Goal: Task Accomplishment & Management: Use online tool/utility

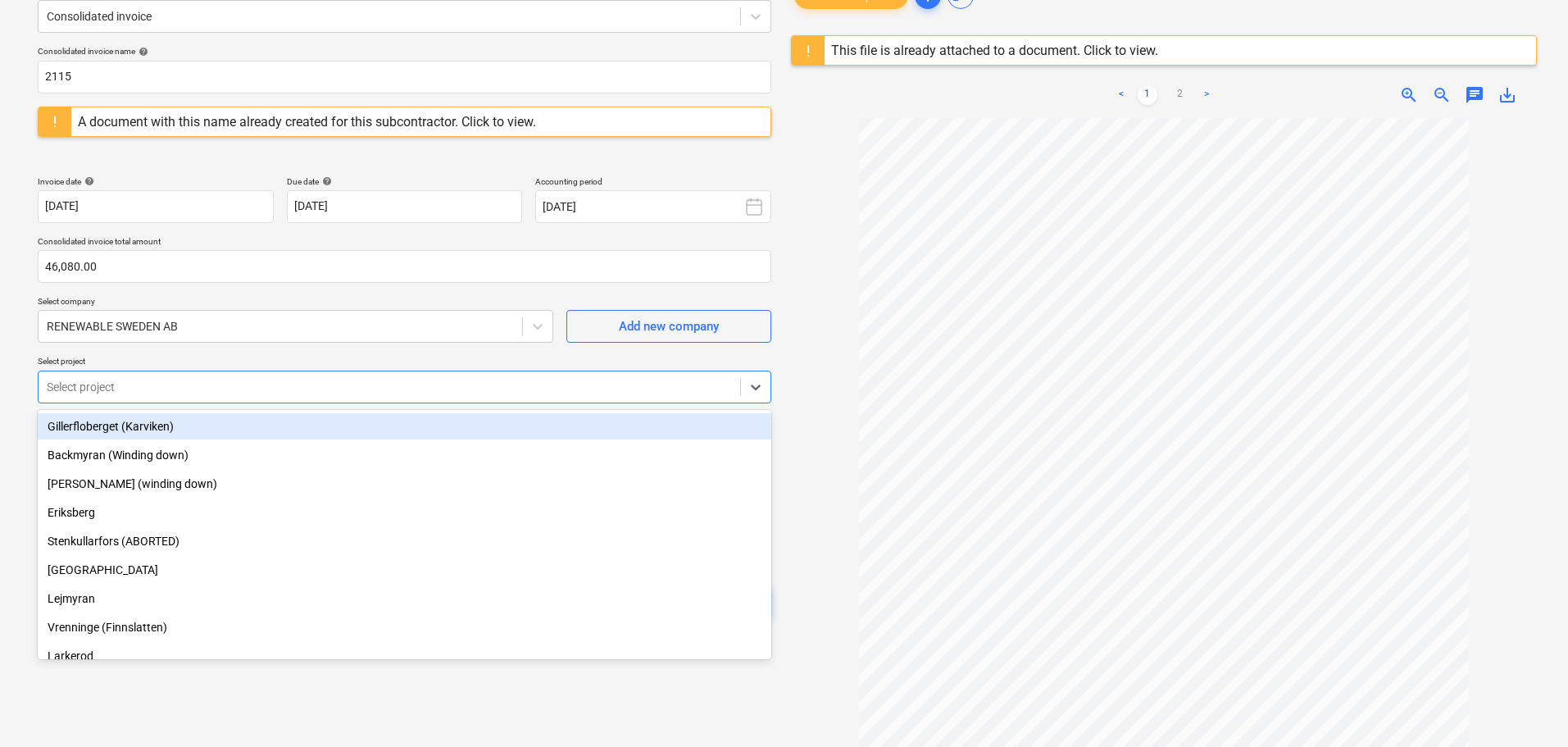
click at [158, 387] on div at bounding box center [388, 387] width 685 height 16
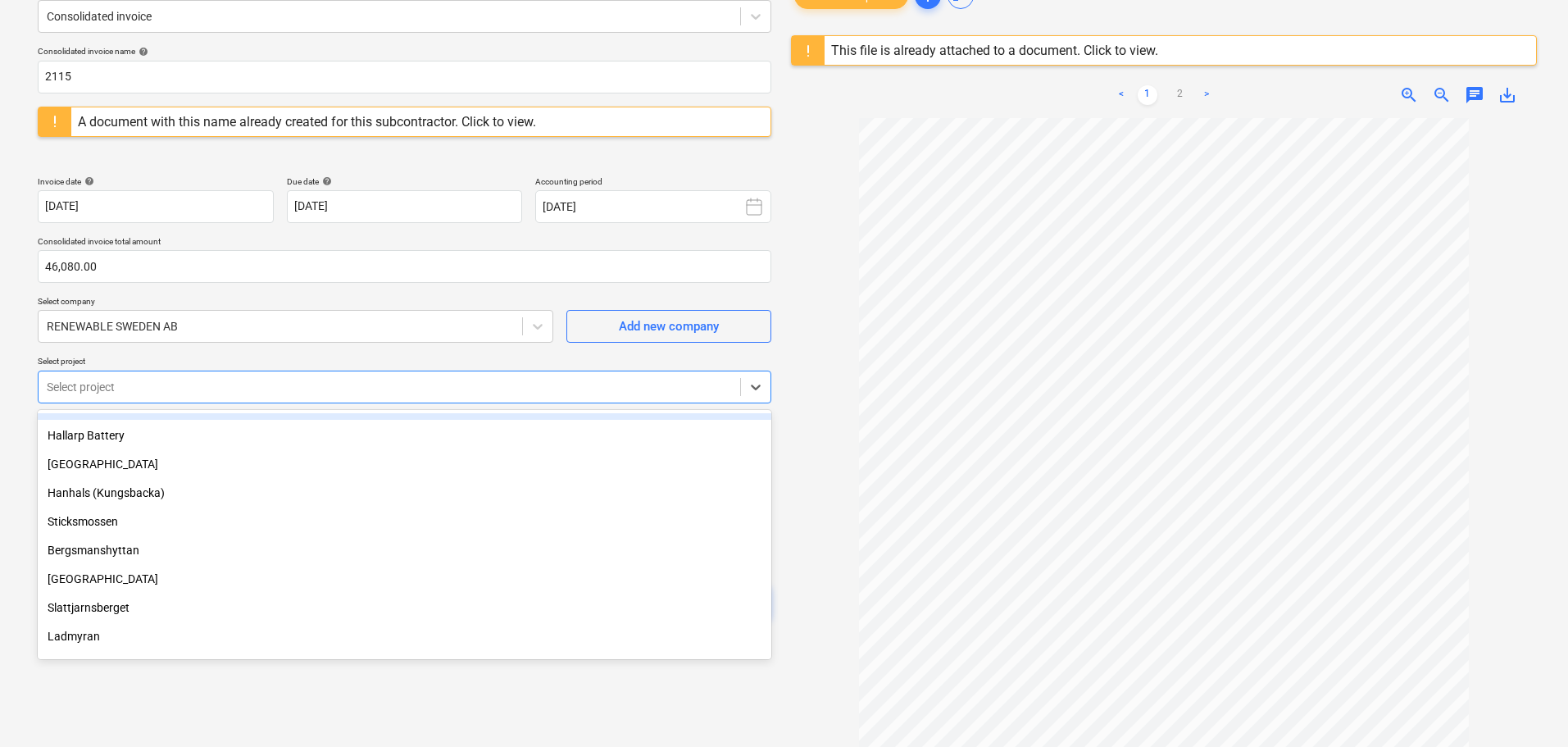
scroll to position [492, 0]
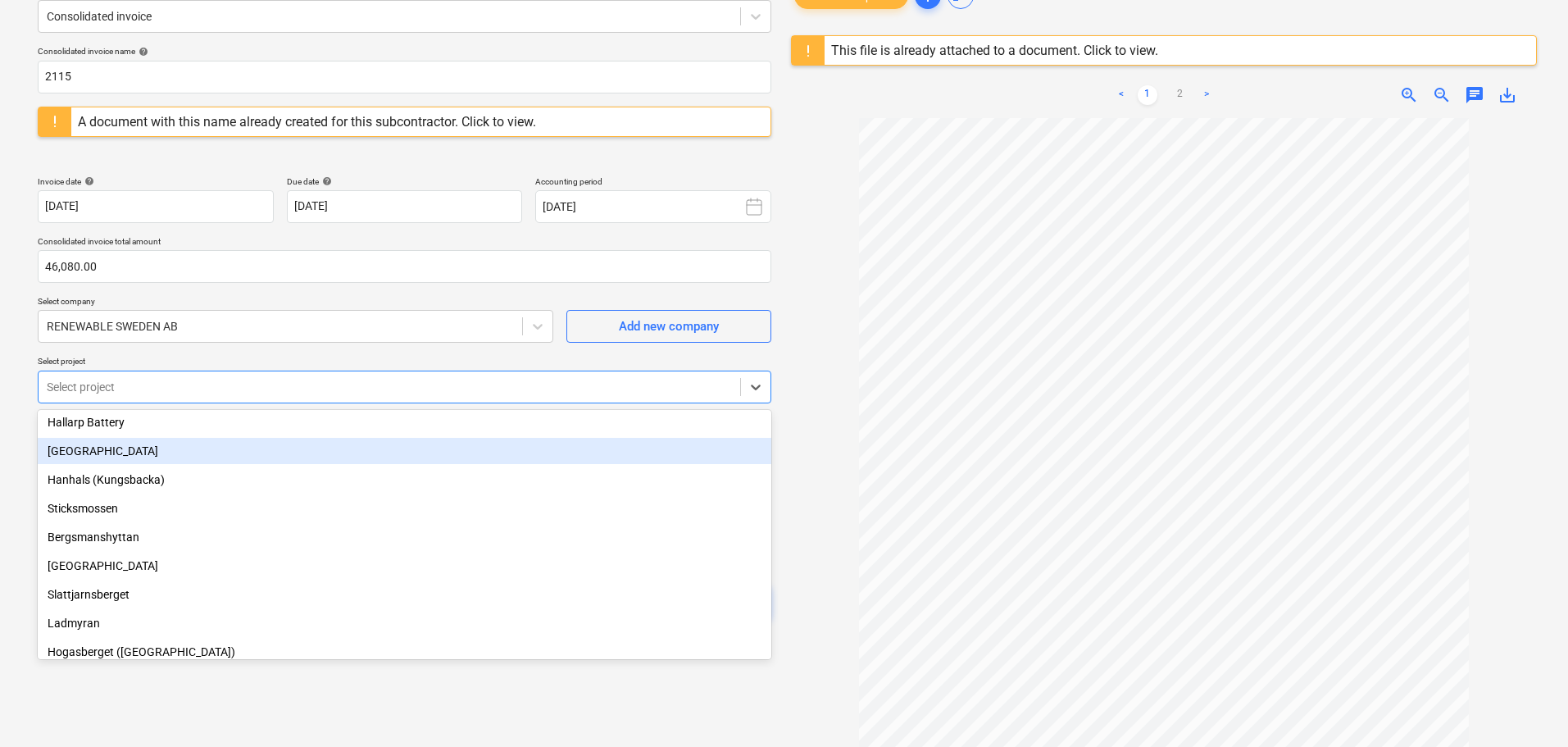
click at [100, 451] on div "[GEOGRAPHIC_DATA]" at bounding box center [404, 450] width 733 height 26
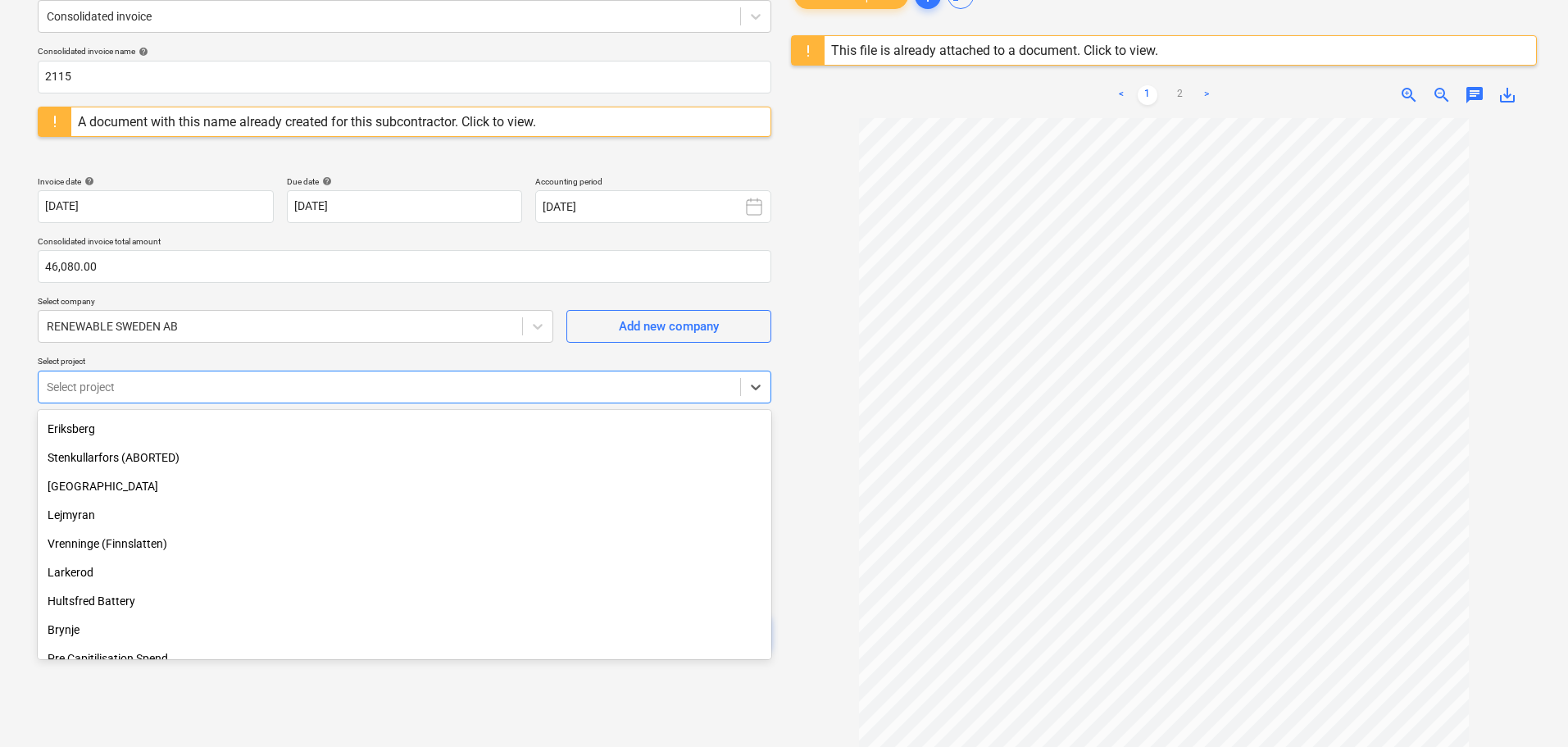
scroll to position [82, 0]
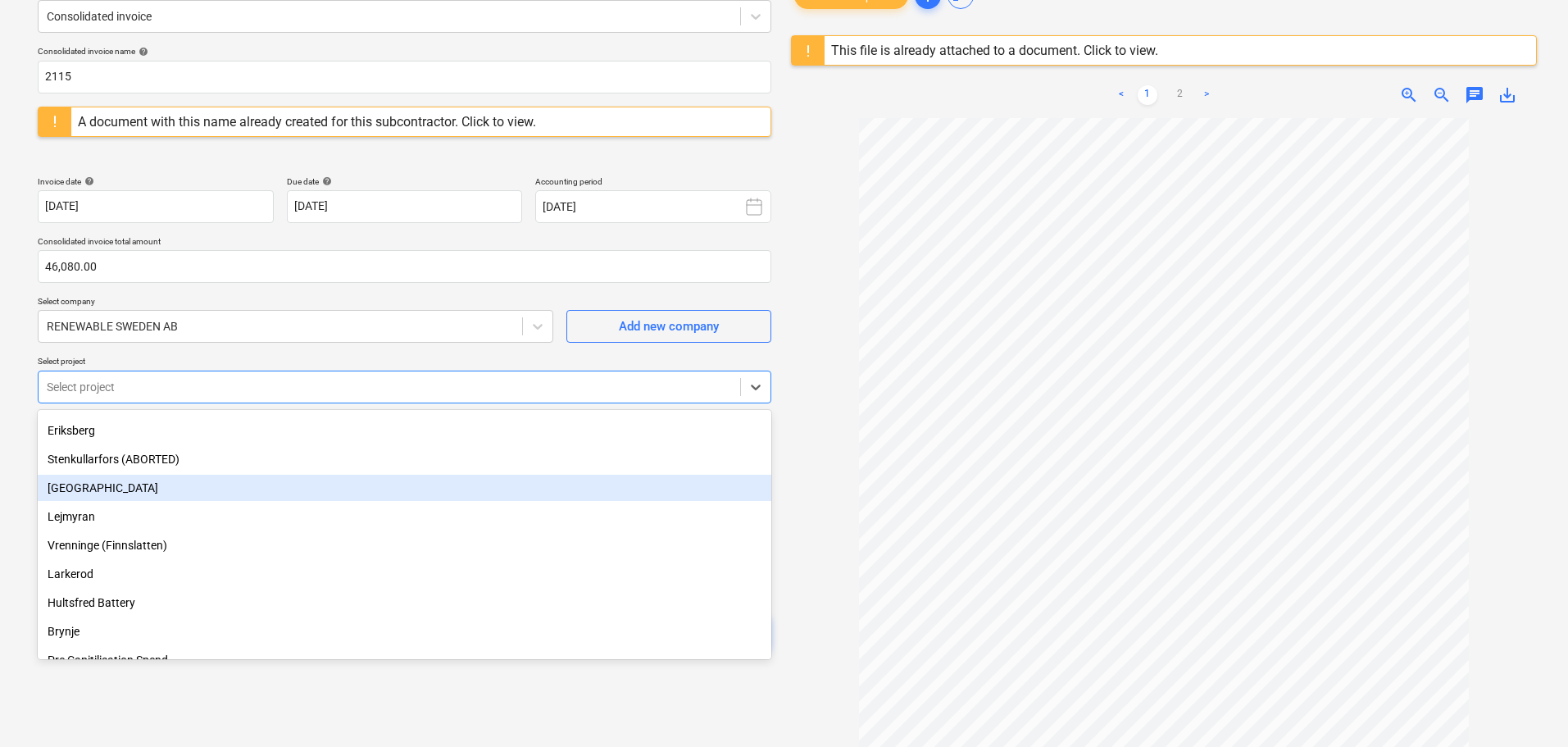
click at [101, 483] on div "[GEOGRAPHIC_DATA]" at bounding box center [404, 487] width 733 height 26
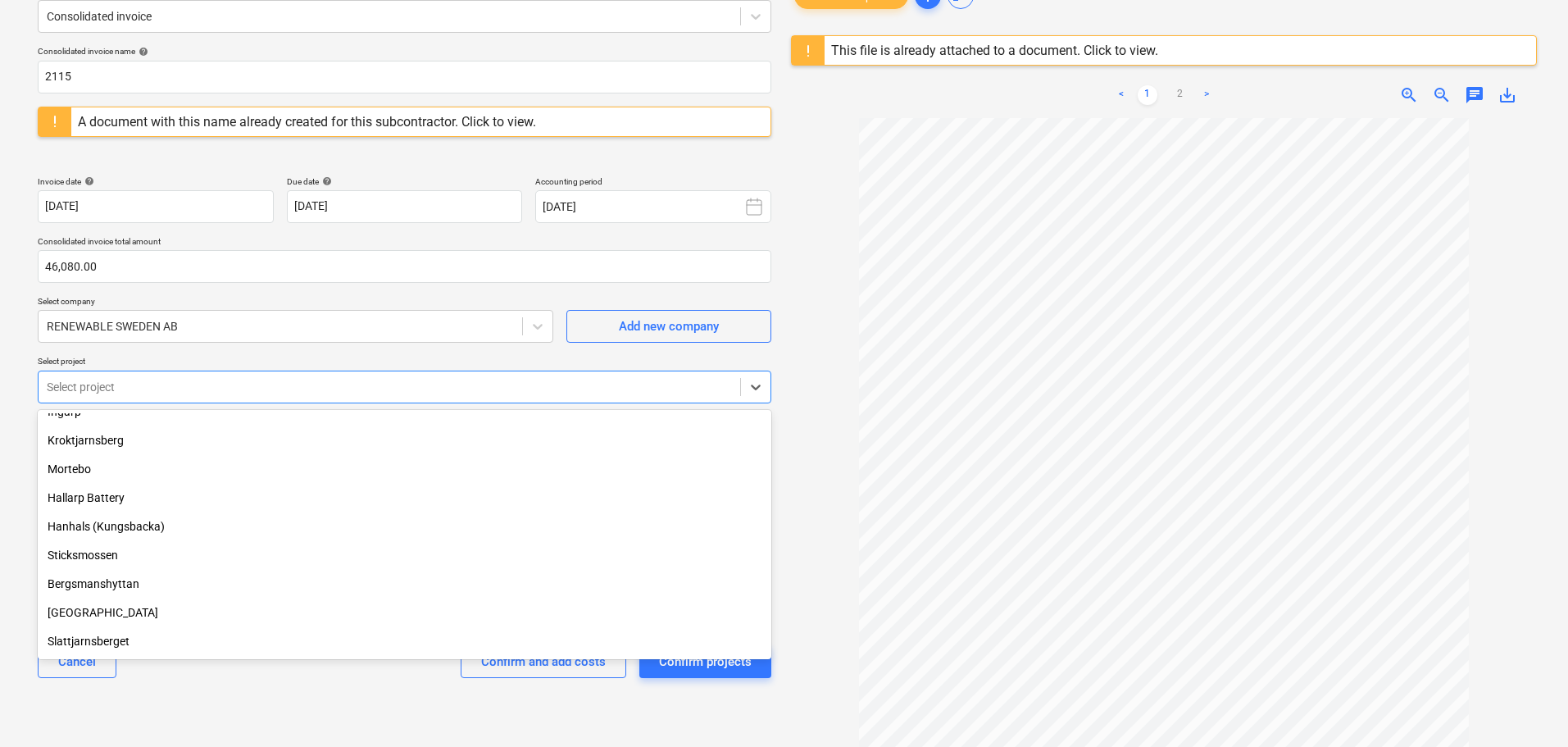
scroll to position [410, 0]
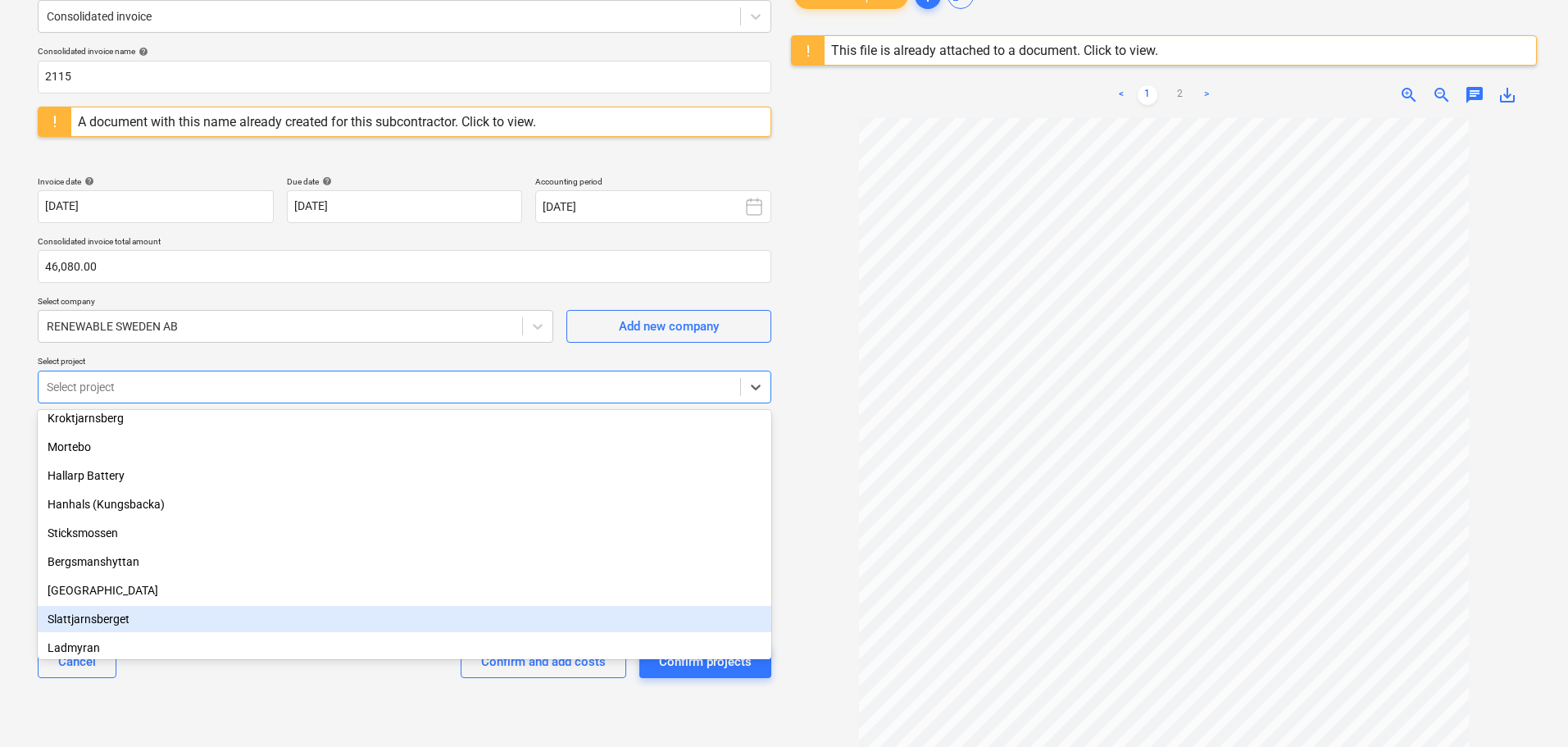
click at [102, 621] on div "Slattjarnsberget" at bounding box center [404, 618] width 733 height 26
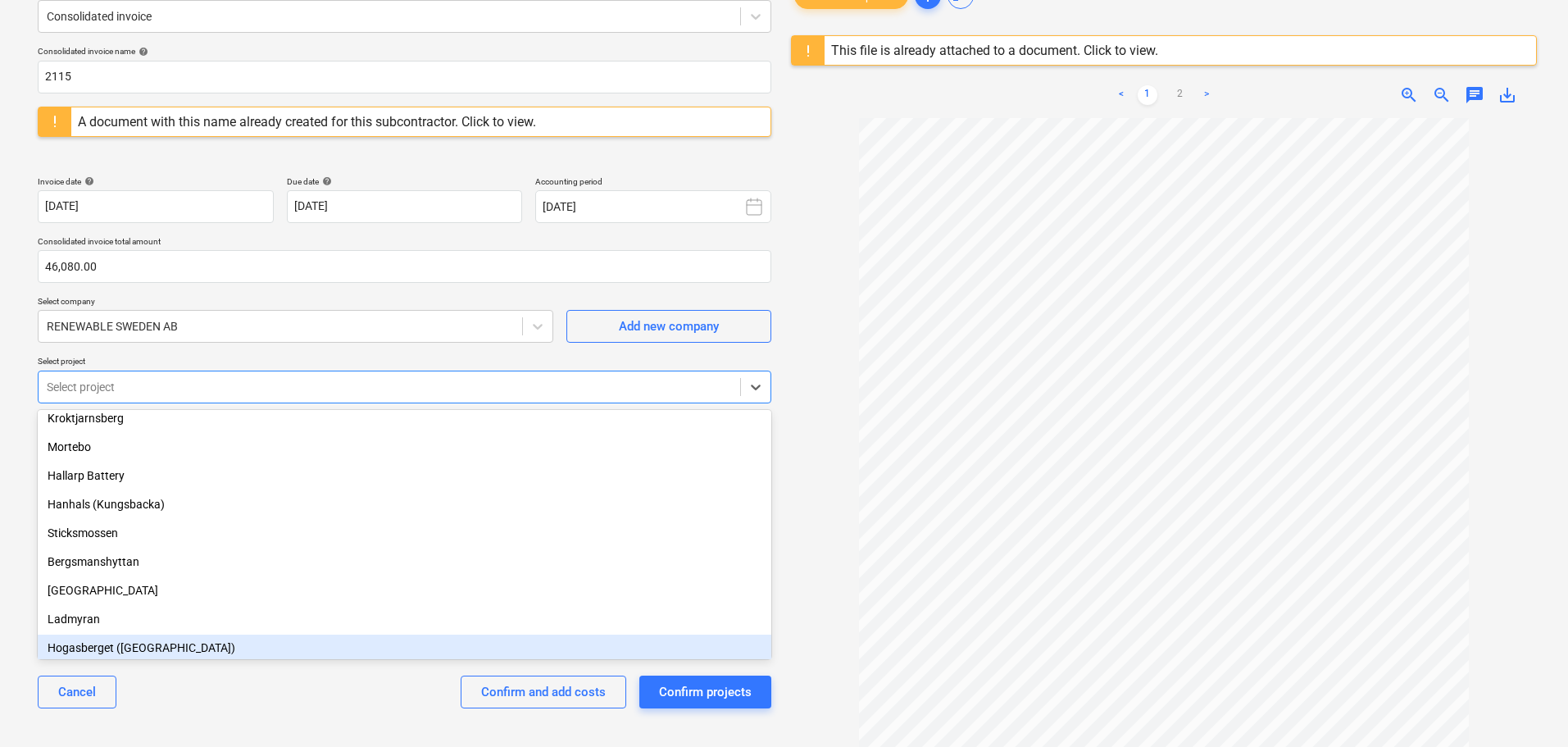
click at [98, 646] on div "Hogasberget ([GEOGRAPHIC_DATA])" at bounding box center [404, 647] width 733 height 26
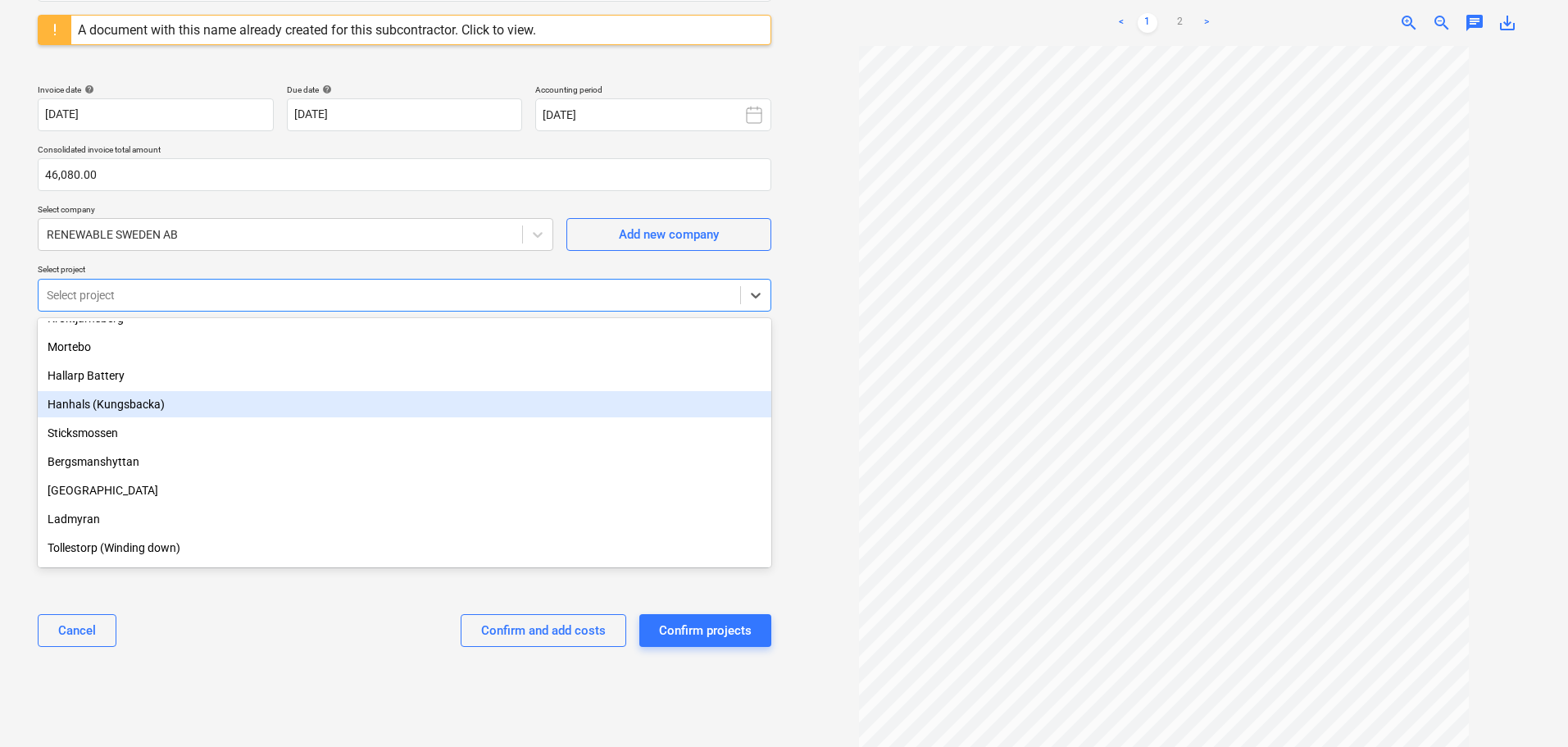
scroll to position [336, 0]
drag, startPoint x: 112, startPoint y: 412, endPoint x: 109, endPoint y: 398, distance: 14.3
click at [109, 398] on div "Kroktjarnsberg" at bounding box center [404, 399] width 733 height 26
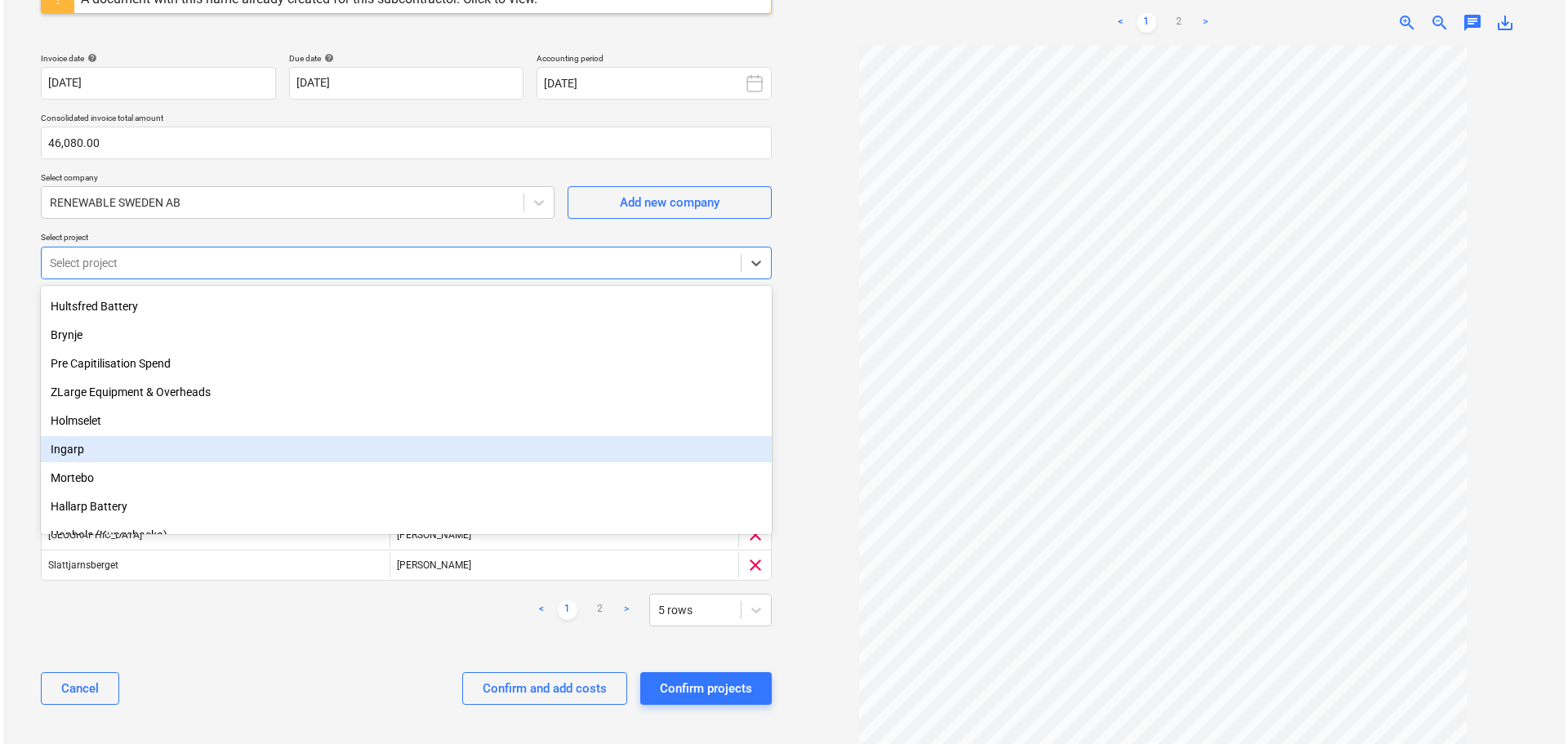
scroll to position [142, 0]
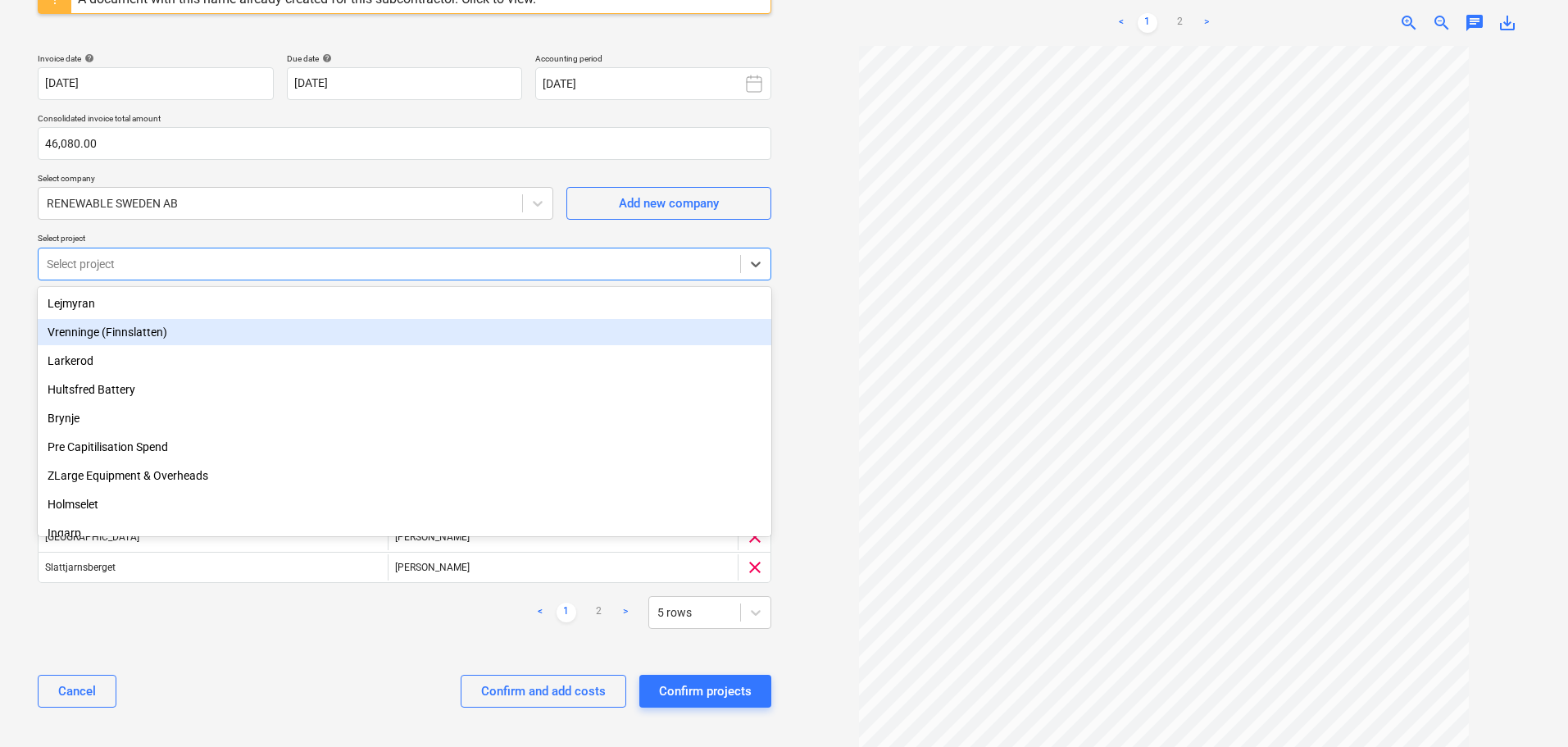
click at [101, 328] on div "Vrenninge (Finnslatten)" at bounding box center [404, 331] width 733 height 26
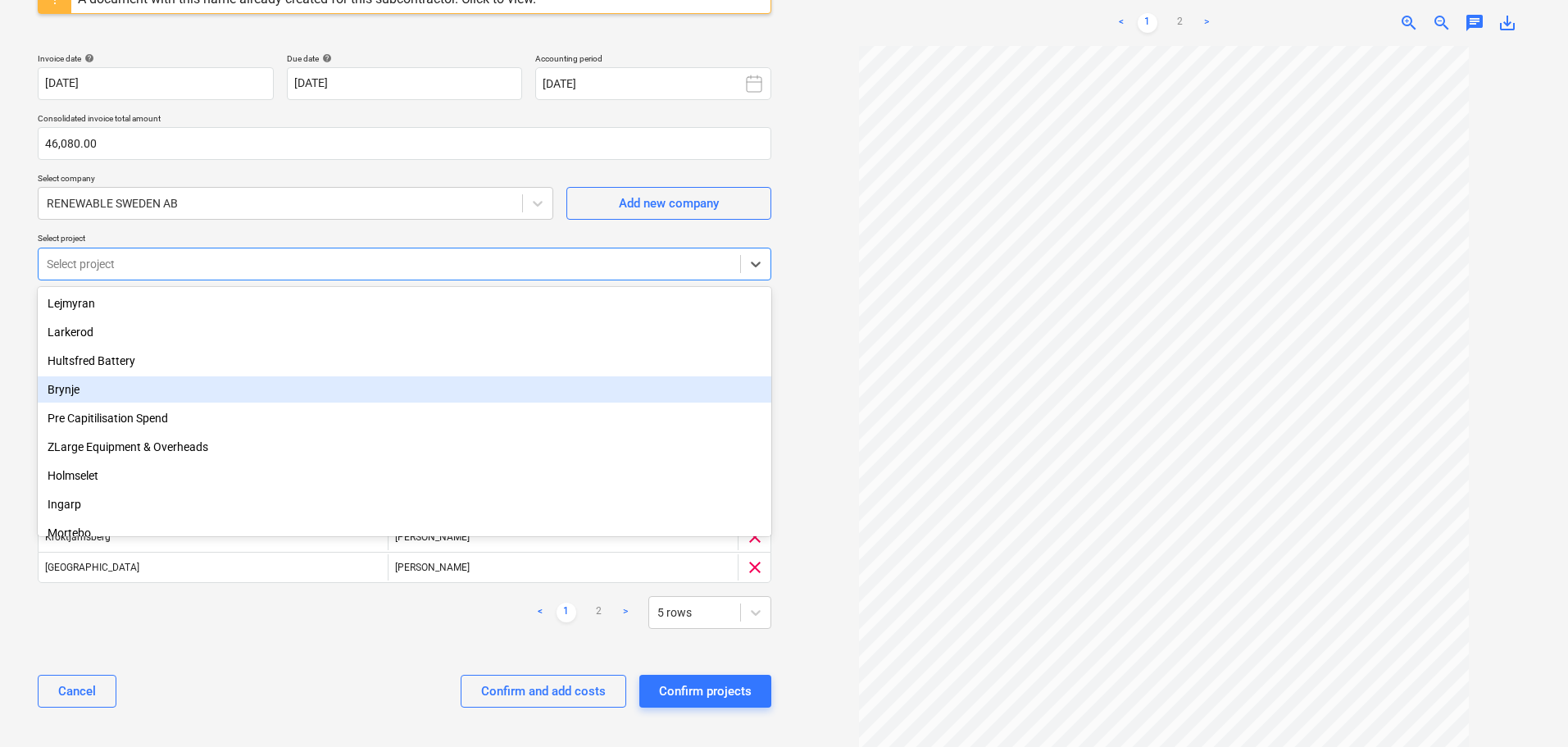
click at [797, 448] on div at bounding box center [1164, 396] width 747 height 701
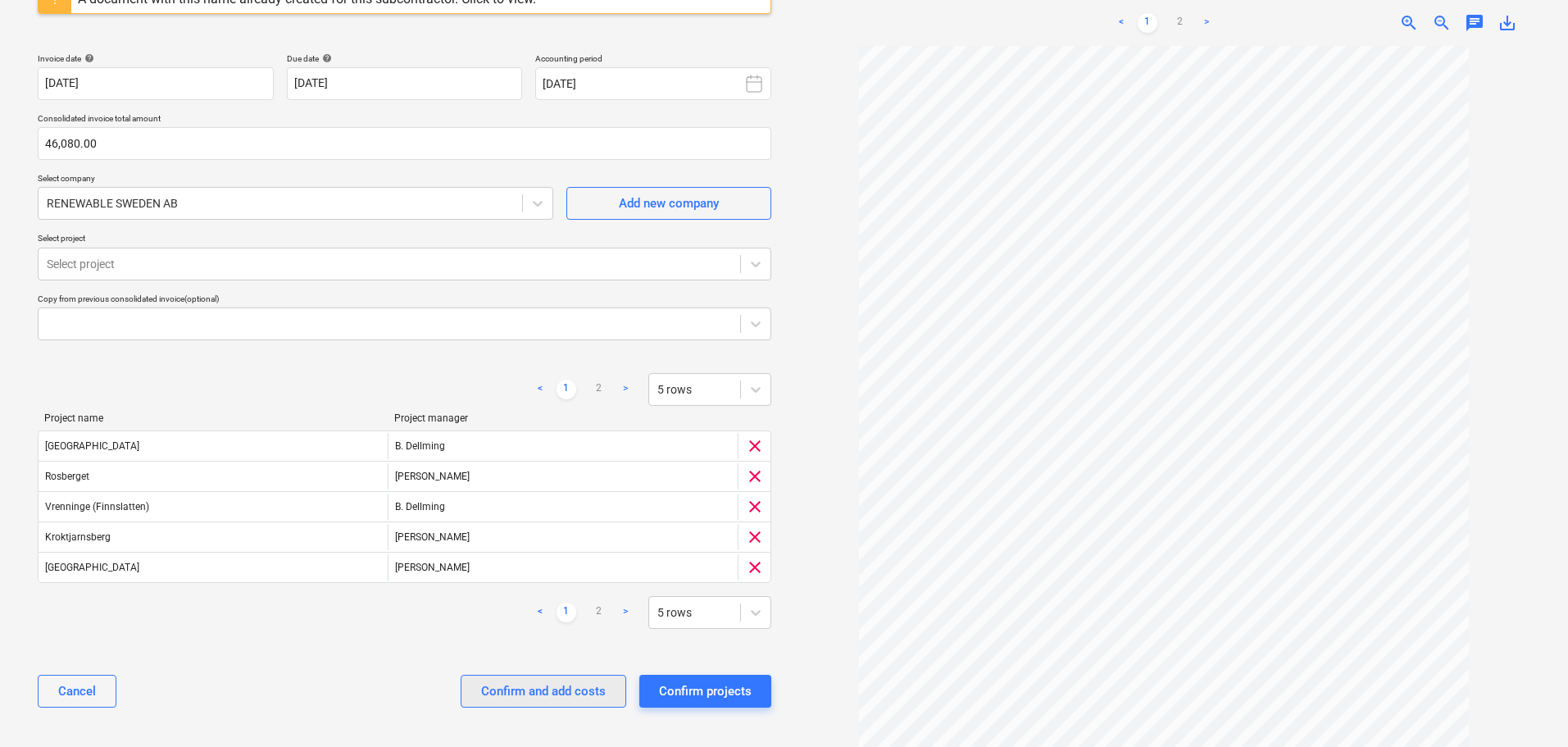
click at [556, 697] on div "Confirm and add costs" at bounding box center [543, 691] width 125 height 21
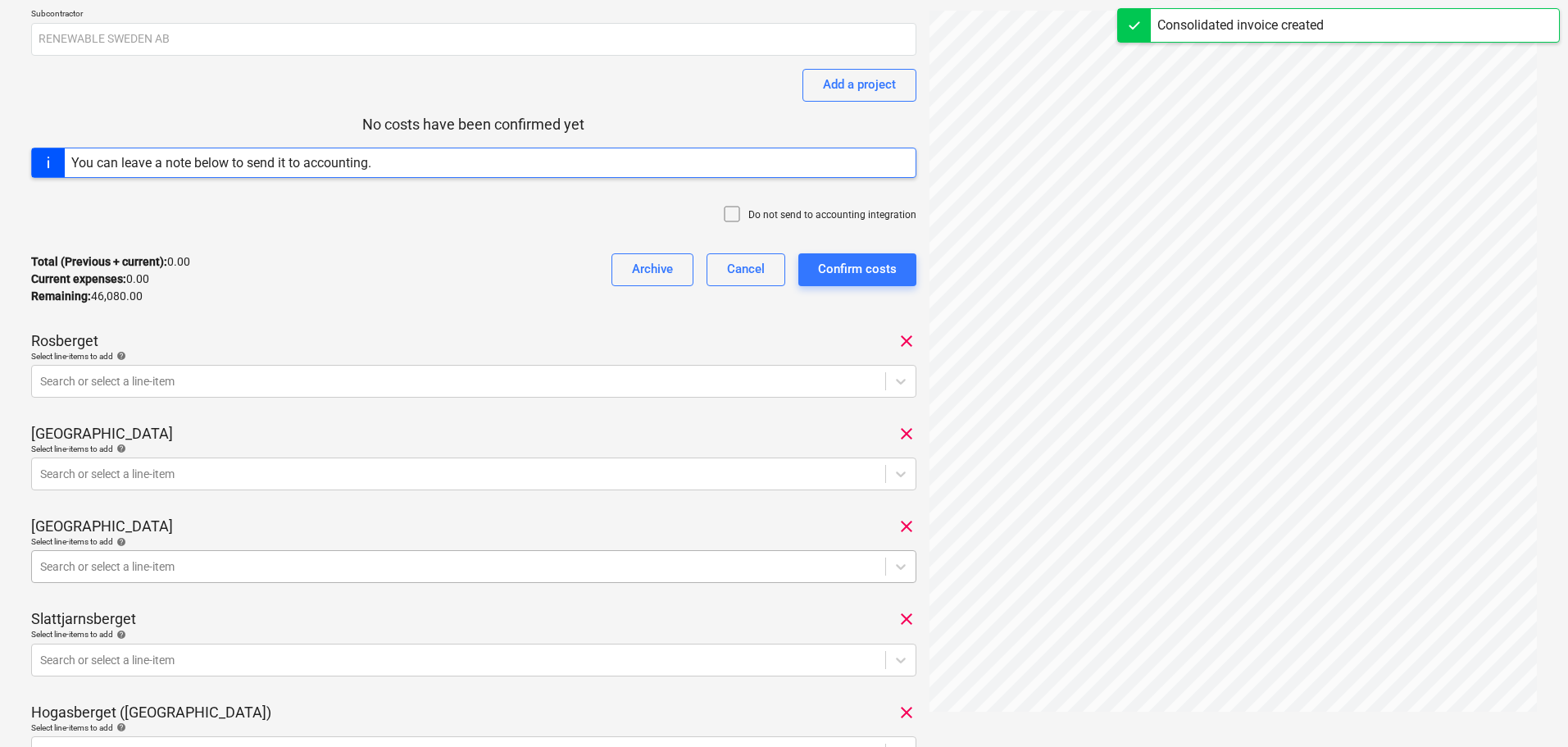
scroll to position [328, 0]
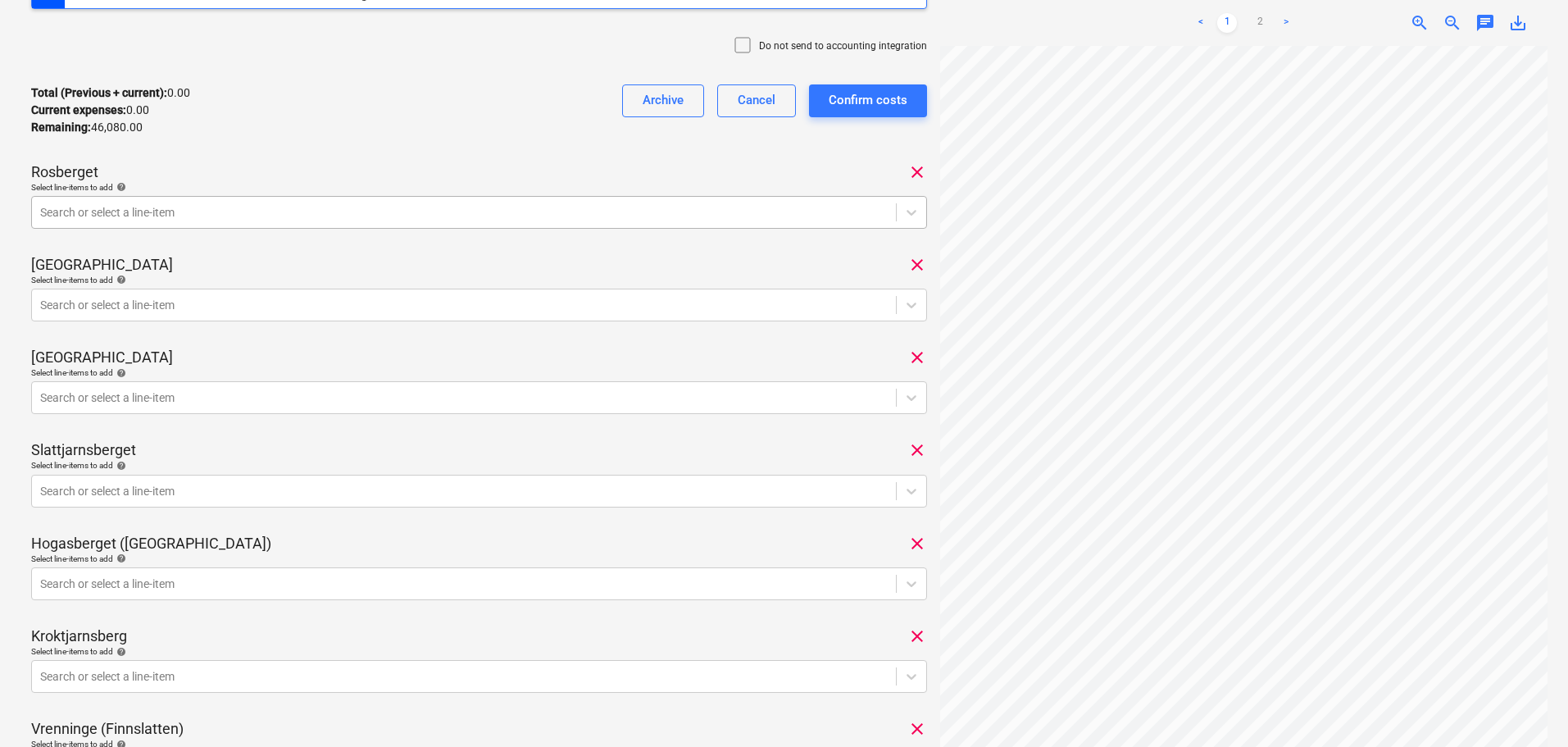
click at [457, 213] on div at bounding box center [464, 212] width 847 height 16
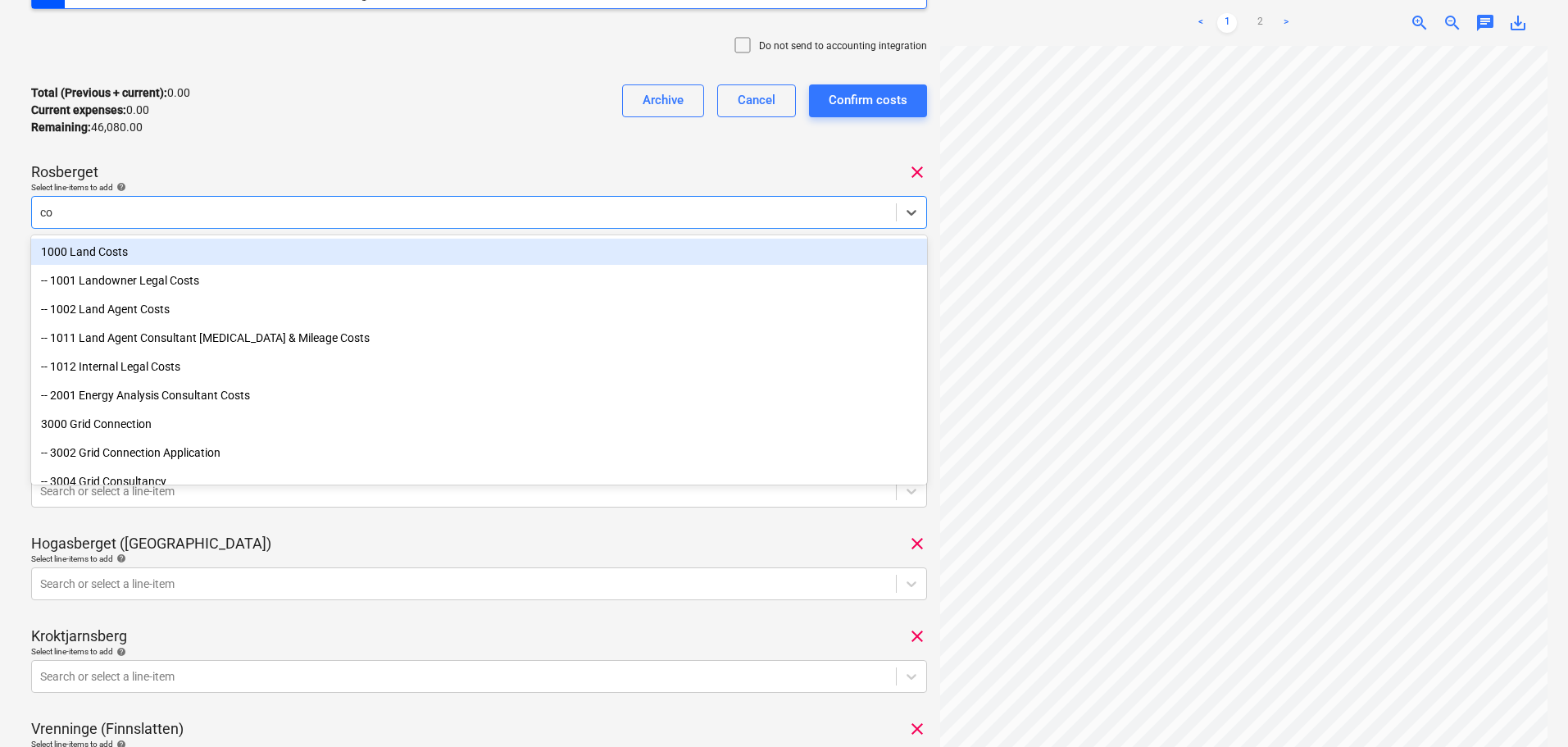
type input "com"
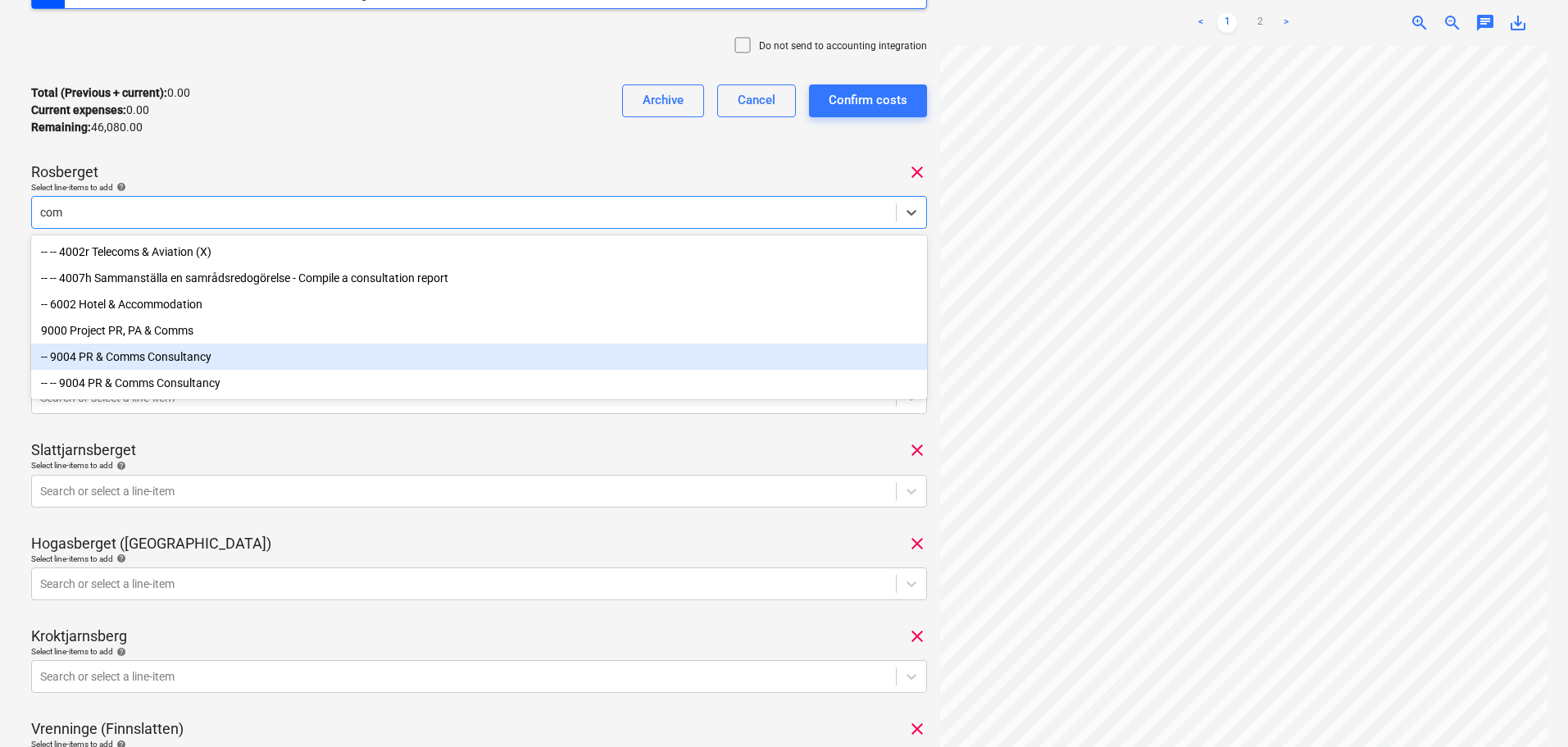
click at [208, 359] on div "-- 9004 PR & Comms Consultancy" at bounding box center [478, 356] width 896 height 26
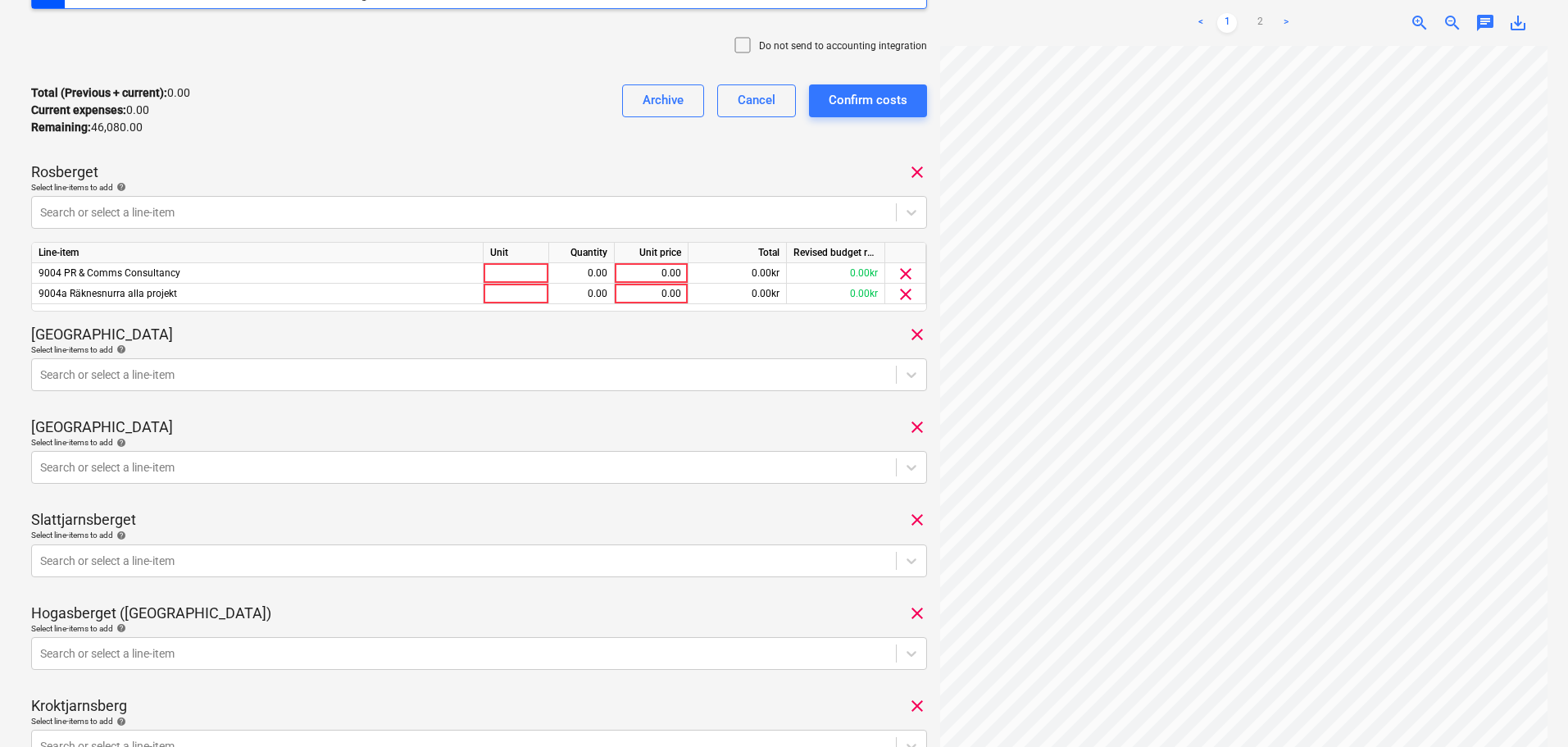
click at [451, 163] on div "Rosberget clear" at bounding box center [478, 172] width 896 height 19
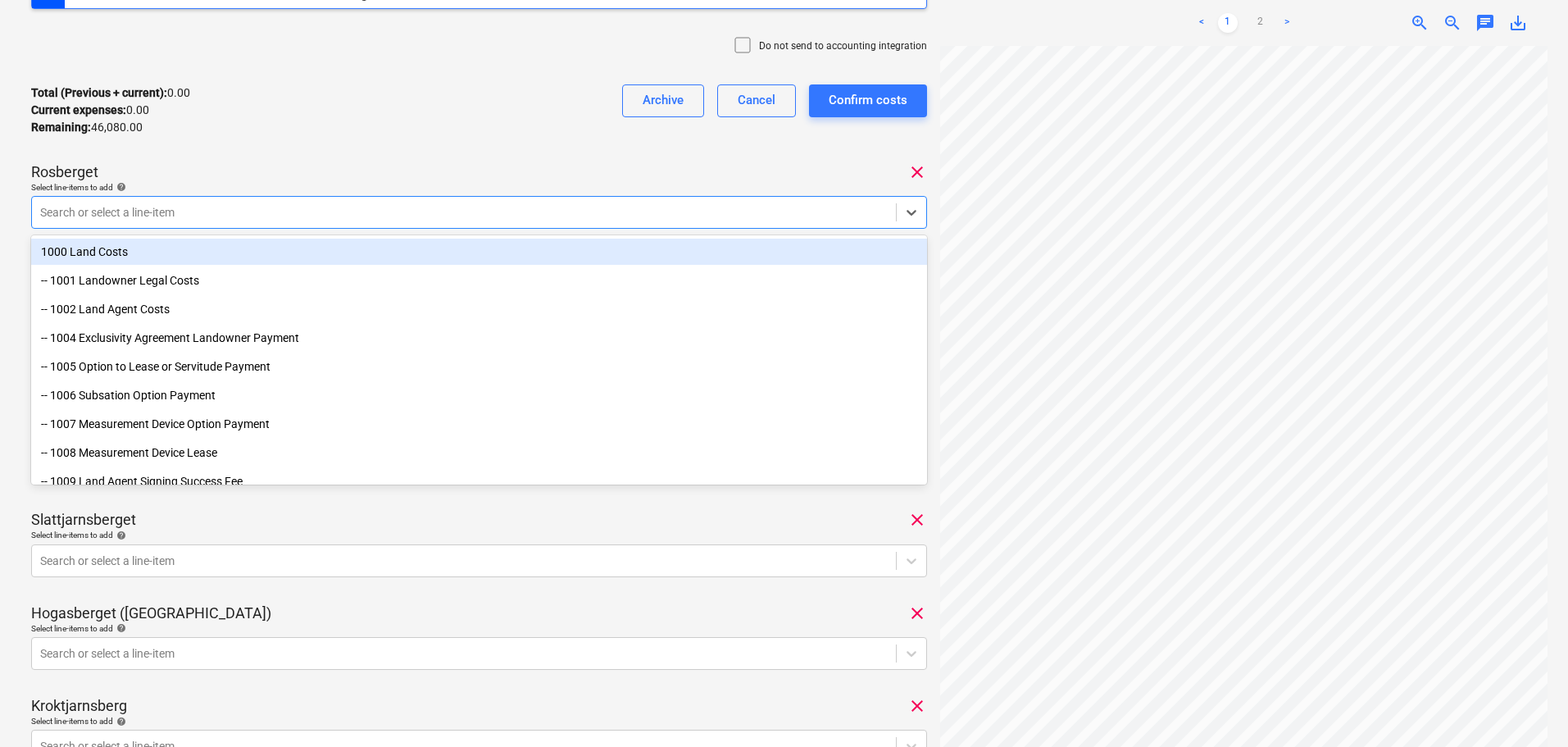
click at [230, 218] on div at bounding box center [464, 212] width 847 height 16
type input "comm"
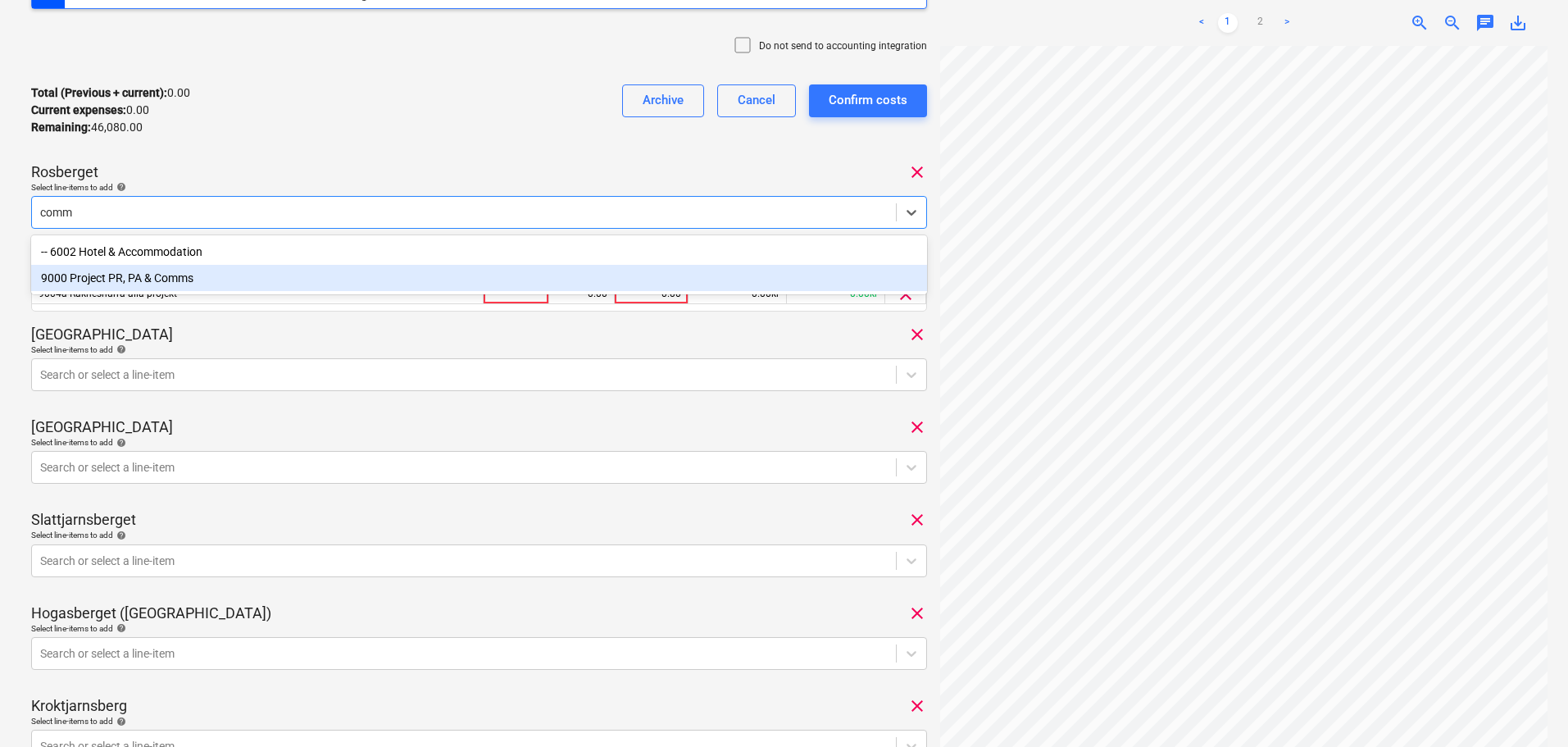
click at [132, 279] on div "9000 Project PR, PA & Comms" at bounding box center [478, 277] width 896 height 26
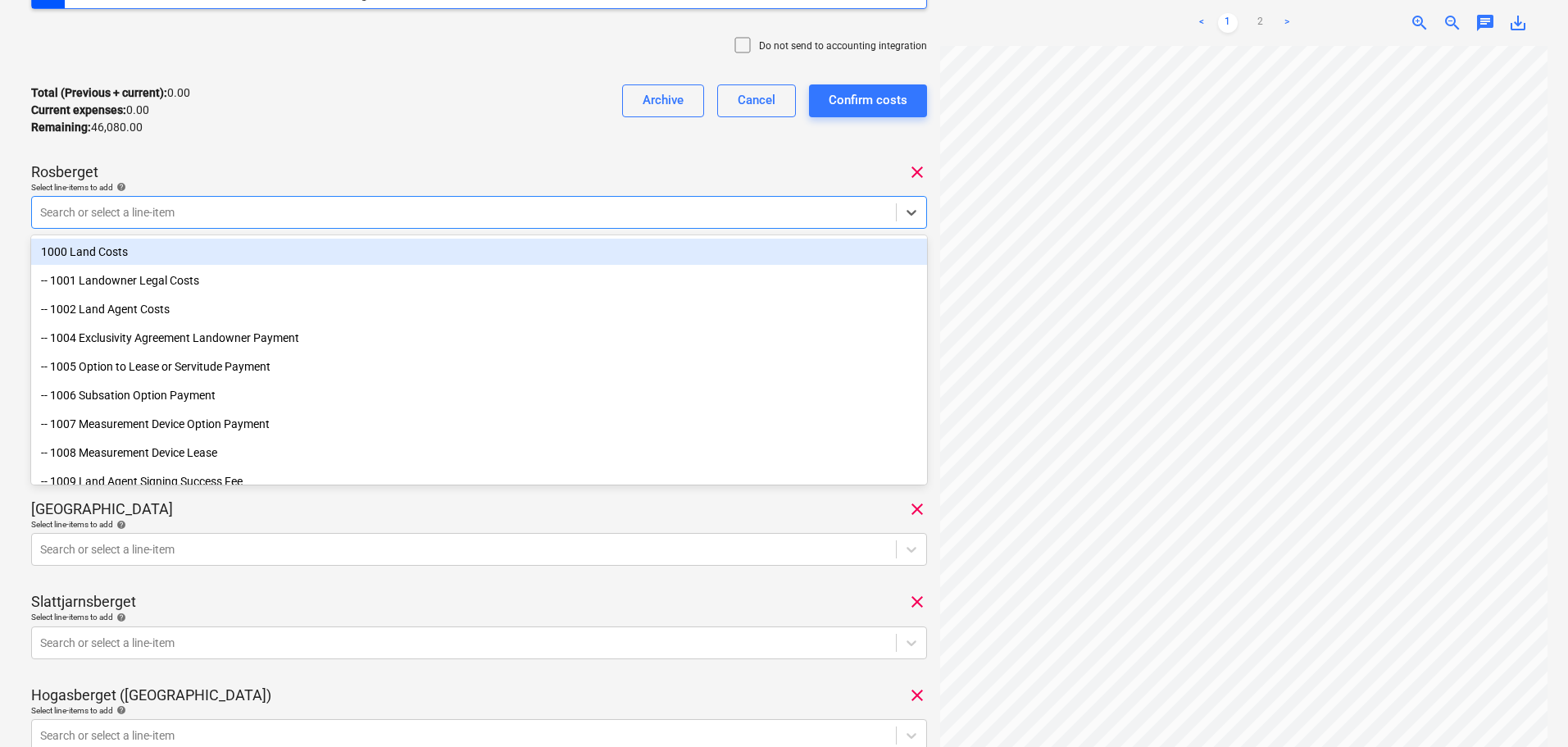
click at [241, 137] on div "Total (Previous + current) : 0.00 Current expenses : 0.00 Remaining : 46,080.00…" at bounding box center [478, 110] width 896 height 78
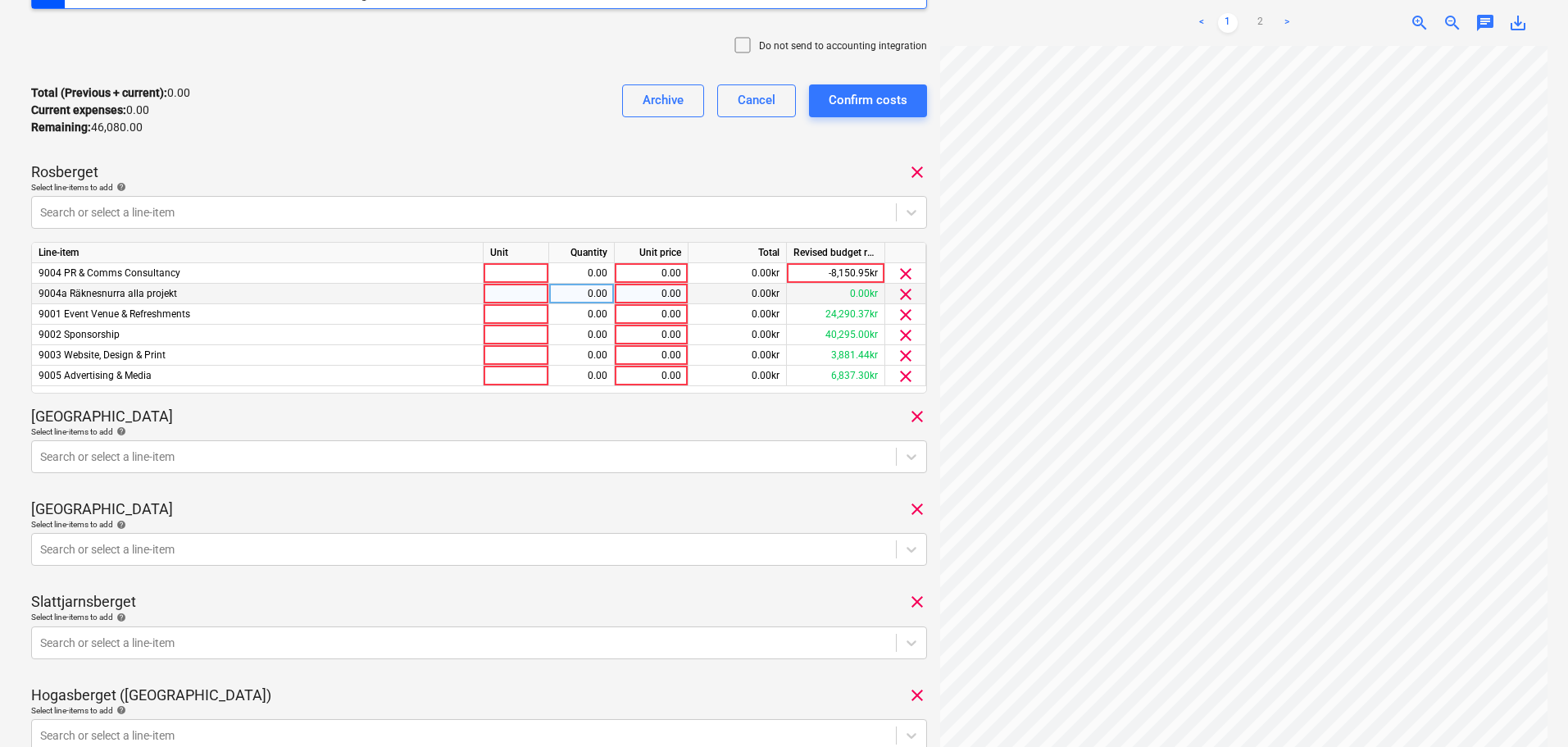
click at [902, 292] on span "clear" at bounding box center [905, 294] width 19 height 19
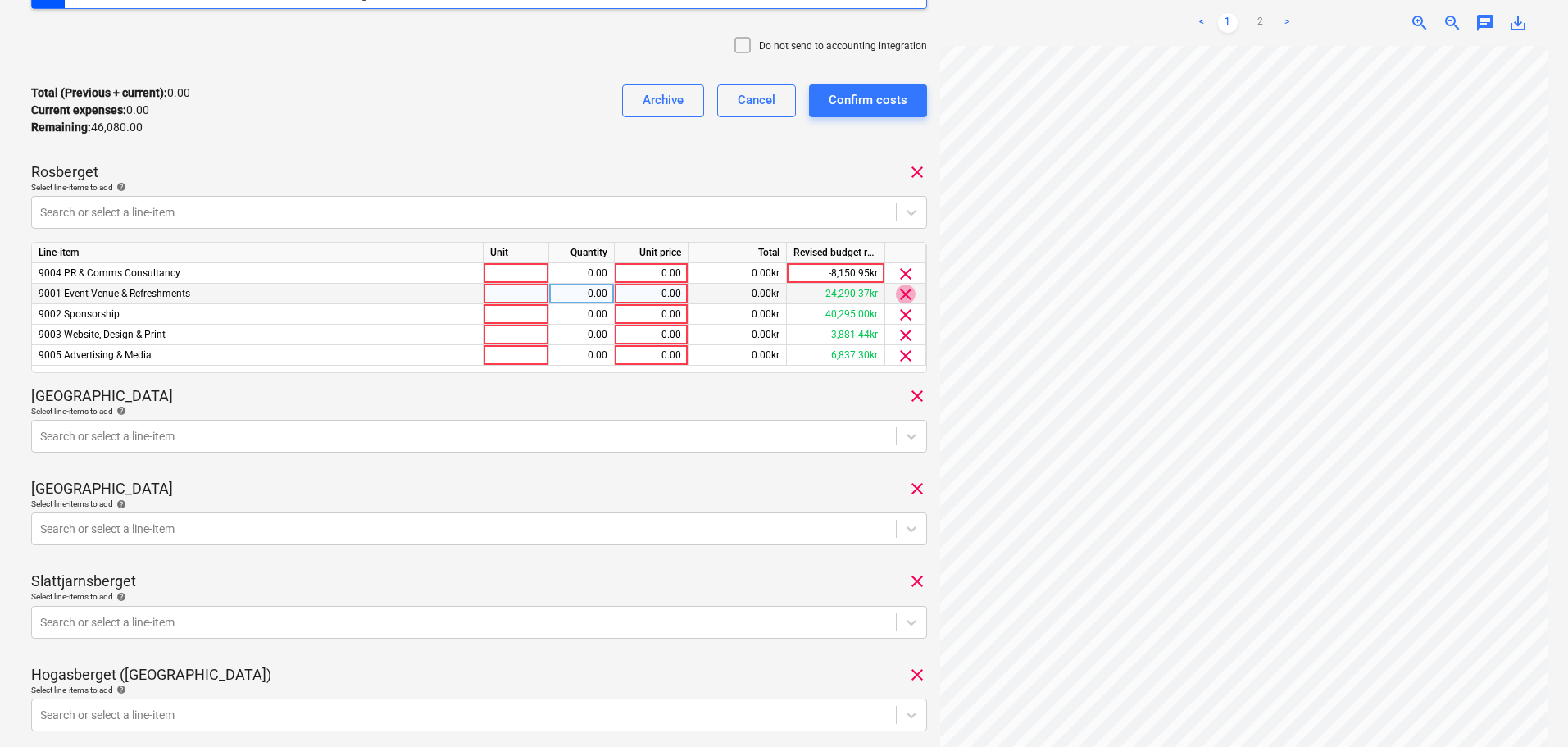
click at [903, 299] on span "clear" at bounding box center [905, 294] width 19 height 19
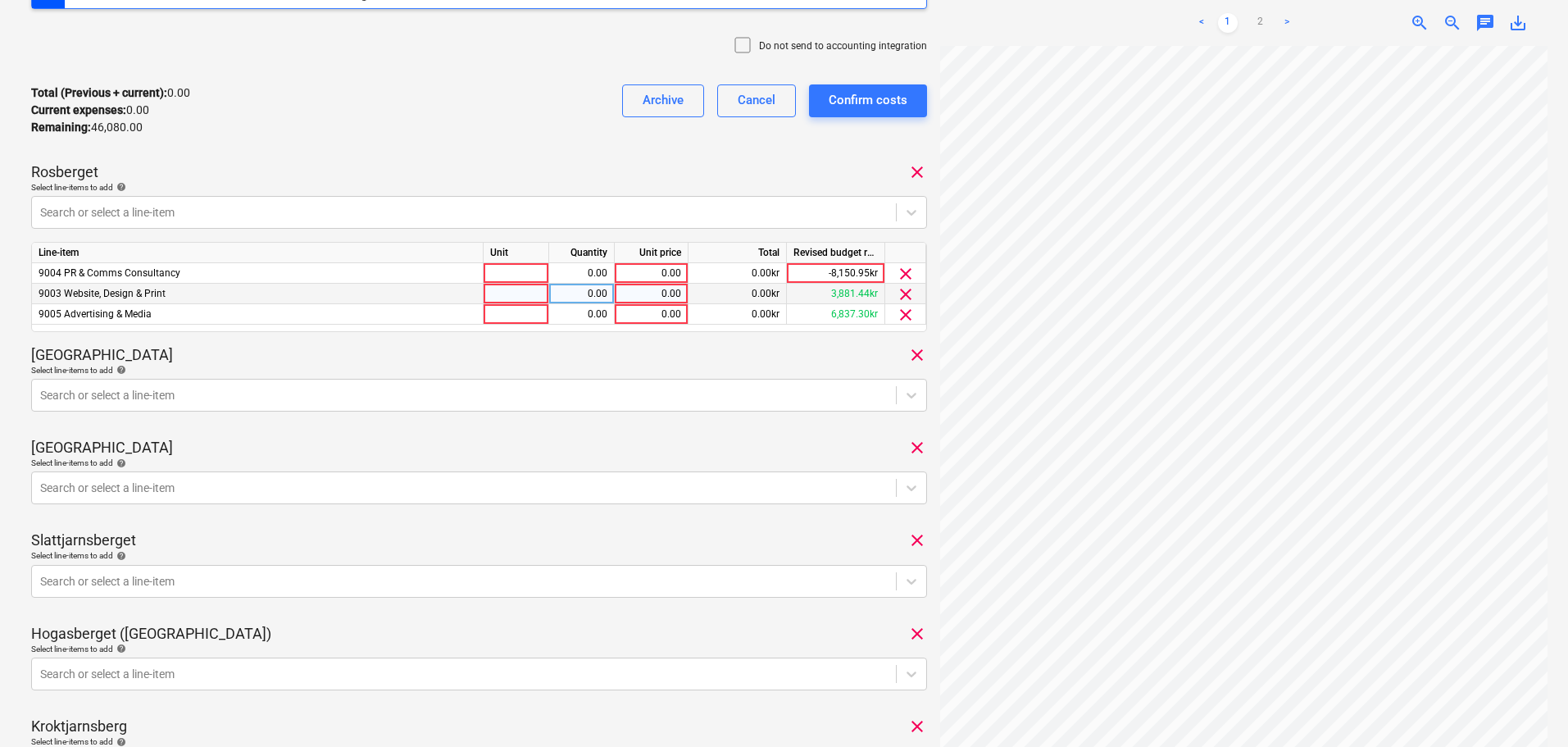
click at [903, 299] on span "clear" at bounding box center [905, 294] width 19 height 19
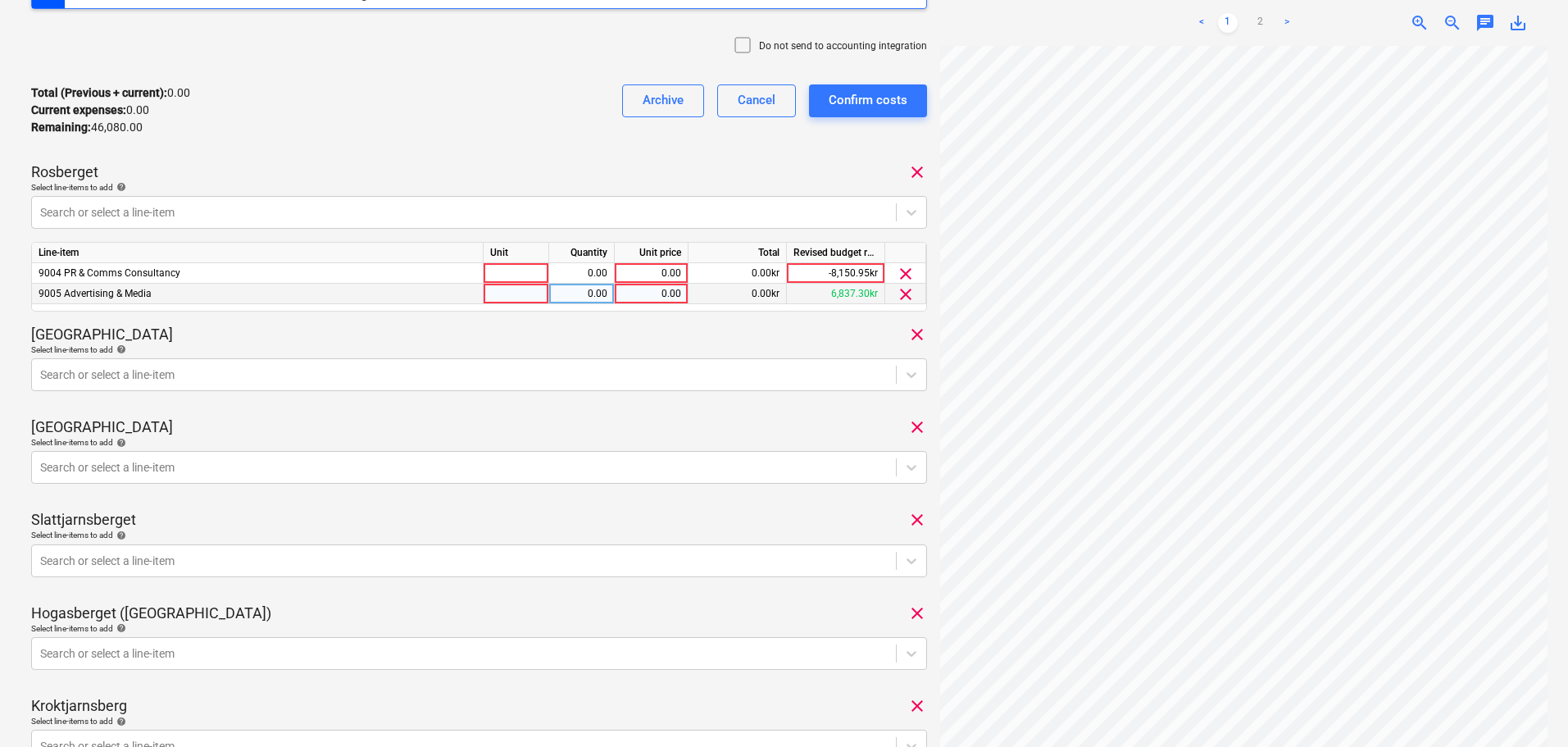
click at [903, 299] on span "clear" at bounding box center [905, 294] width 19 height 19
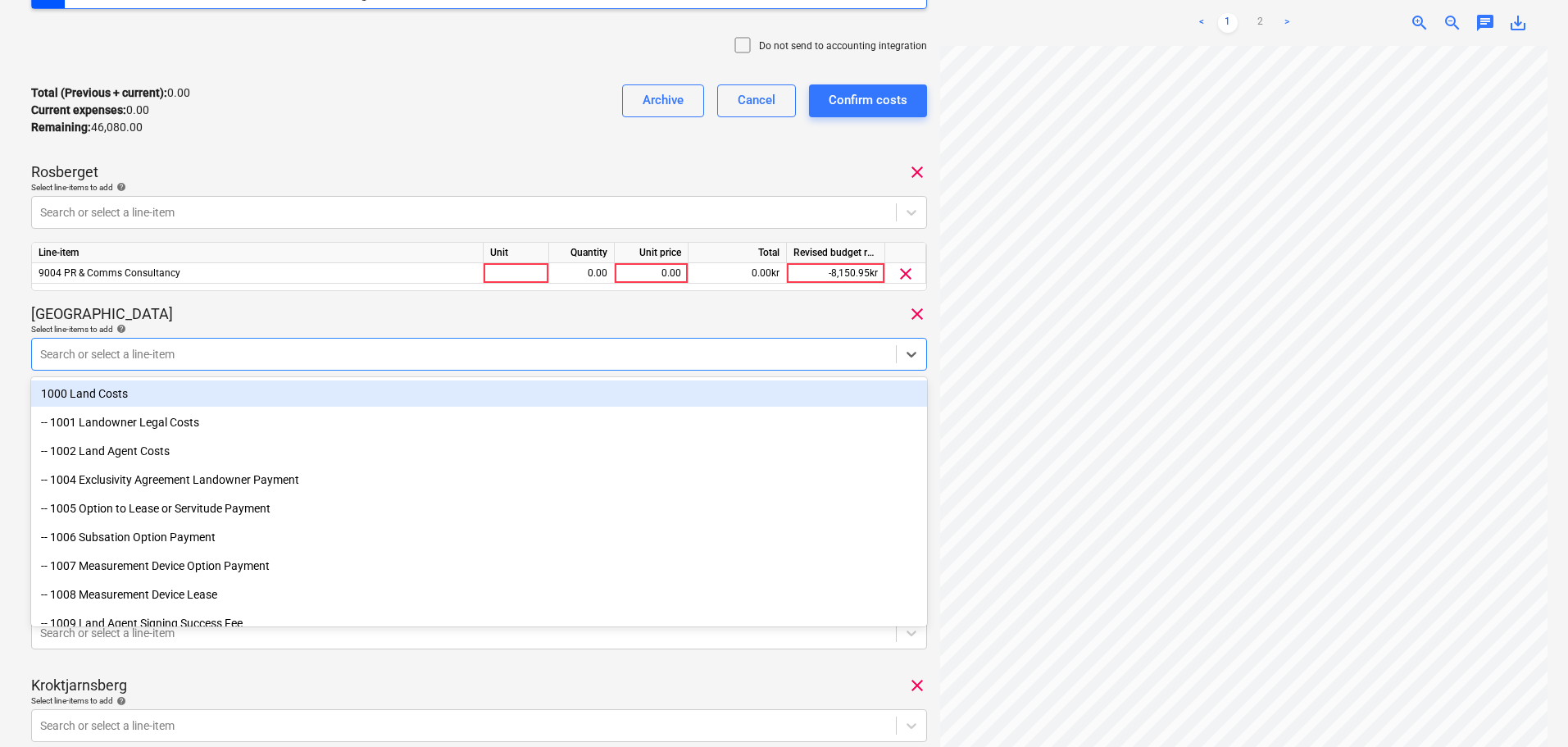
click at [262, 346] on div at bounding box center [464, 354] width 847 height 16
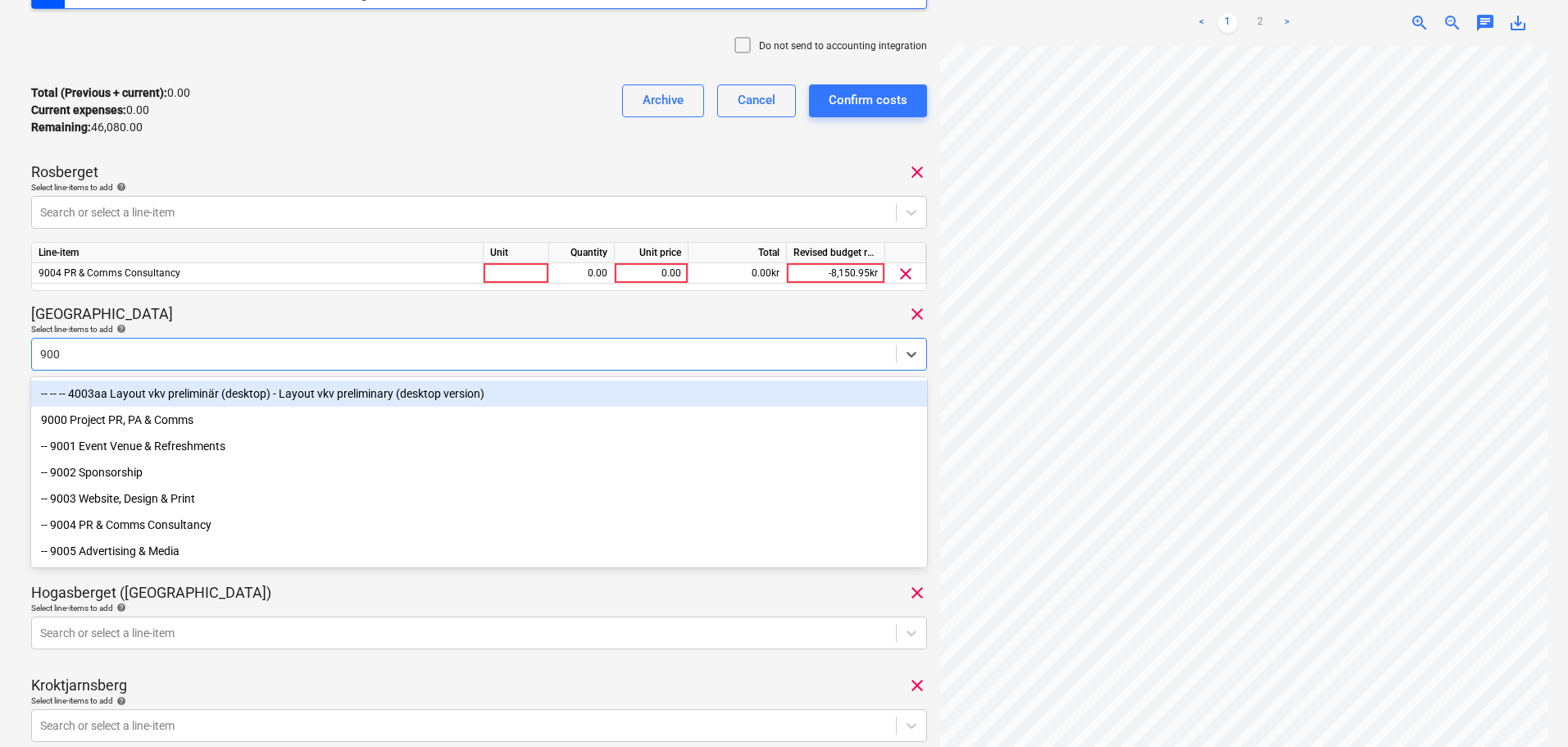
type input "9004"
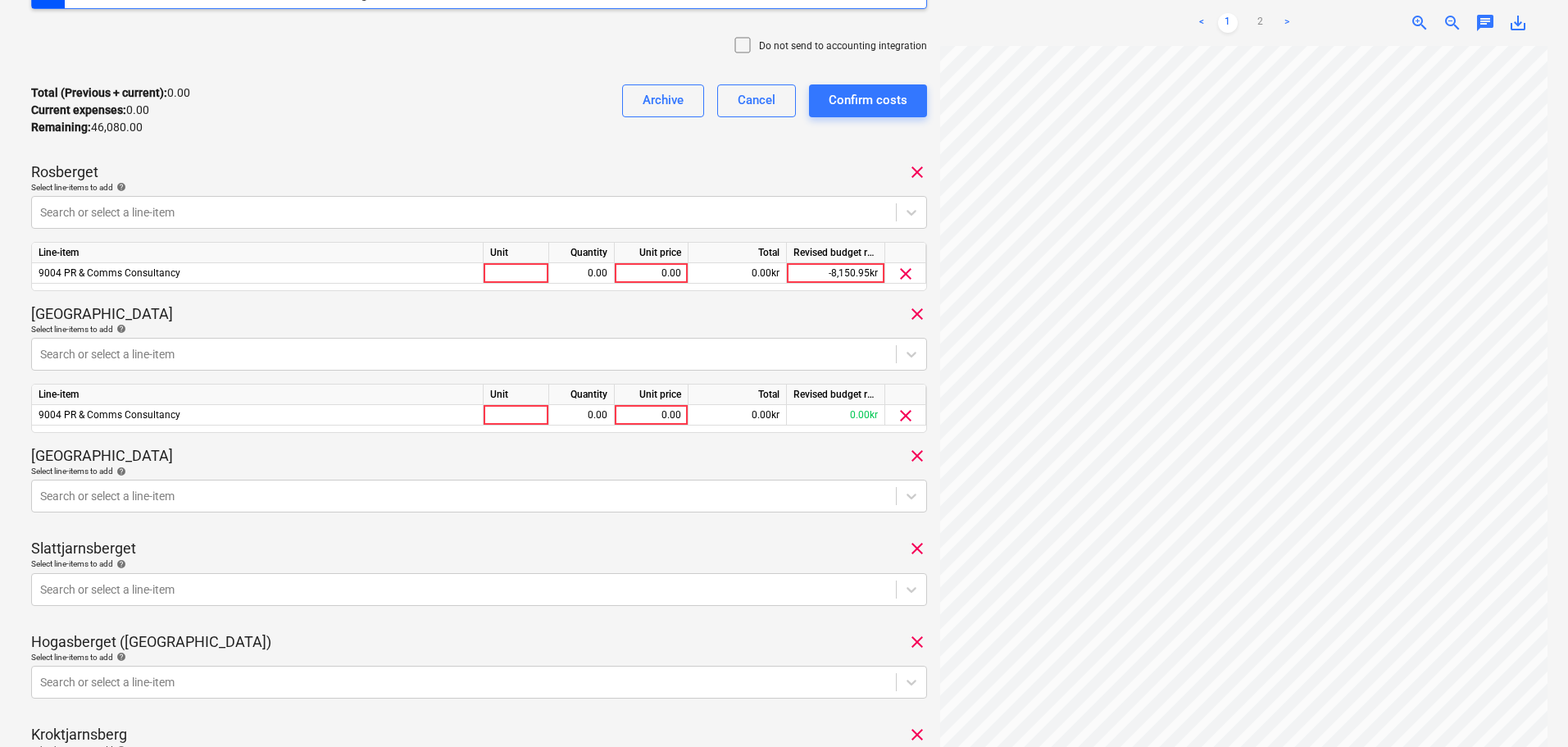
click at [273, 297] on div "2115 Consolidated invoice total amount 46,080.00 Subcontractor RENEWABLE SWEDEN…" at bounding box center [478, 386] width 896 height 1305
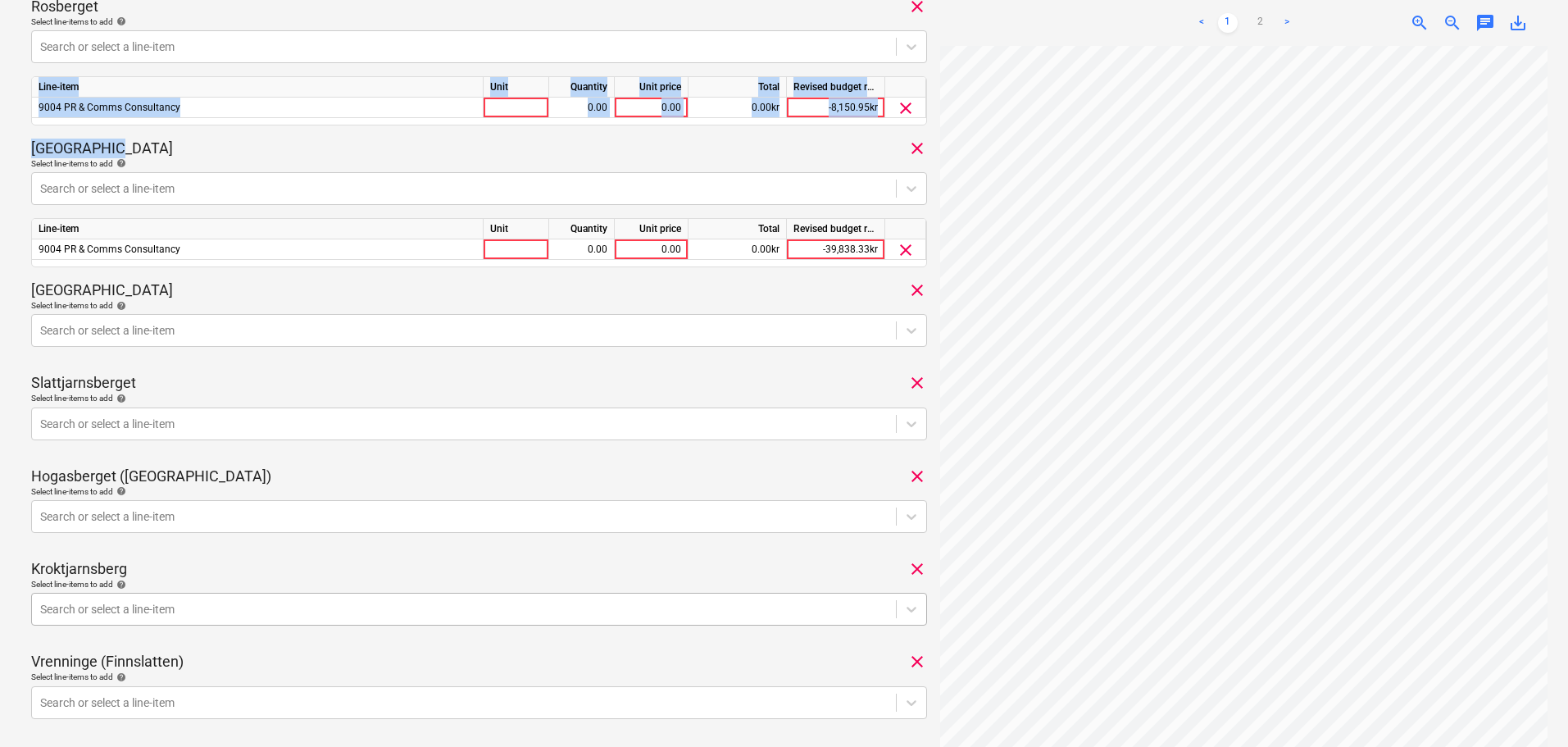
scroll to position [656, 0]
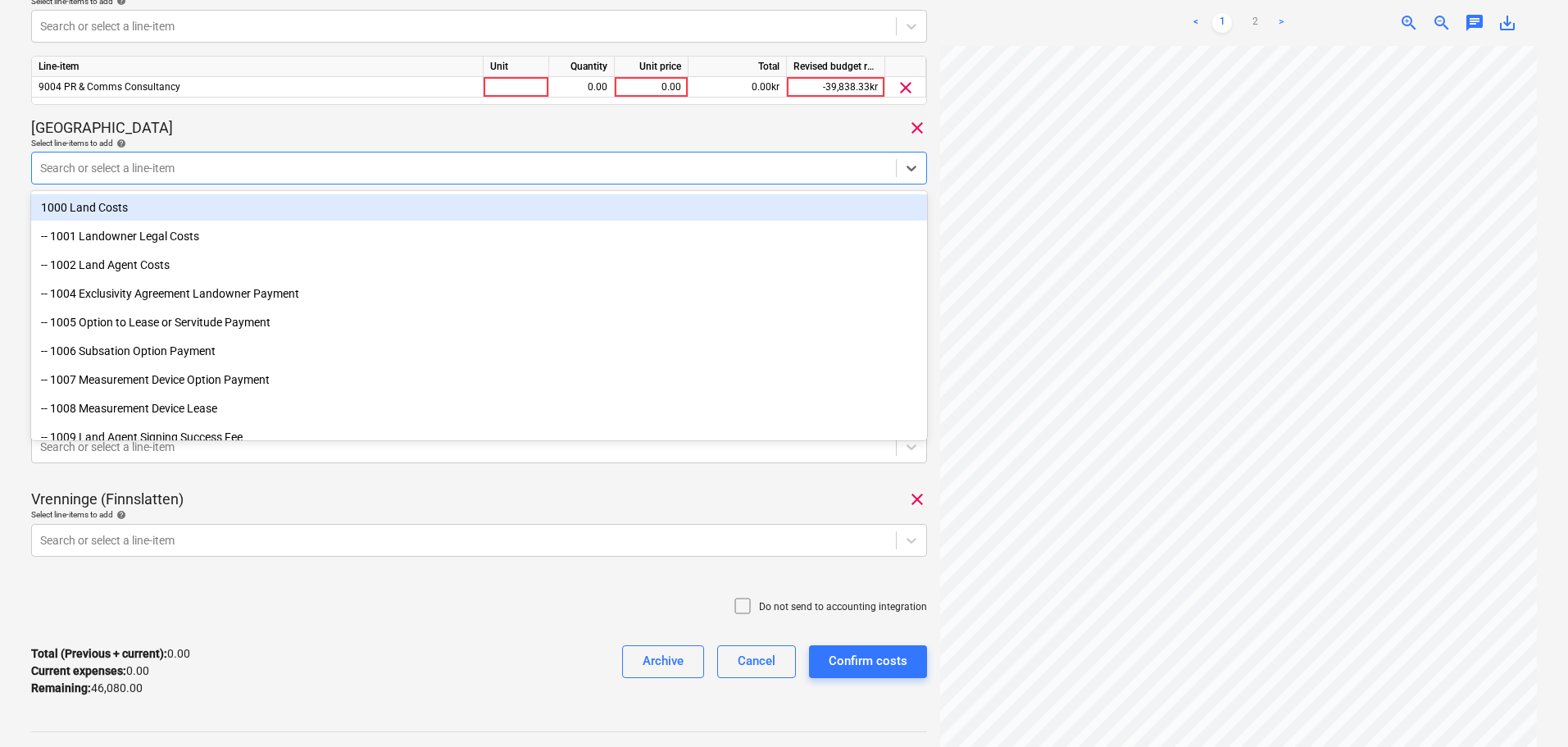
click at [214, 165] on div at bounding box center [464, 167] width 847 height 16
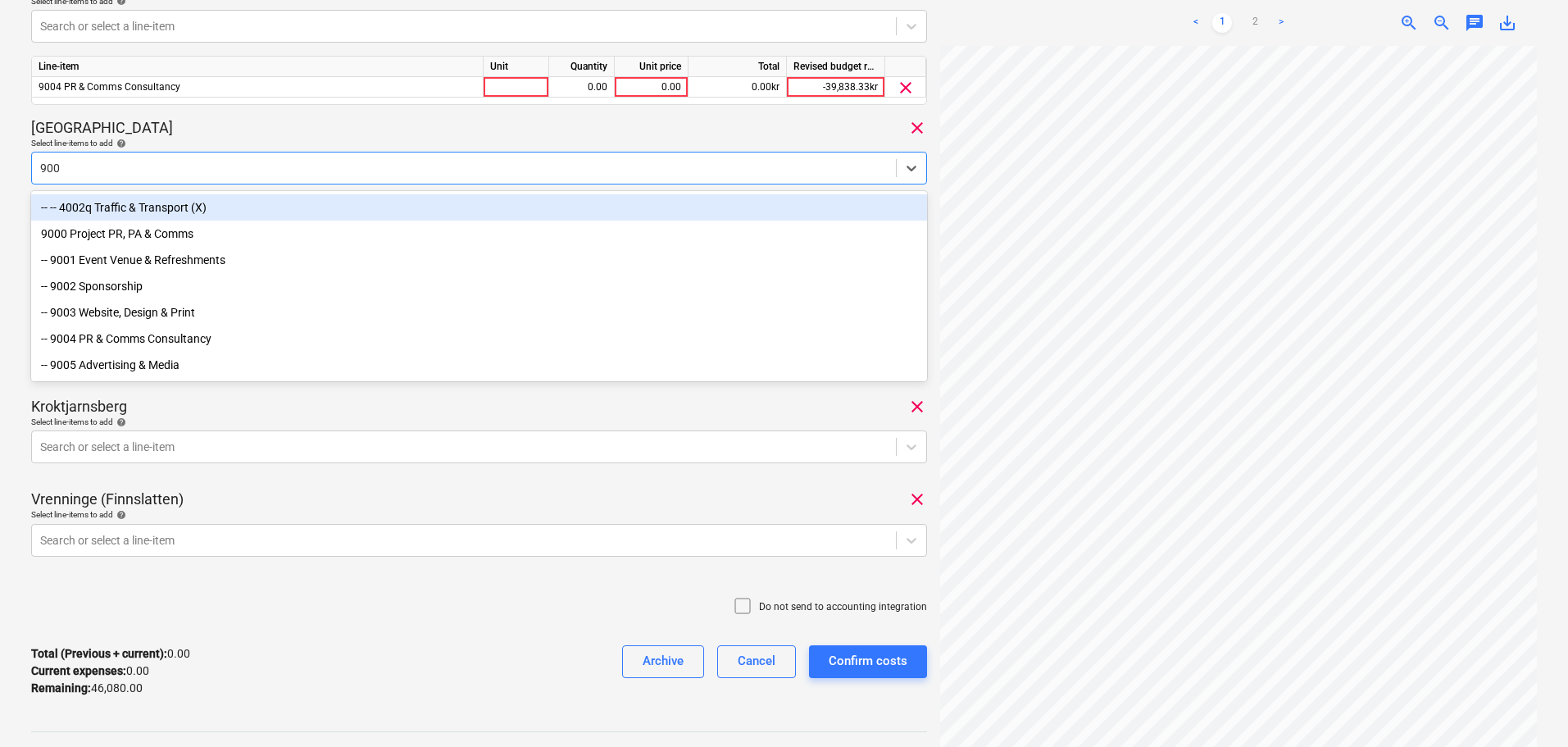
type input "9004"
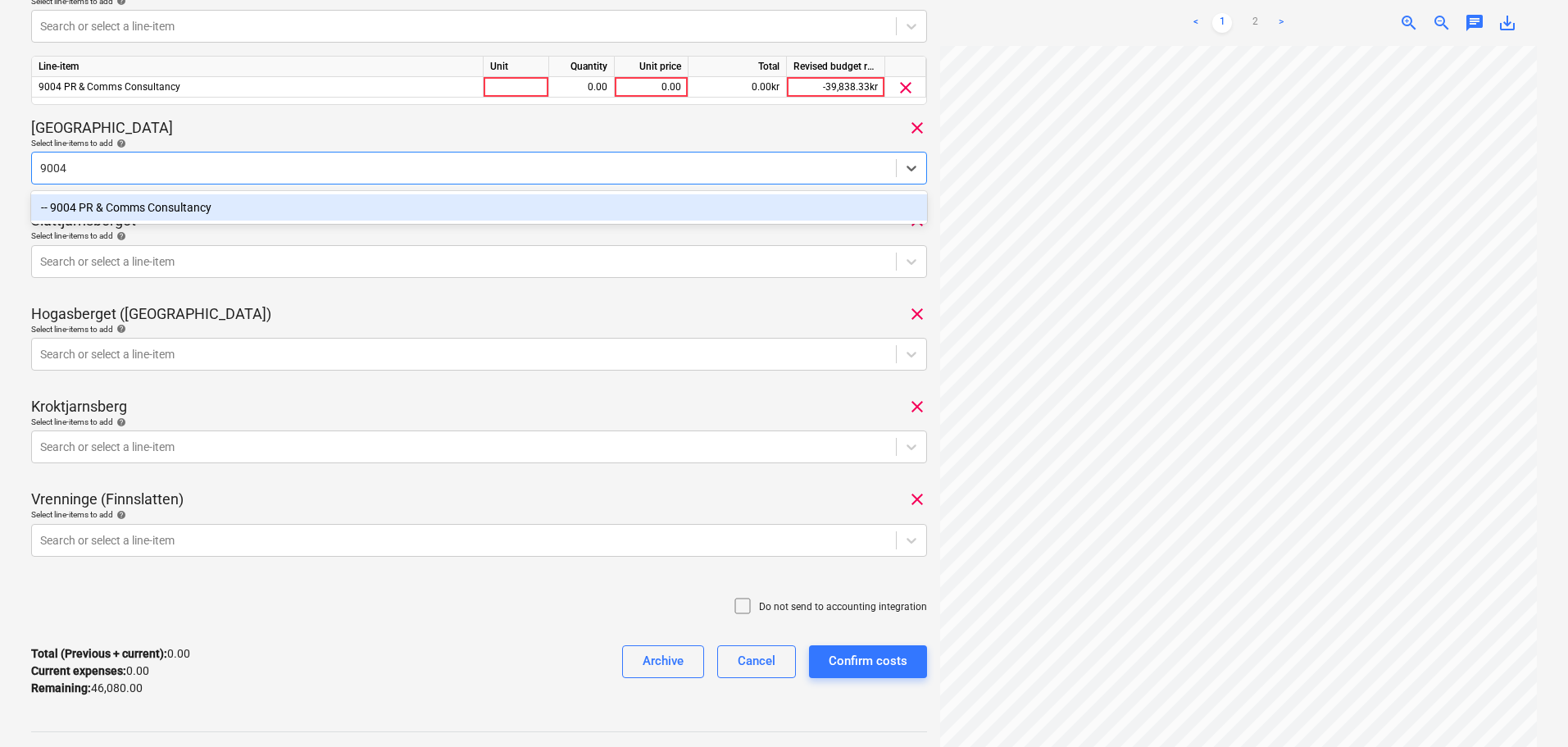
click at [209, 214] on div "-- 9004 PR & Comms Consultancy" at bounding box center [478, 207] width 896 height 26
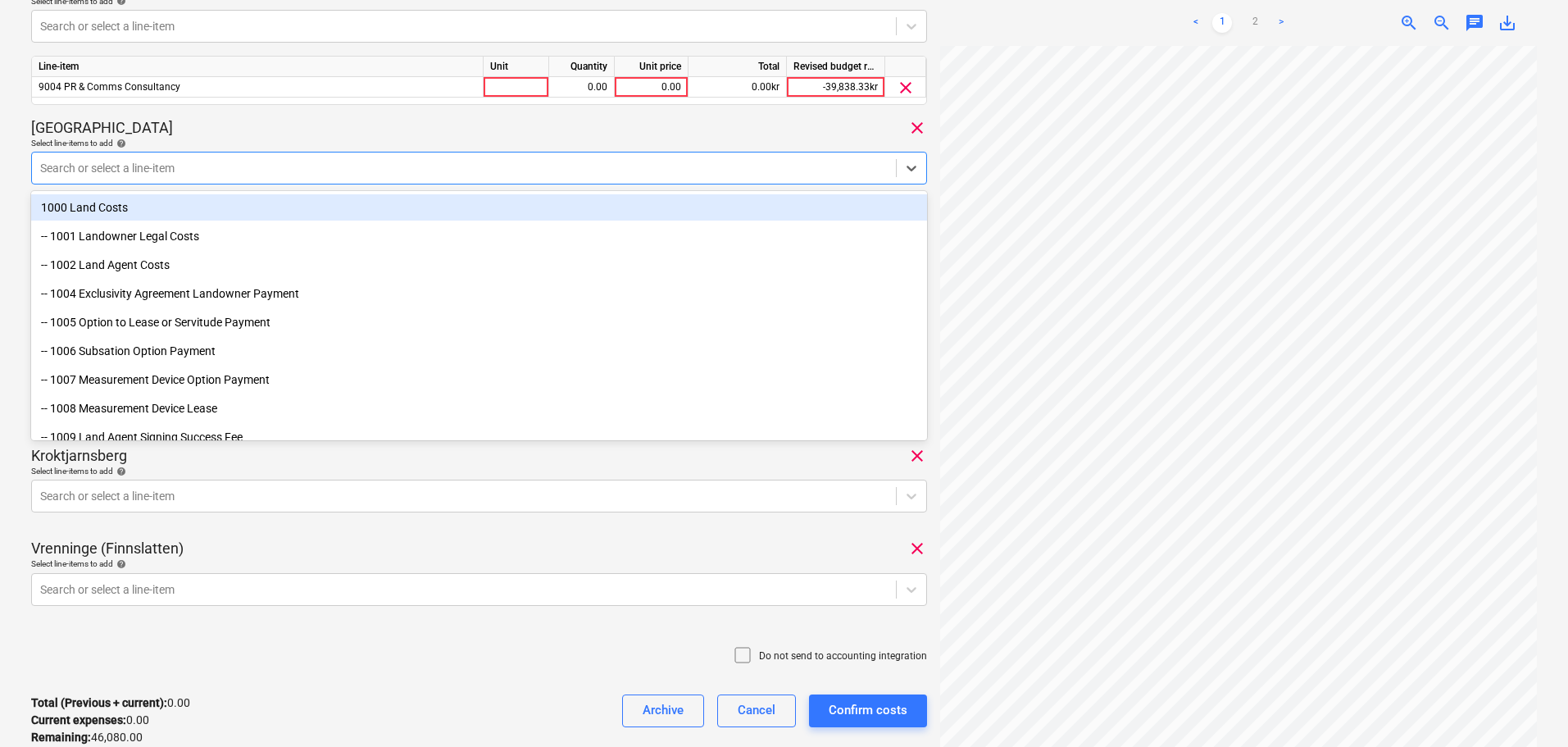
drag, startPoint x: 304, startPoint y: 126, endPoint x: 307, endPoint y: 158, distance: 32.1
click at [305, 127] on div "Lasberget clear" at bounding box center [478, 128] width 896 height 19
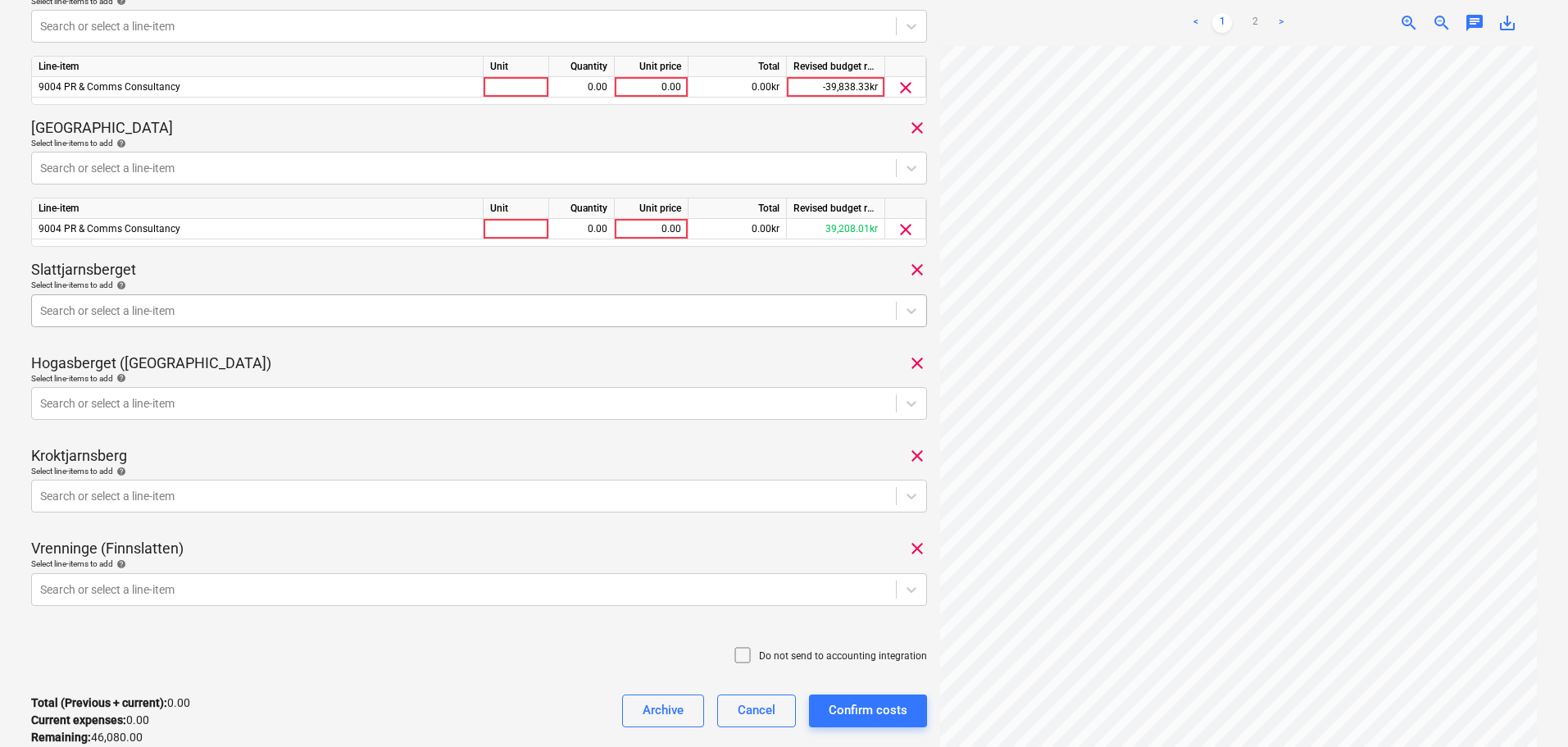
click at [188, 312] on div at bounding box center [464, 310] width 847 height 16
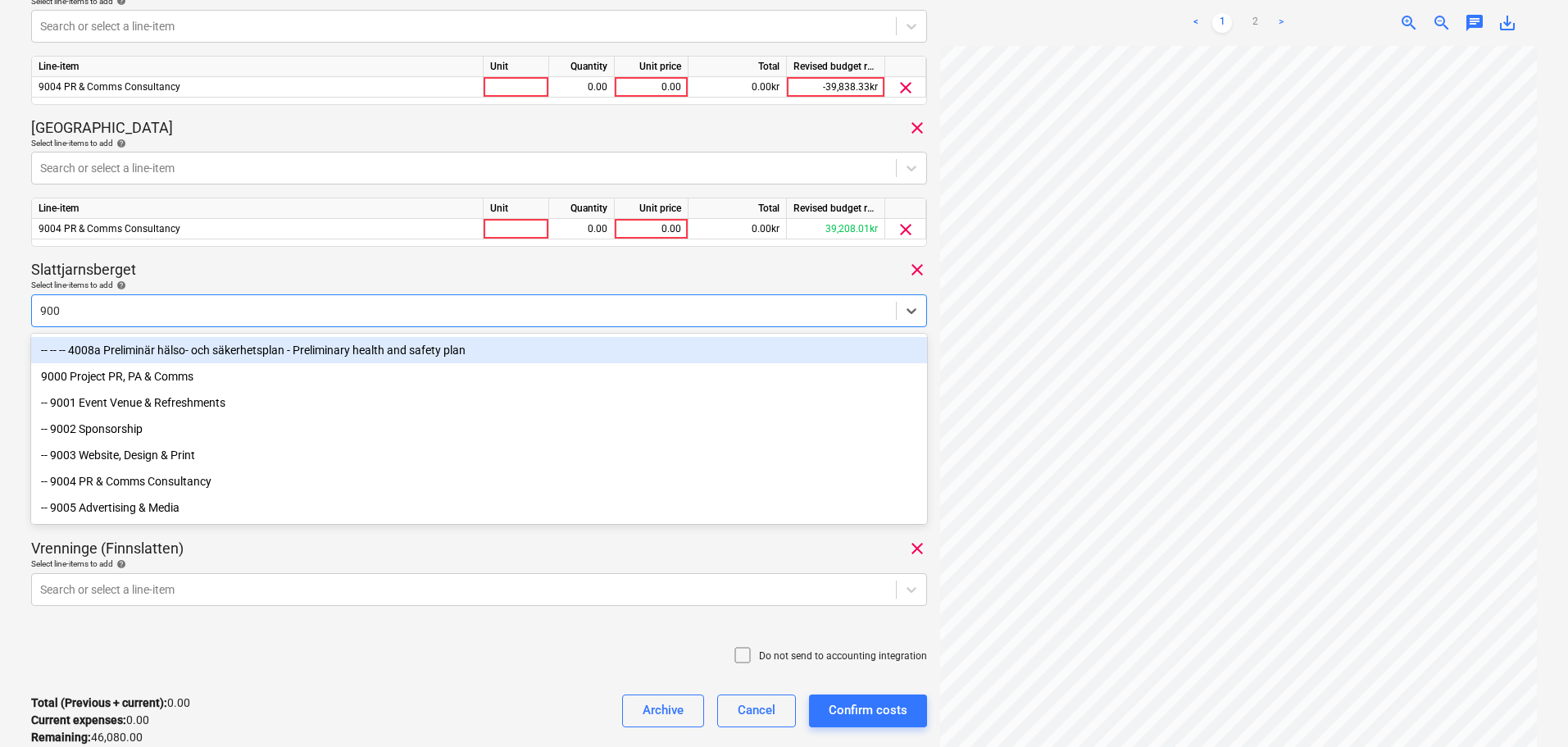
type input "9004"
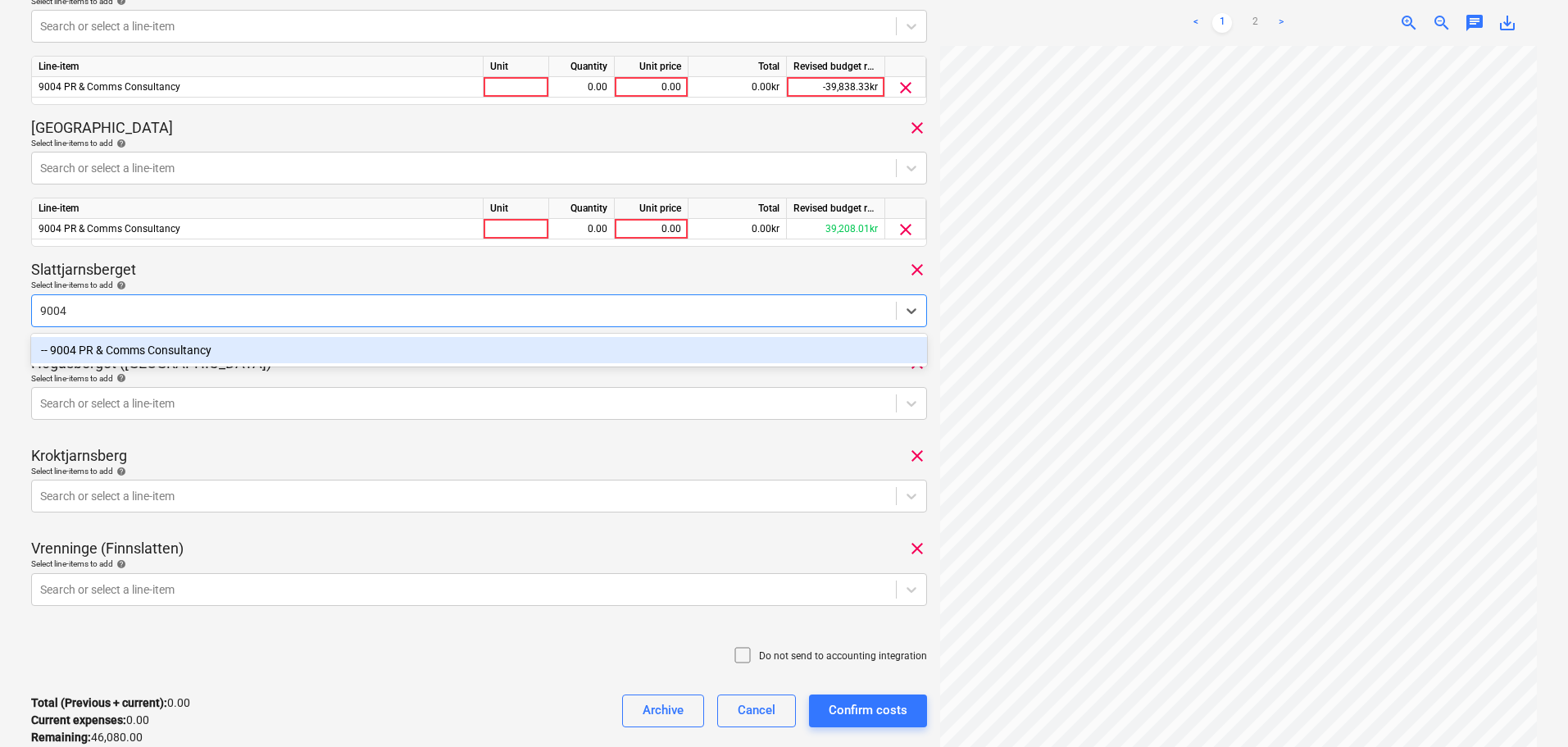
click at [200, 344] on div "-- 9004 PR & Comms Consultancy" at bounding box center [478, 350] width 896 height 26
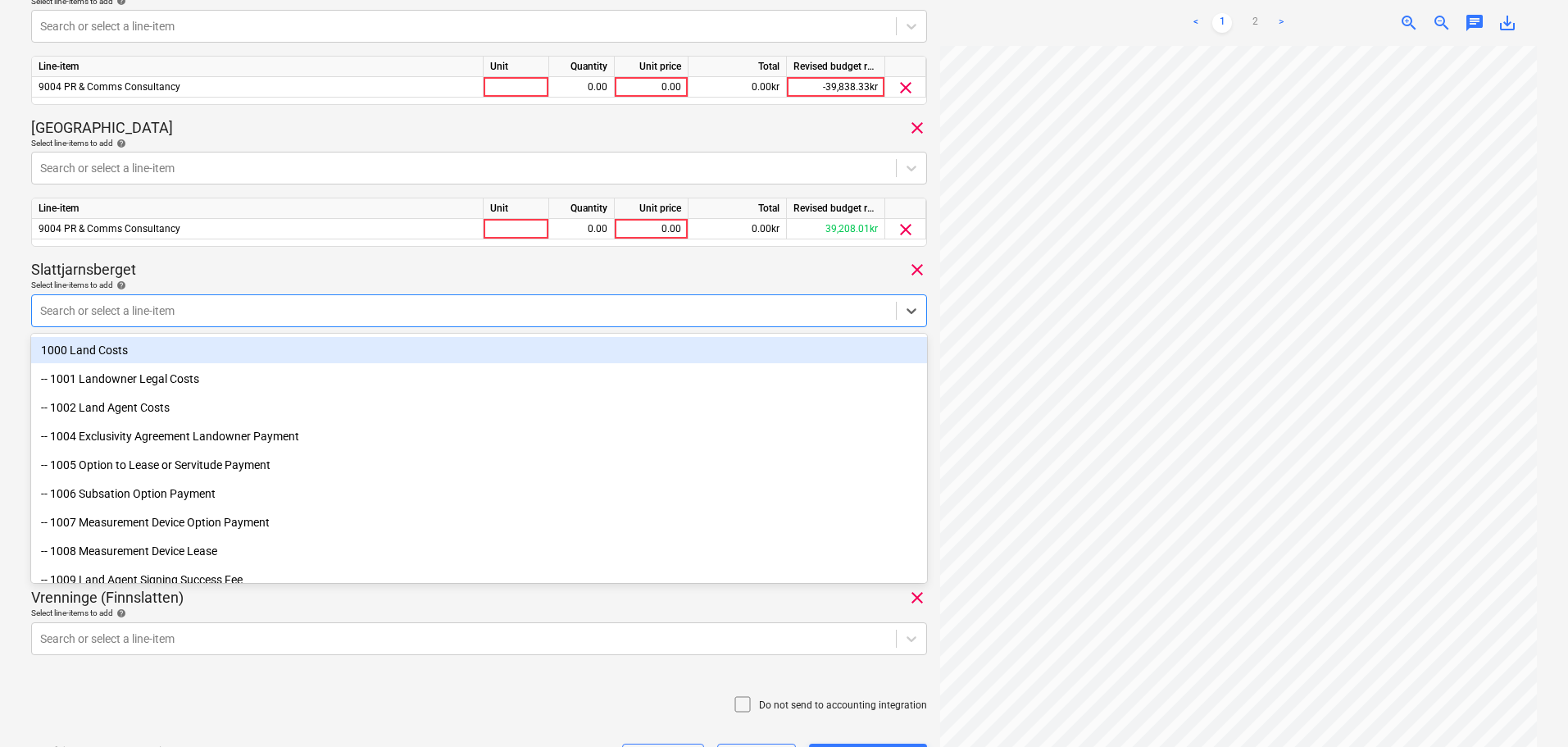
click at [238, 262] on div "Slattjarnsberget clear" at bounding box center [478, 270] width 896 height 19
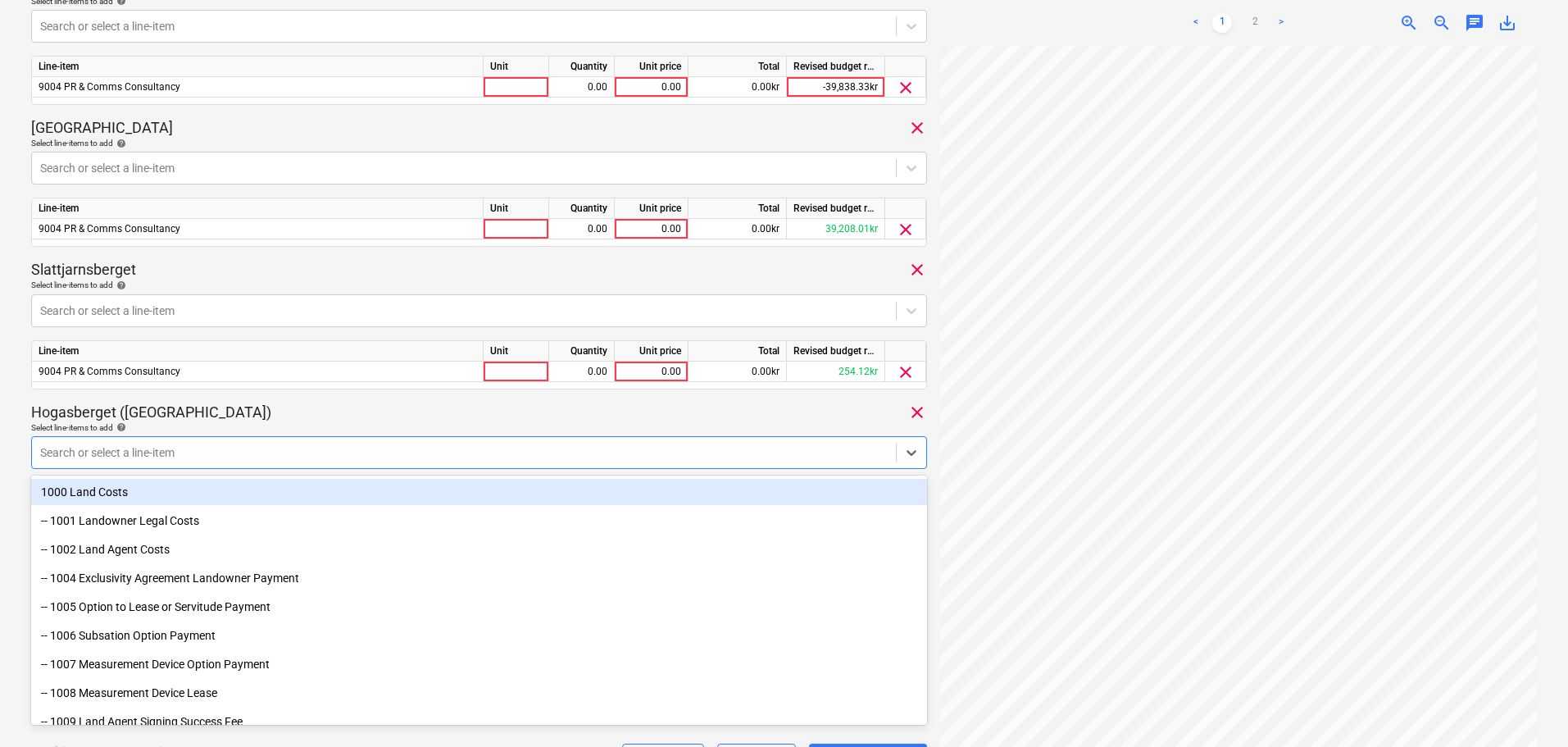
click at [204, 451] on div at bounding box center [464, 452] width 847 height 16
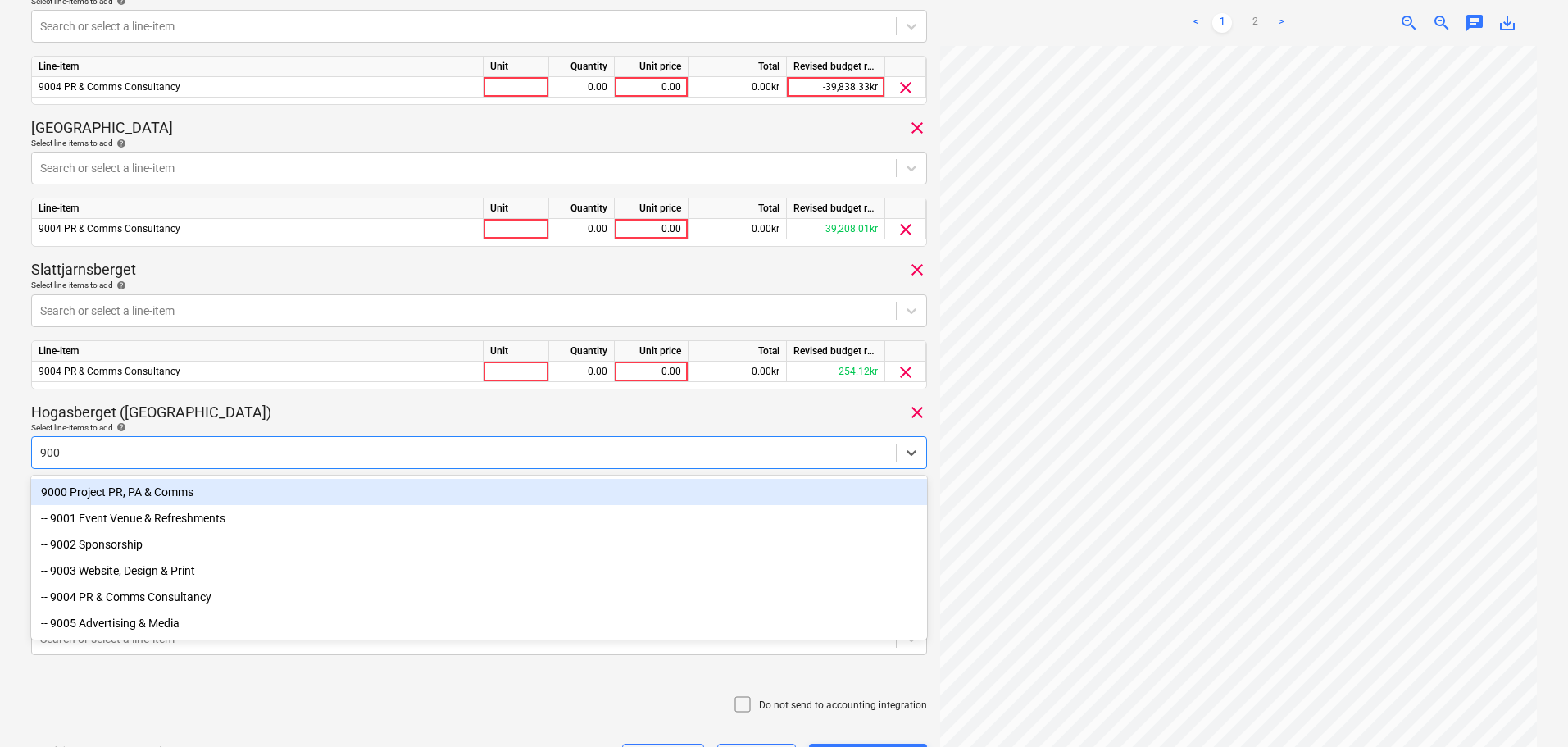
type input "9004"
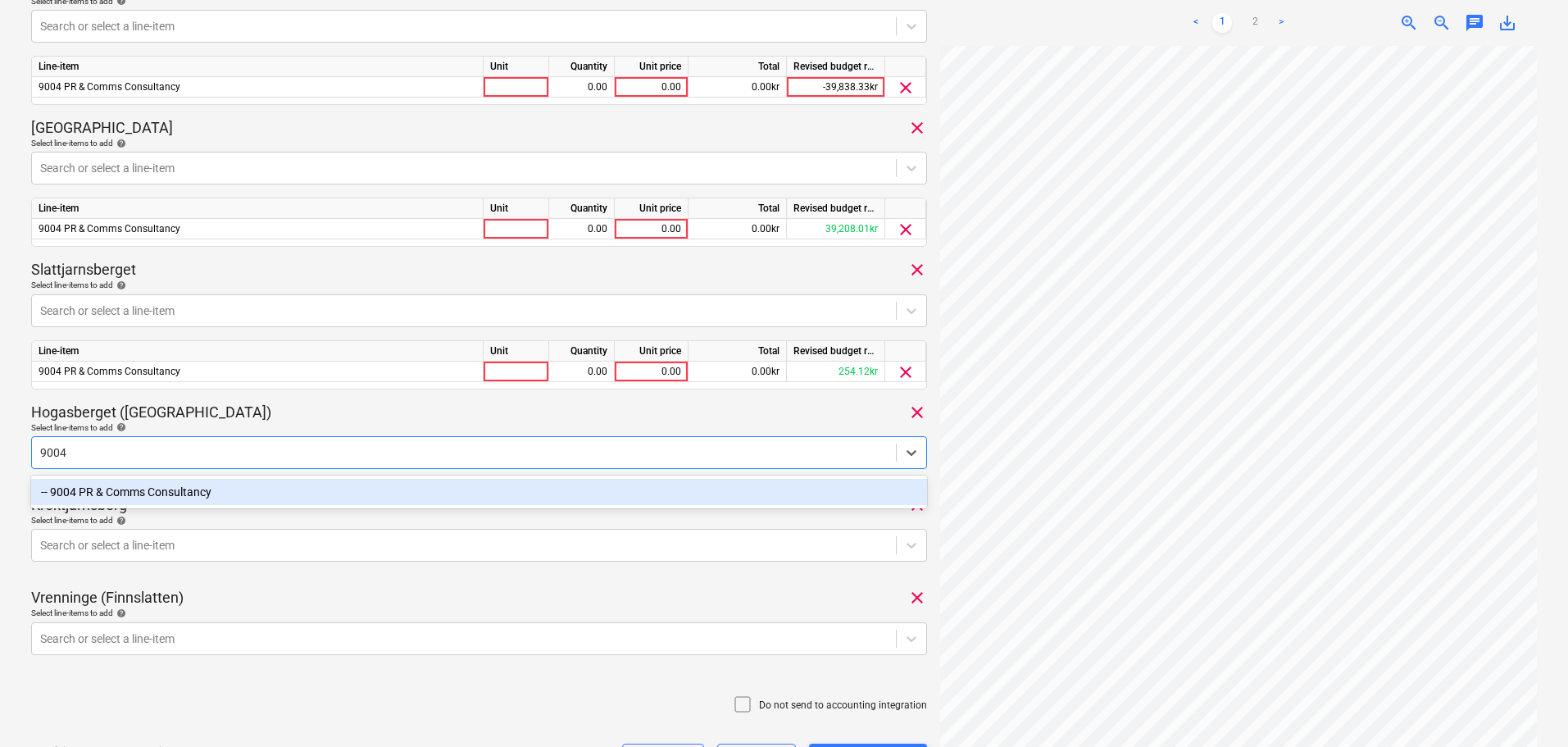
click at [201, 483] on div "-- 9004 PR & Comms Consultancy" at bounding box center [478, 491] width 896 height 26
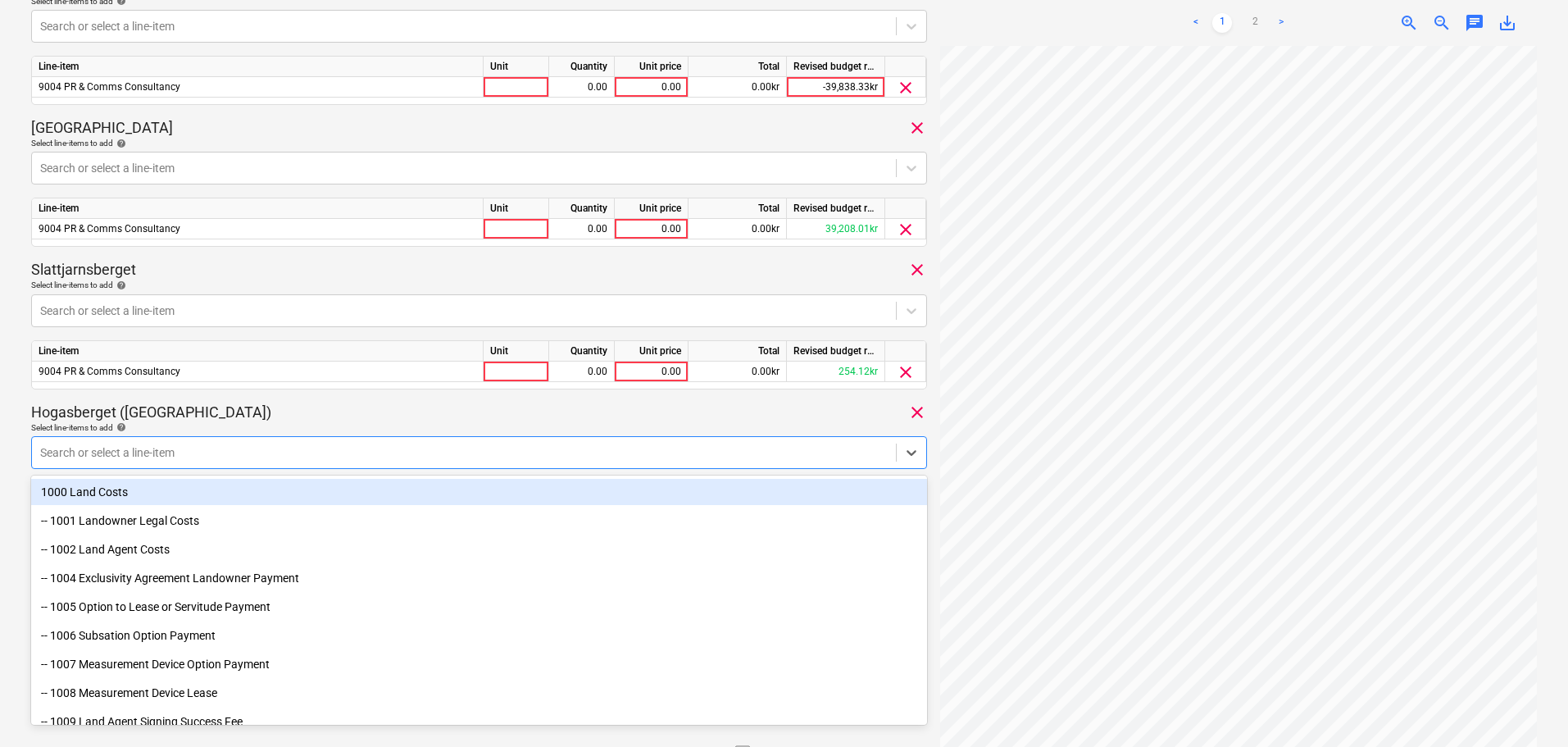
click at [268, 420] on div "Hogasberget ([GEOGRAPHIC_DATA]) clear" at bounding box center [478, 413] width 896 height 19
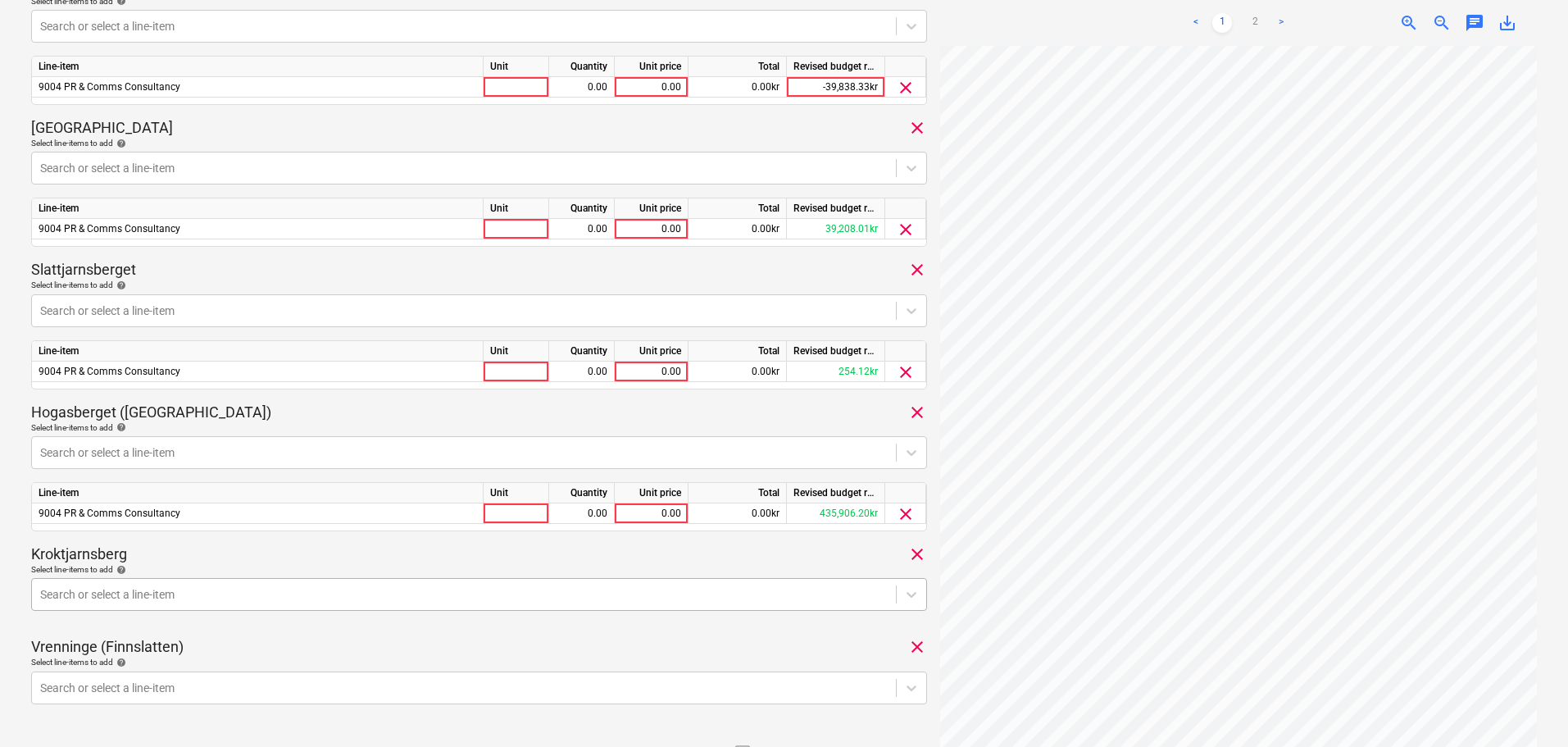
scroll to position [782, 0]
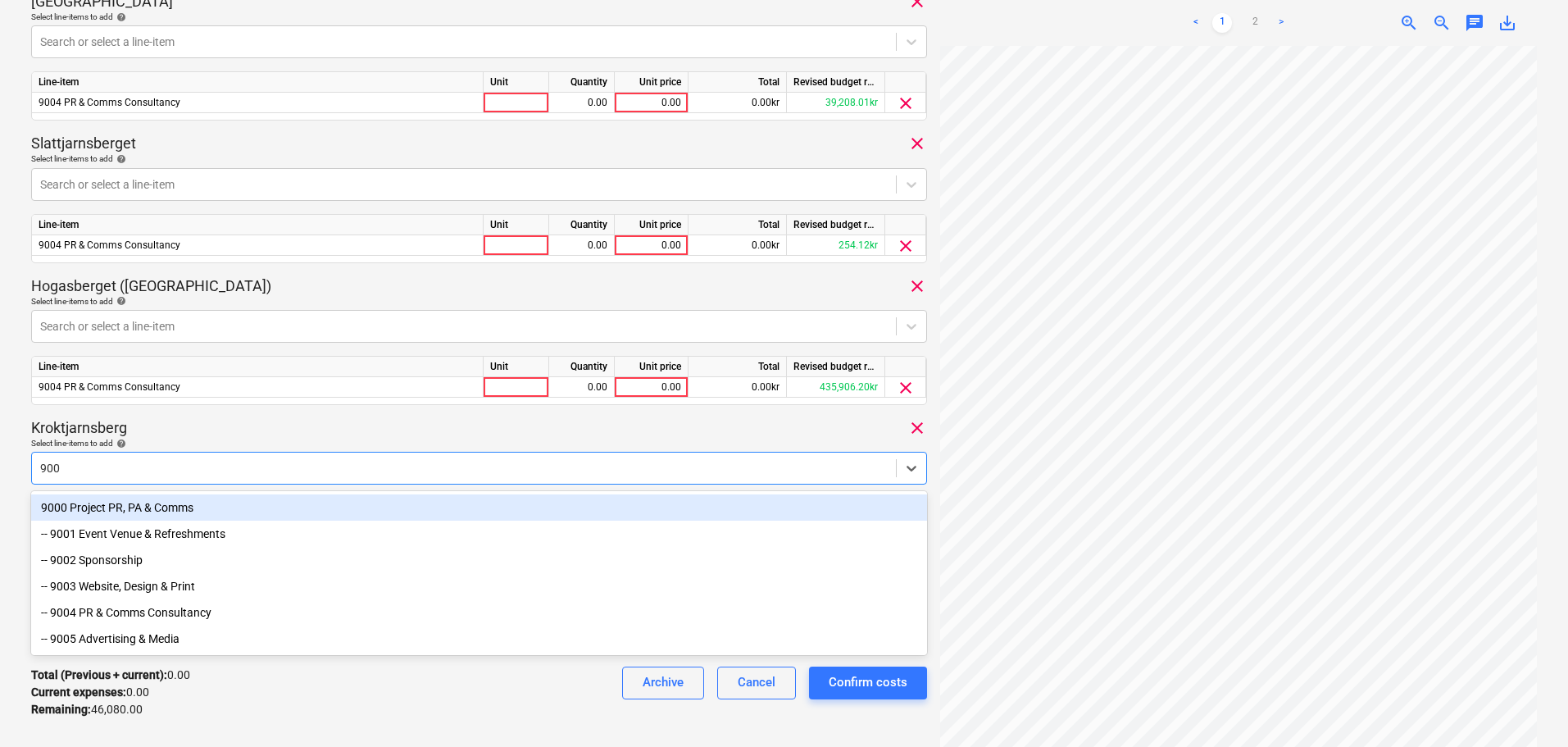
type input "9004"
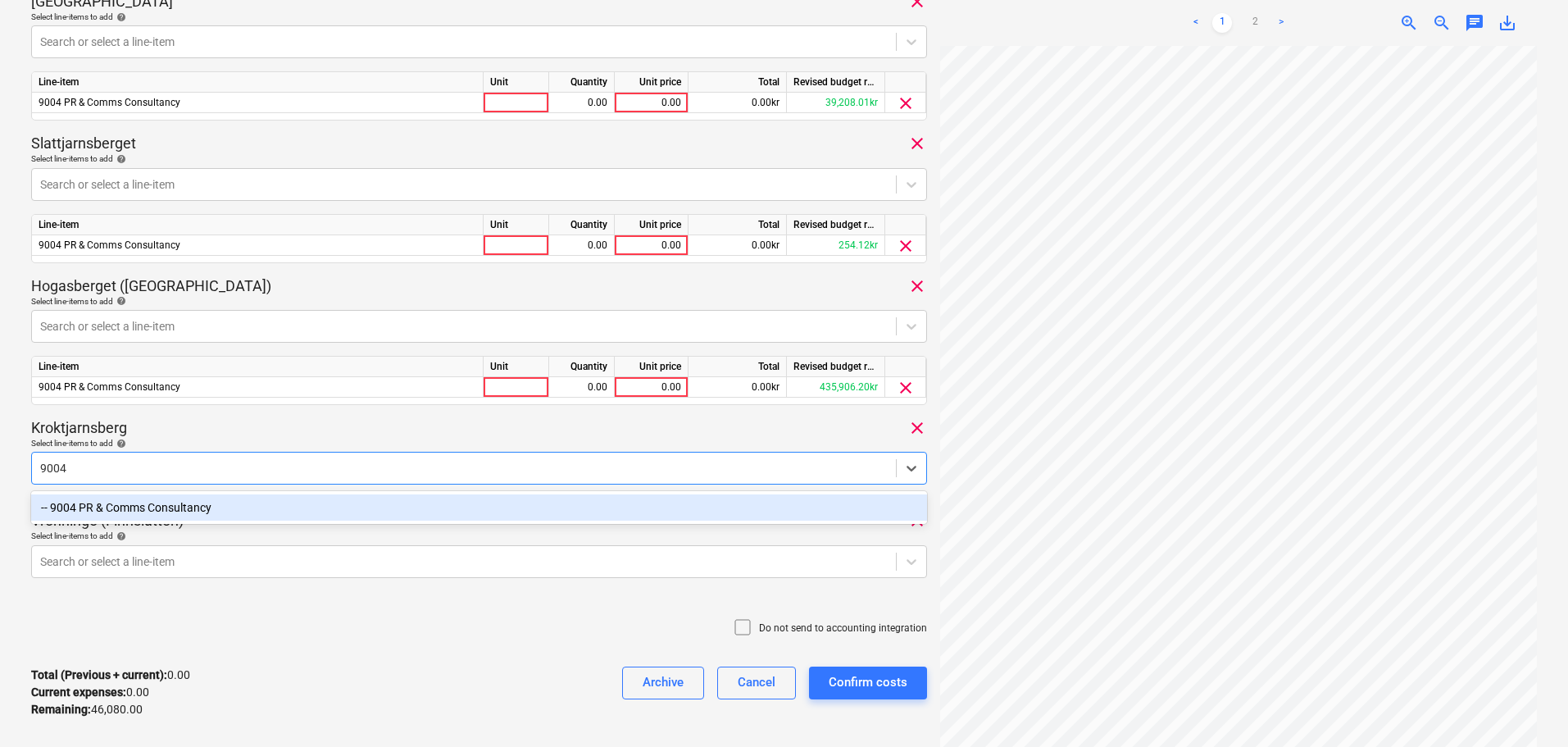
click at [251, 513] on div "-- 9004 PR & Comms Consultancy" at bounding box center [478, 507] width 896 height 26
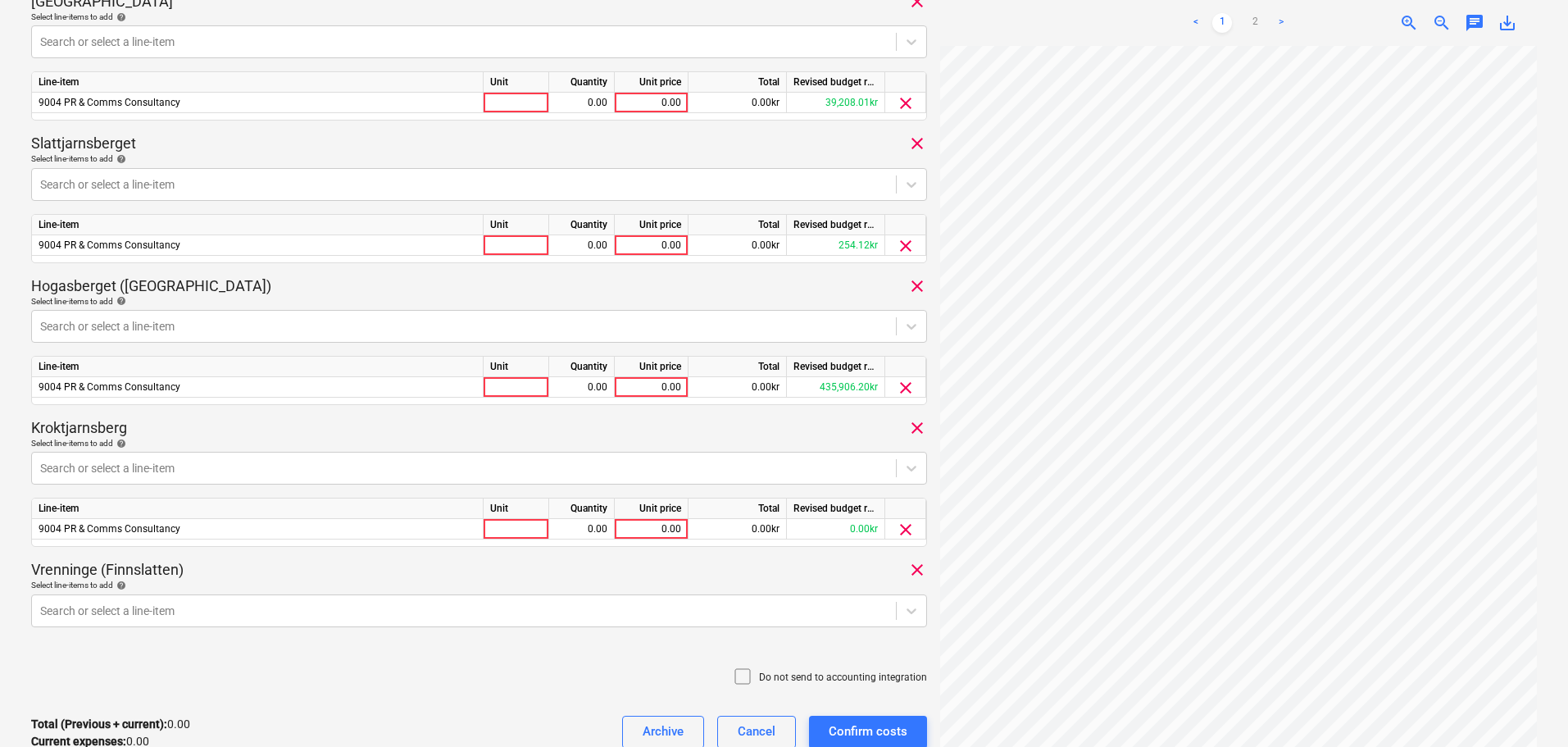
click at [322, 423] on div "Kroktjarnsberg clear" at bounding box center [478, 428] width 896 height 19
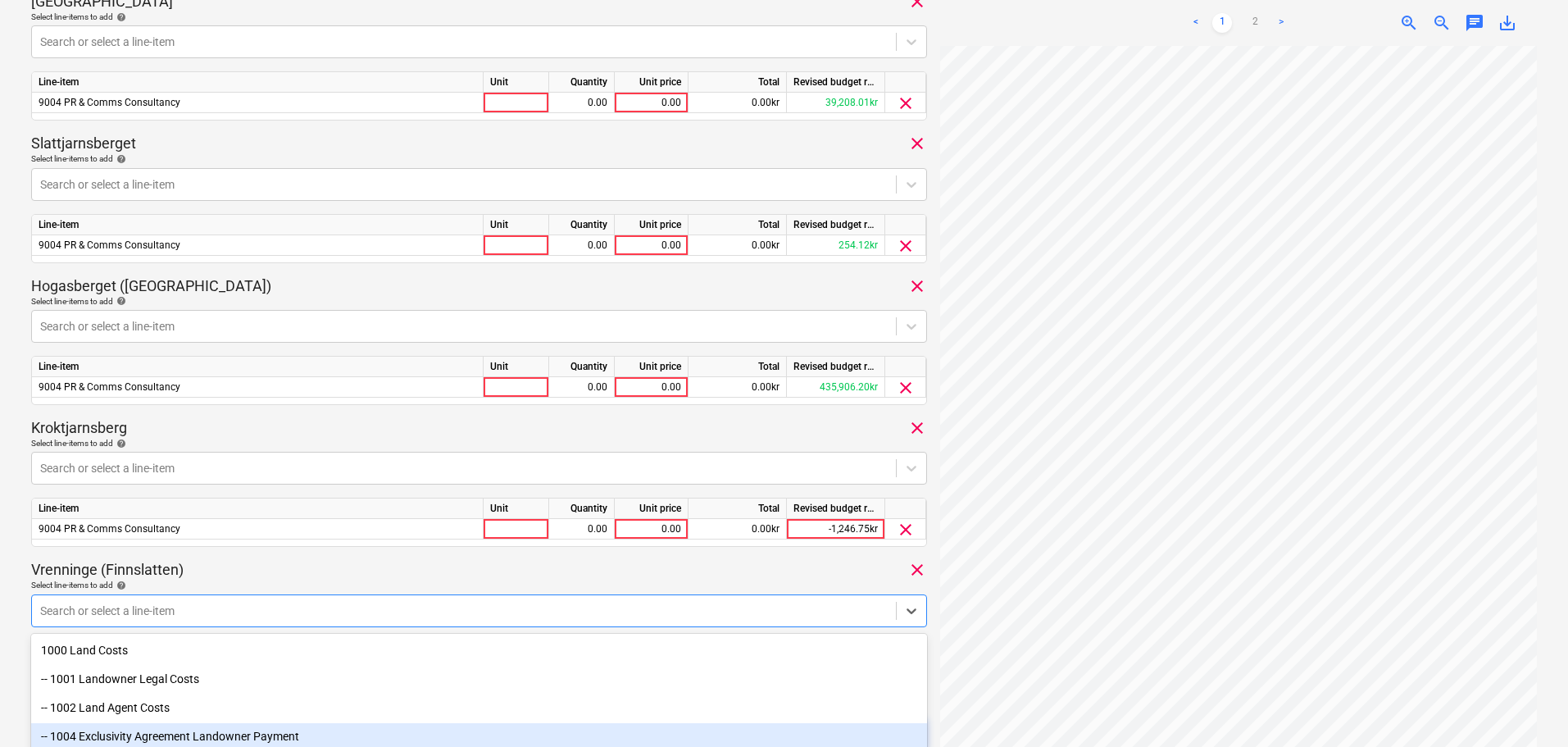
scroll to position [925, 0]
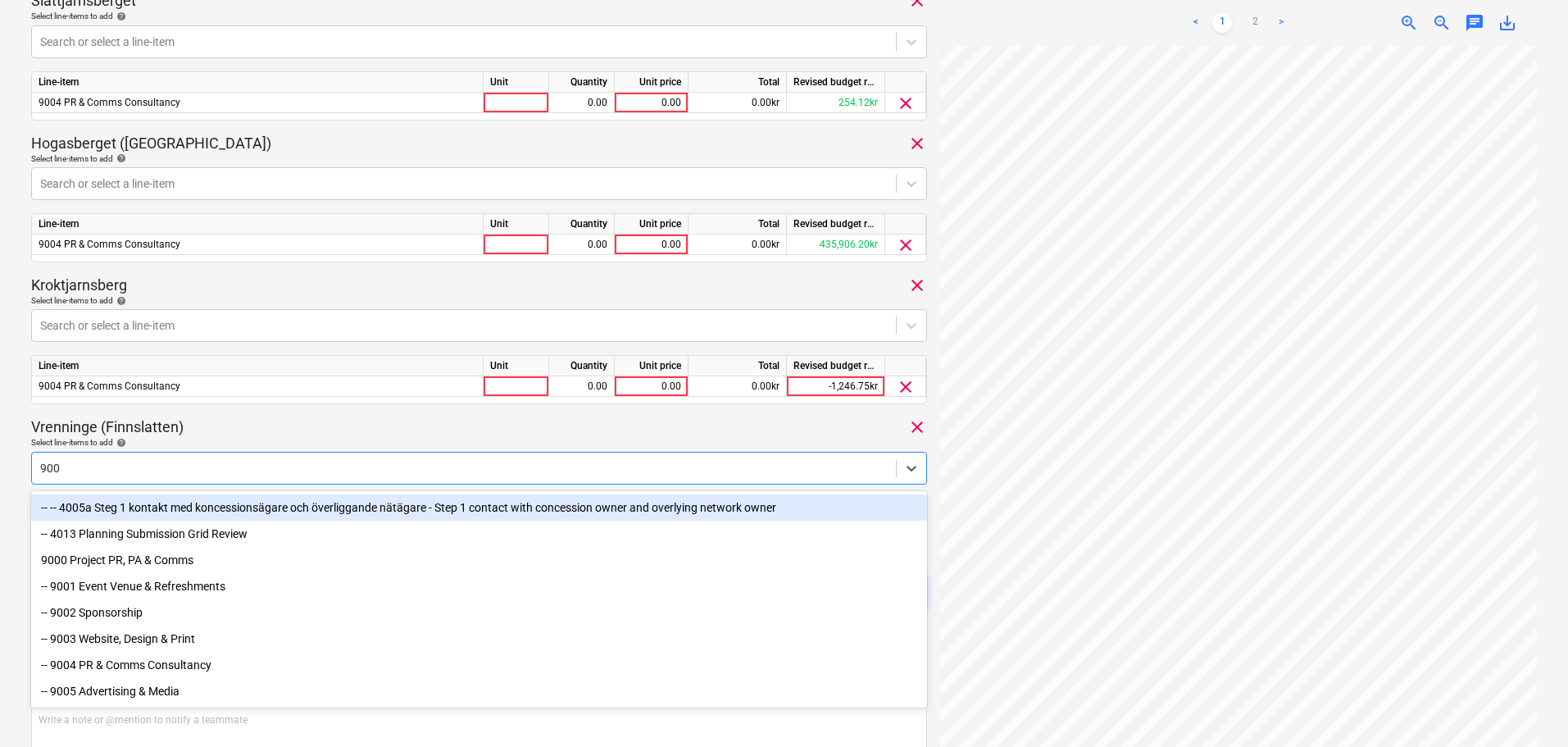
type input "9004"
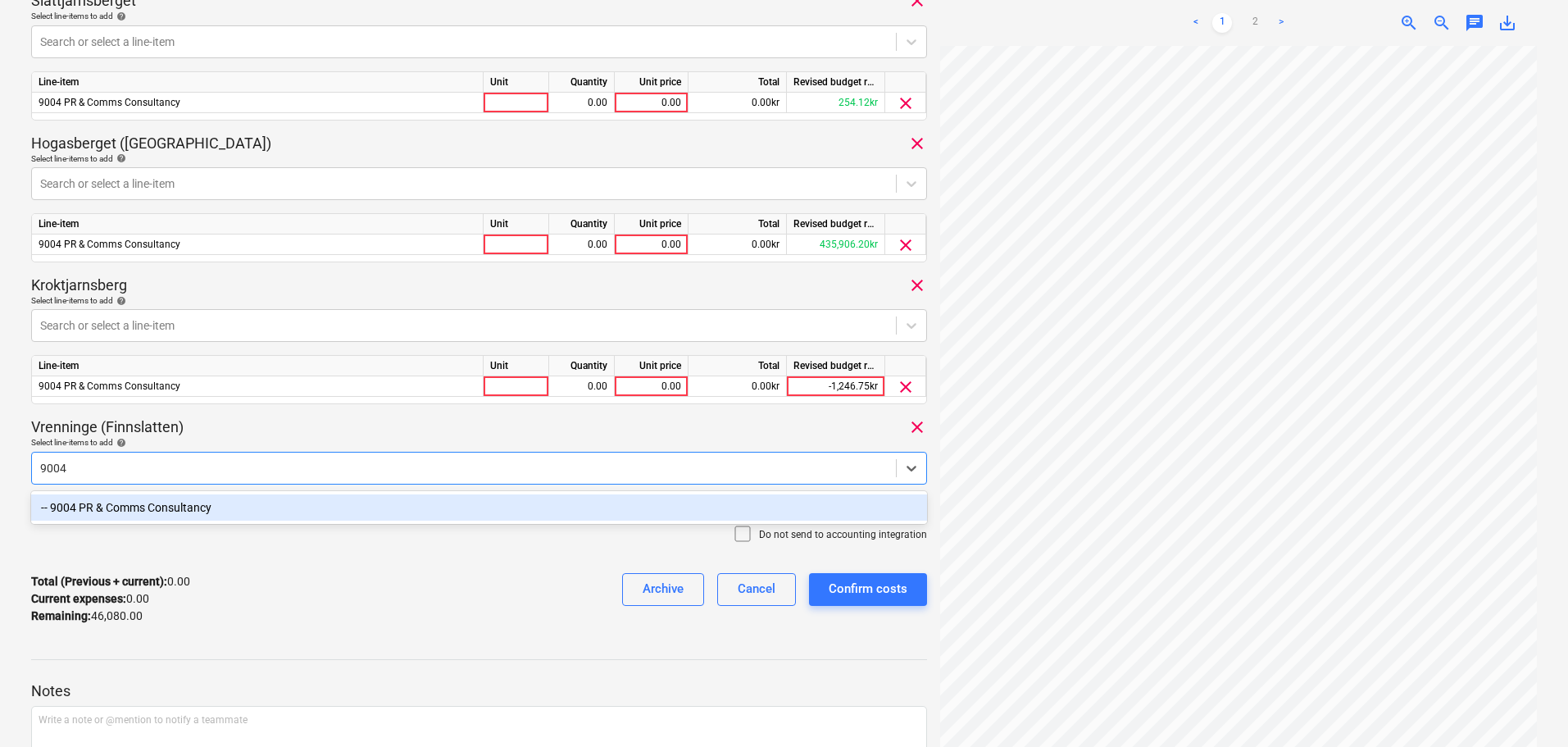
click at [146, 507] on div "-- 9004 PR & Comms Consultancy" at bounding box center [478, 507] width 896 height 26
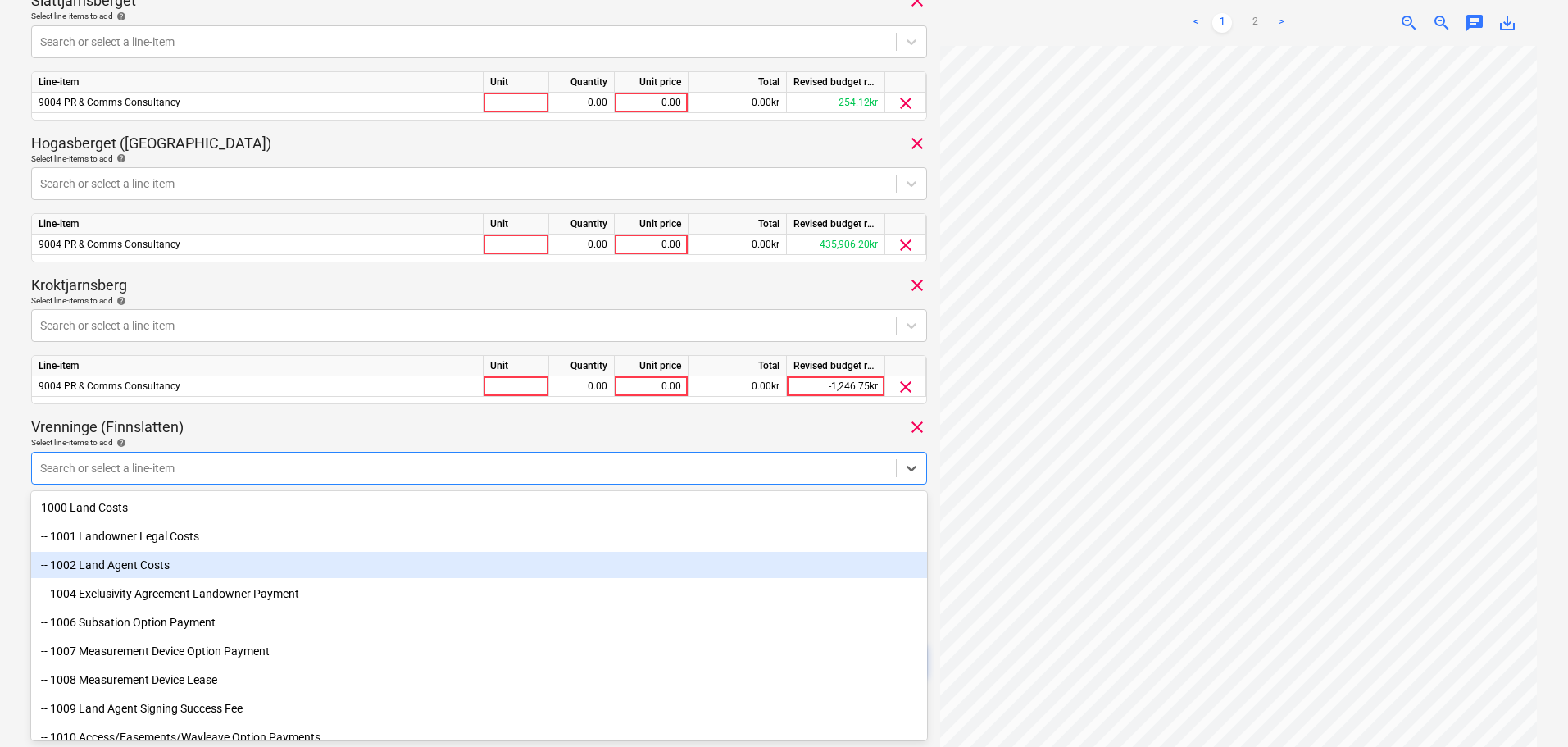
click at [295, 440] on div "Select line-items to add help" at bounding box center [478, 442] width 896 height 11
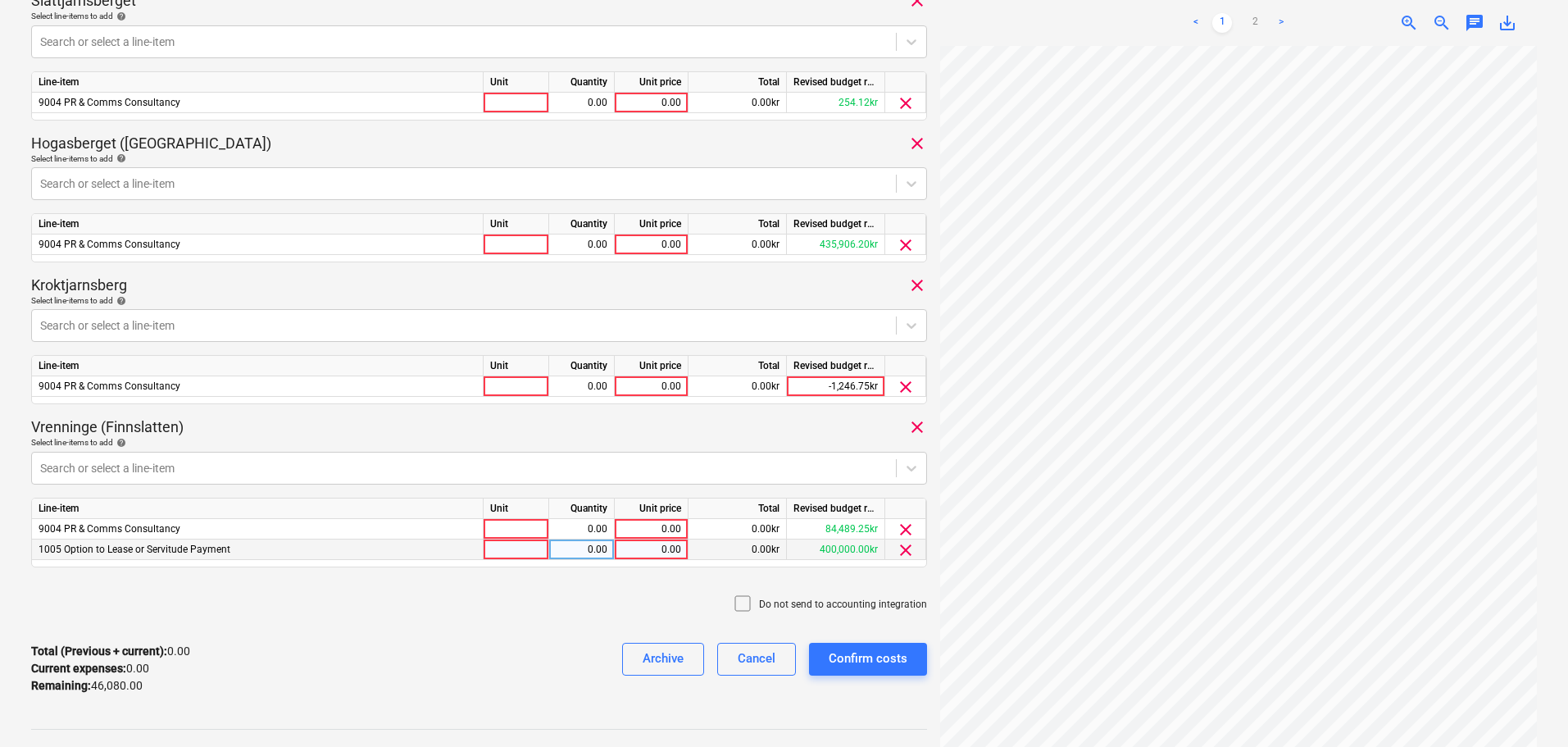
click at [898, 554] on span "clear" at bounding box center [905, 549] width 19 height 19
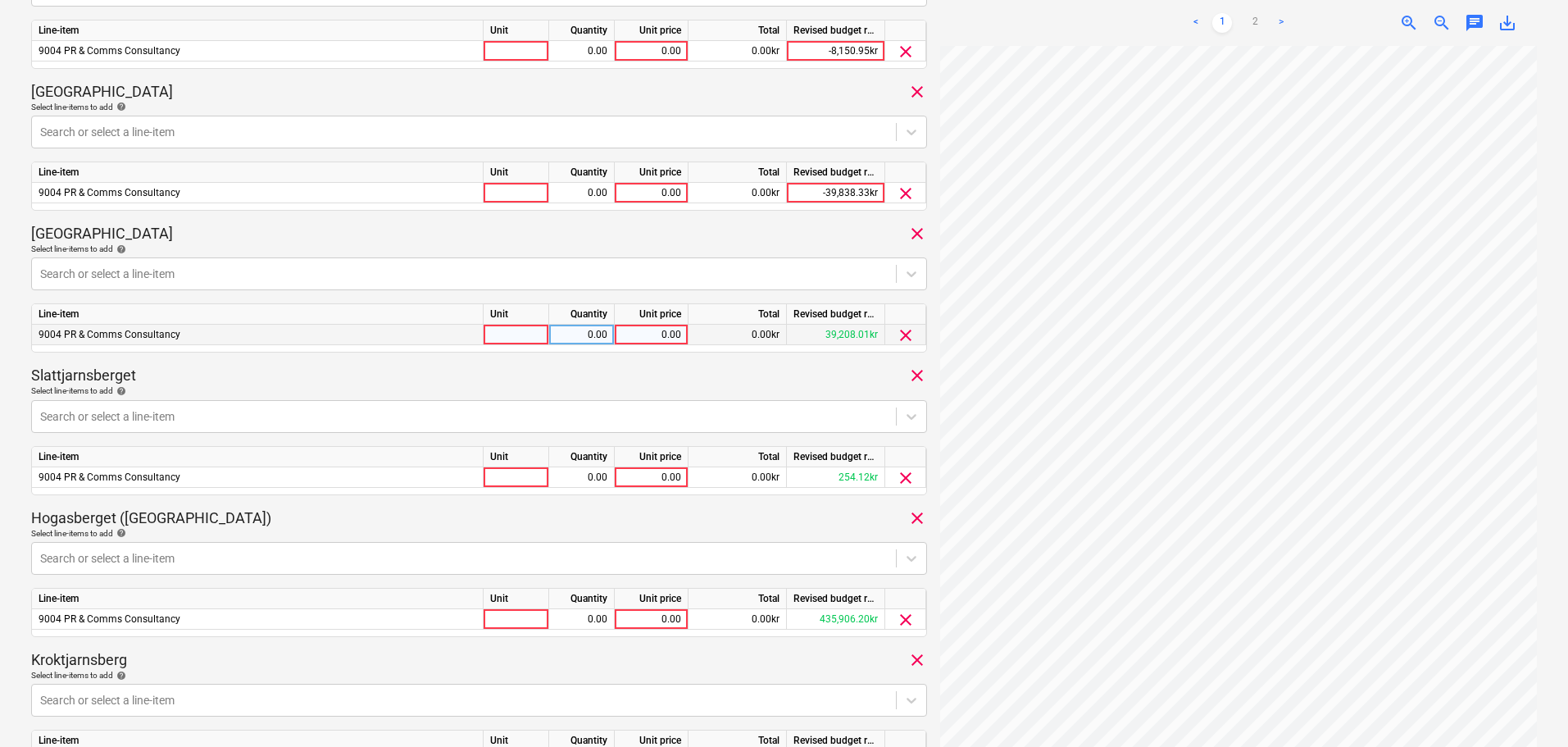
scroll to position [351, 0]
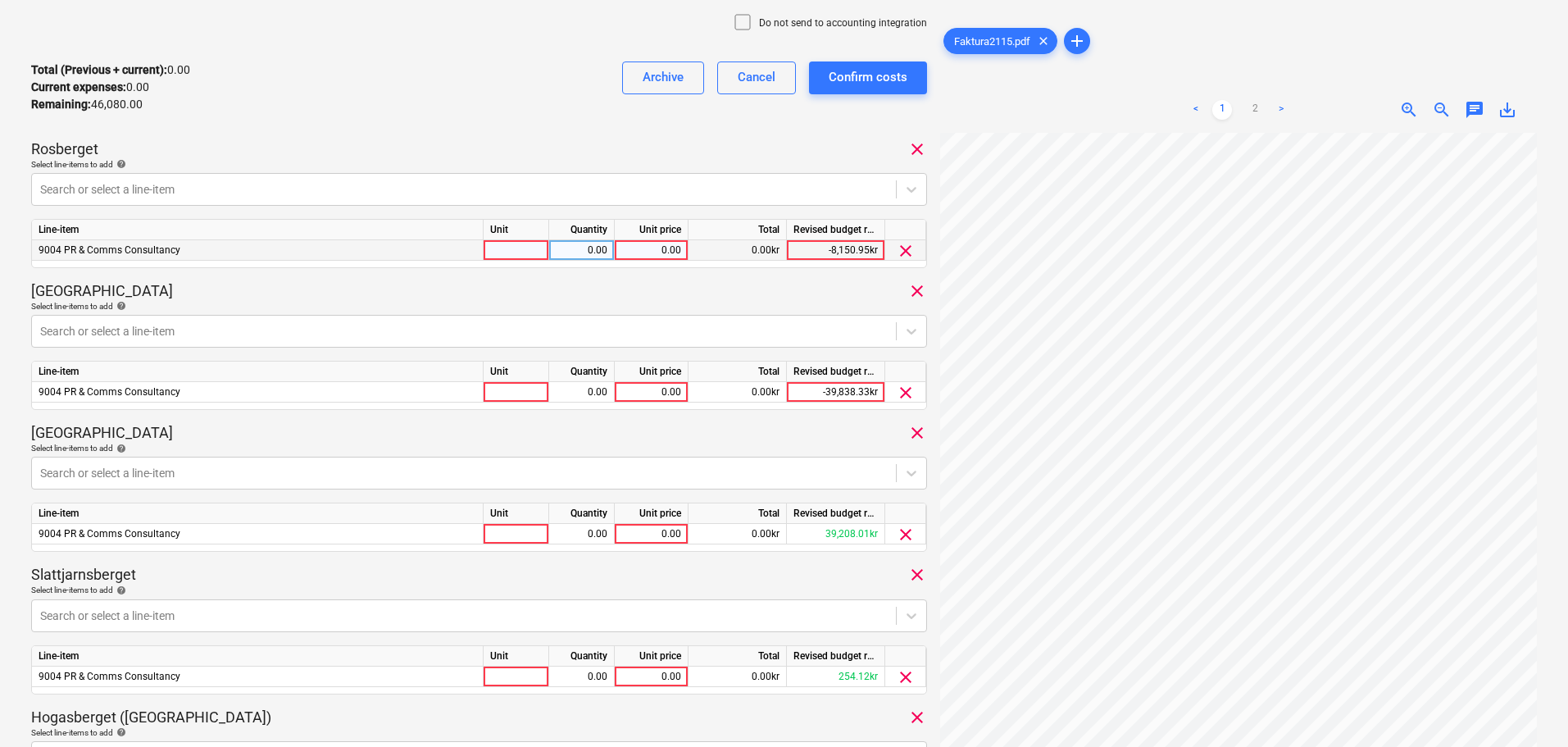
click at [655, 249] on div "0.00" at bounding box center [651, 250] width 60 height 20
type input "1893.70"
click at [654, 394] on div "0.00" at bounding box center [651, 391] width 60 height 20
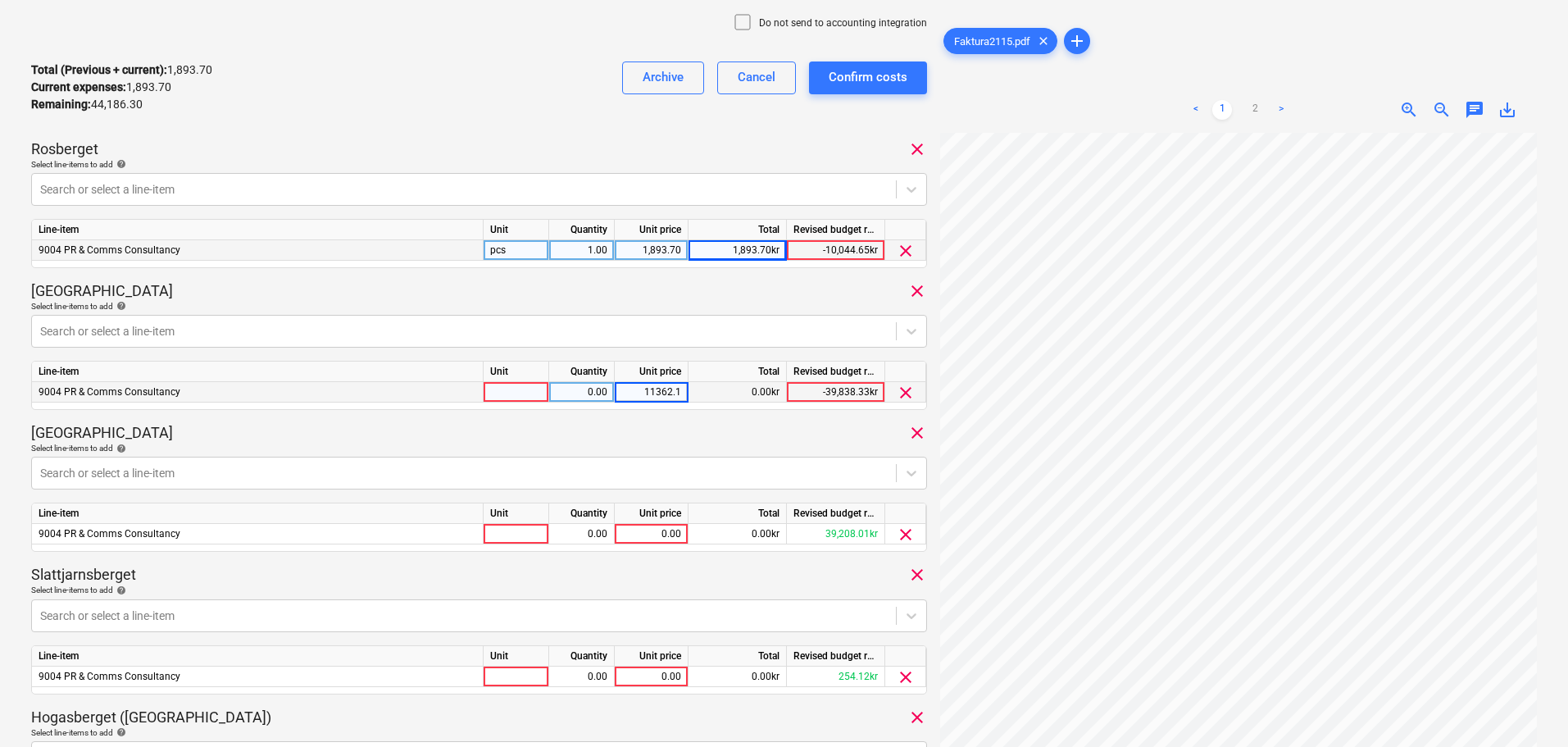
type input "11362.19"
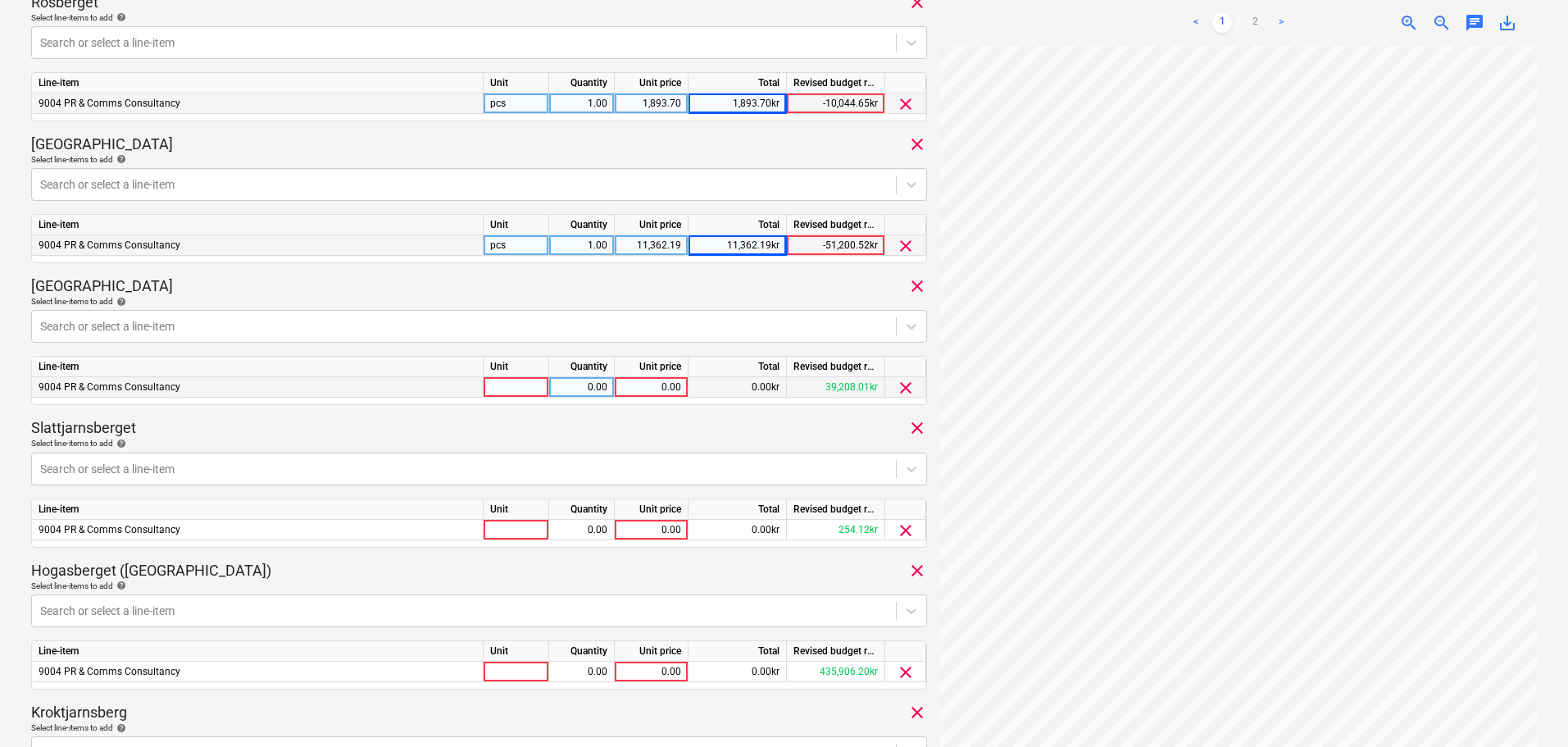
scroll to position [515, 0]
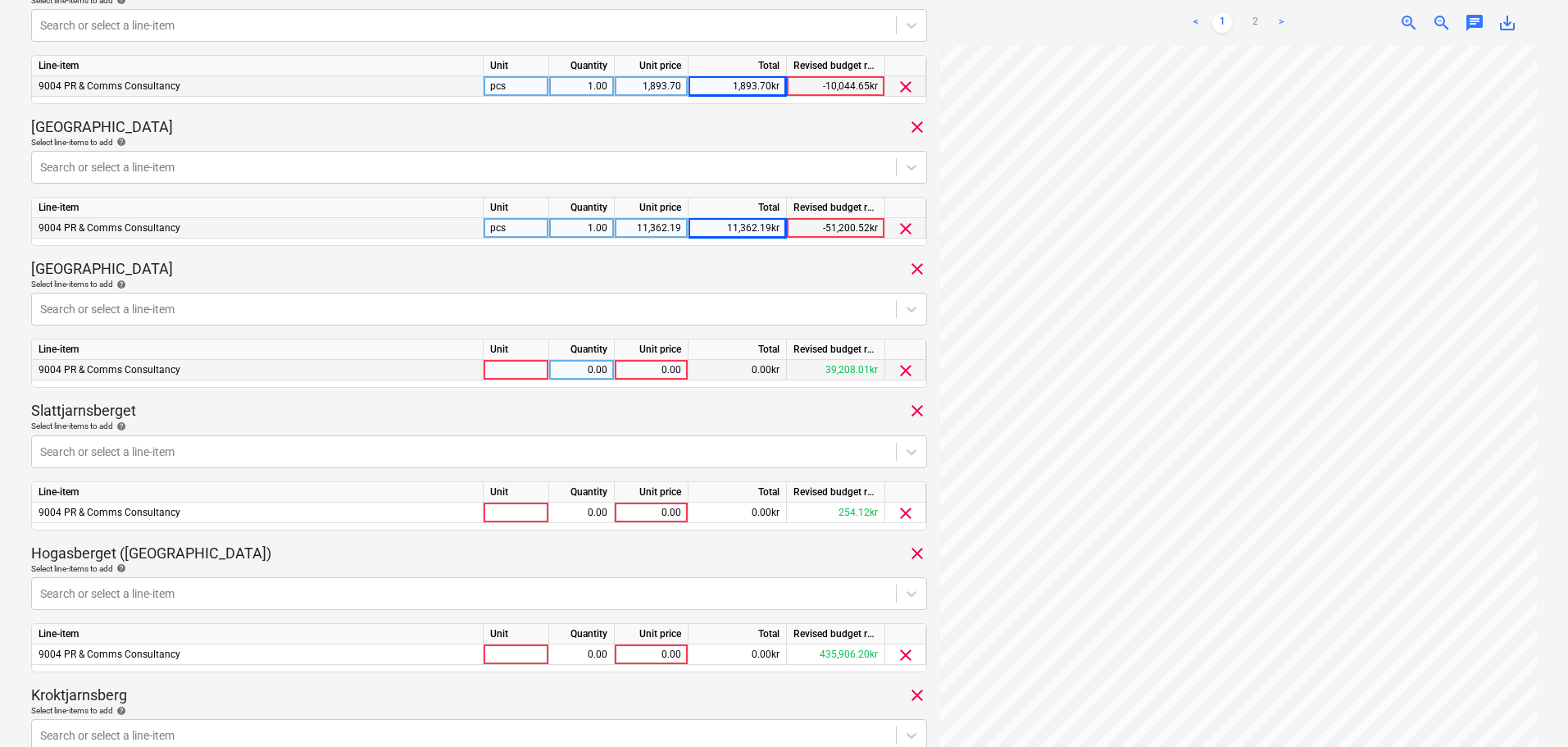
click at [658, 372] on div "0.00" at bounding box center [651, 369] width 60 height 20
type input "631.23"
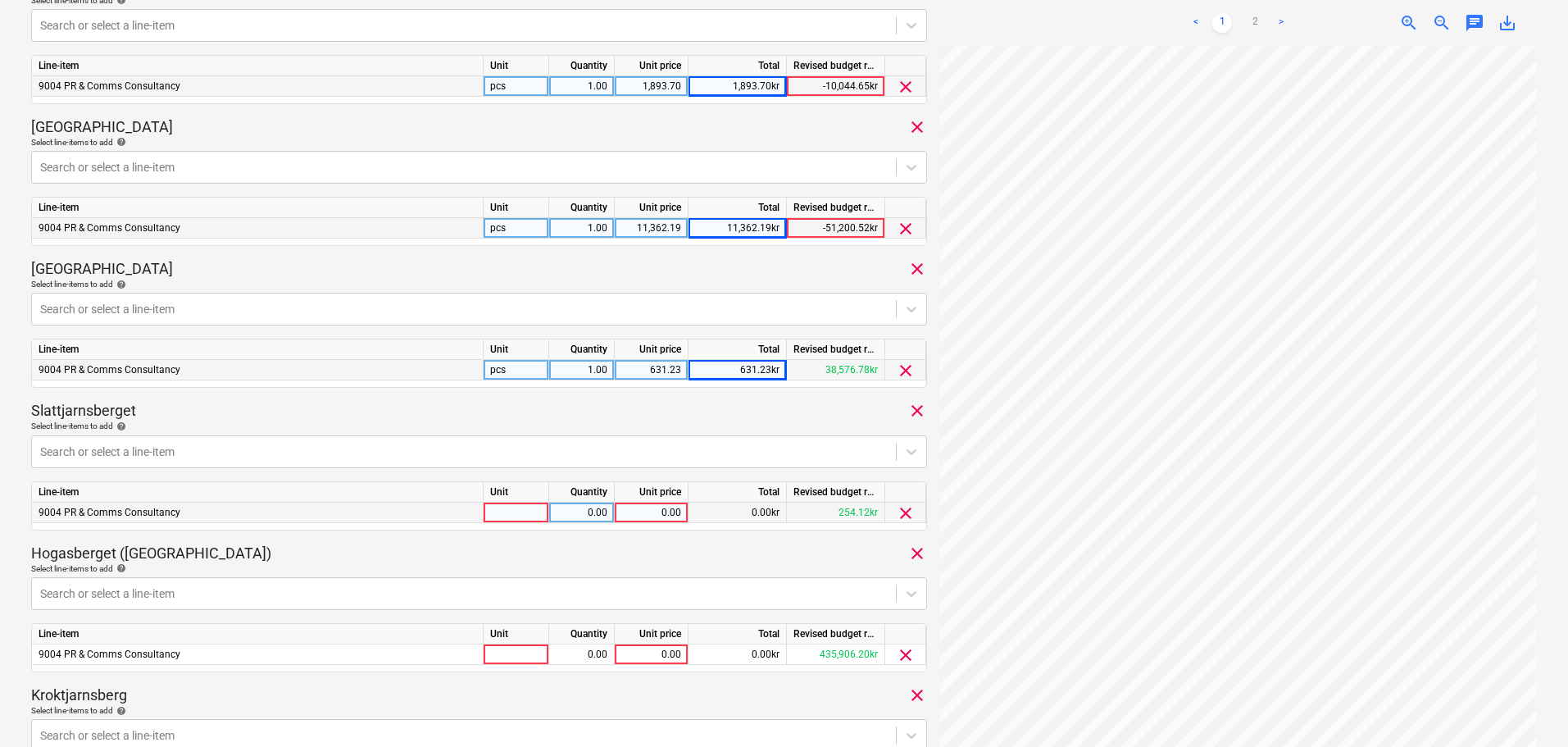
click at [658, 515] on div "0.00" at bounding box center [651, 512] width 60 height 20
type input "1262.46"
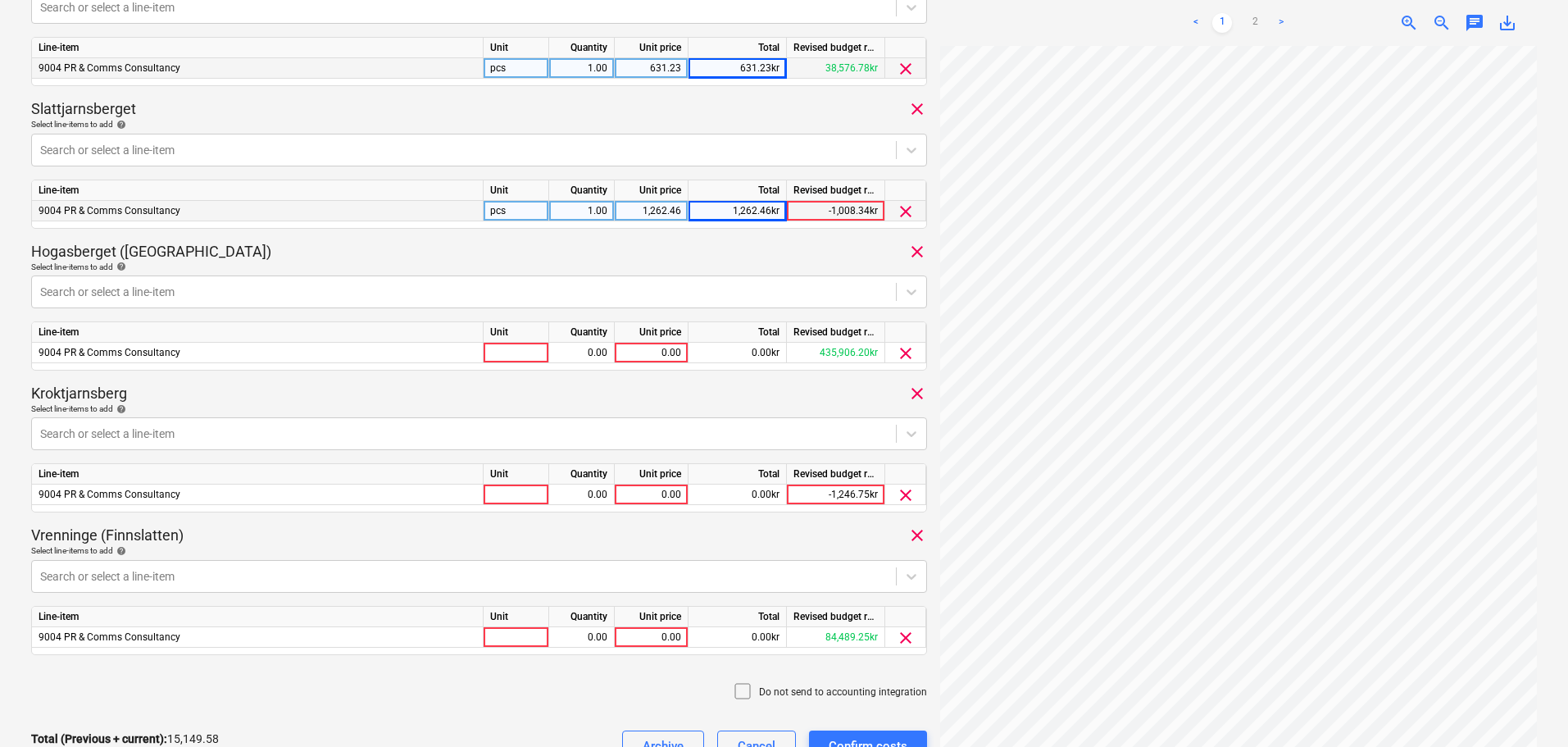
scroll to position [843, 0]
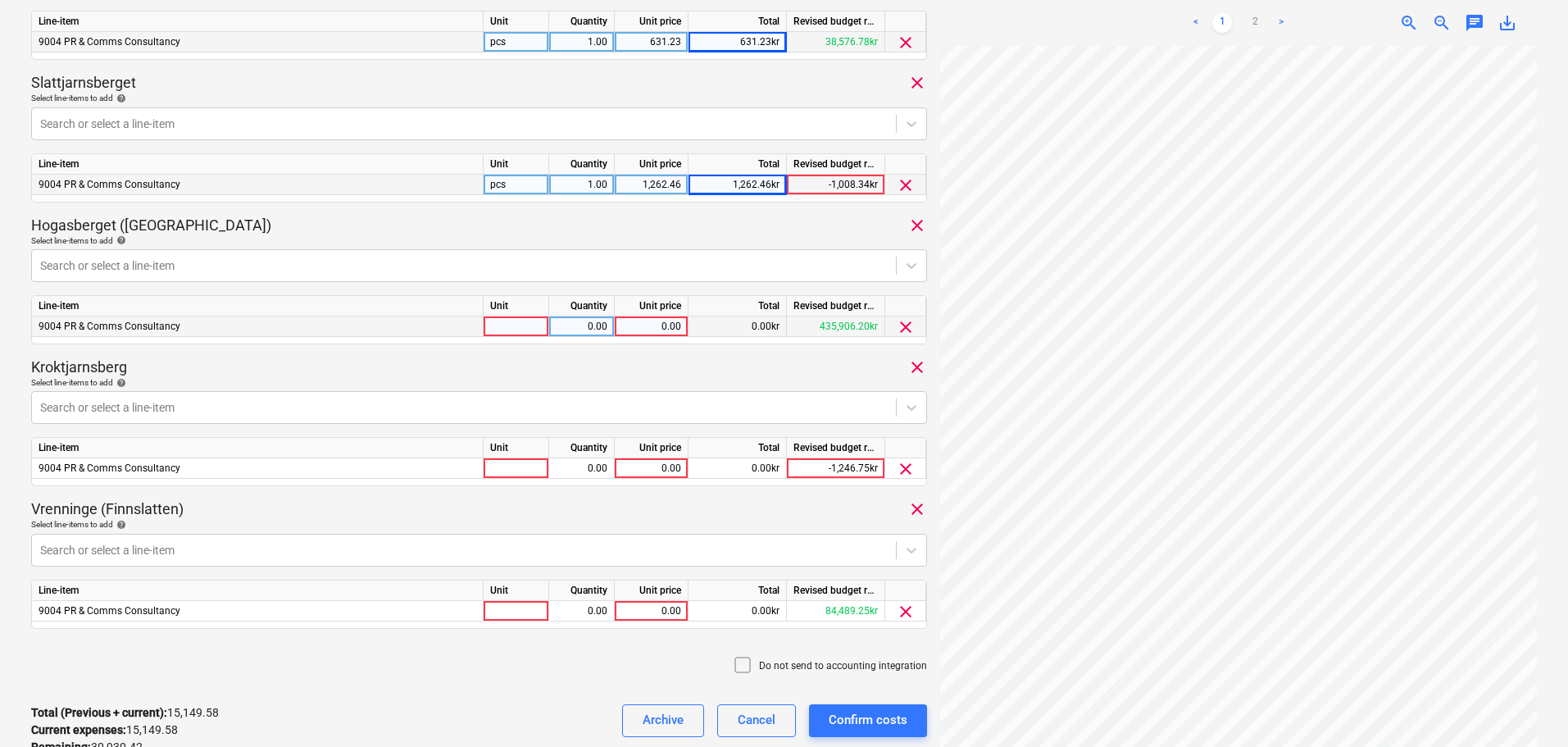
click at [651, 322] on div "0.00" at bounding box center [651, 326] width 60 height 20
type input "18937"
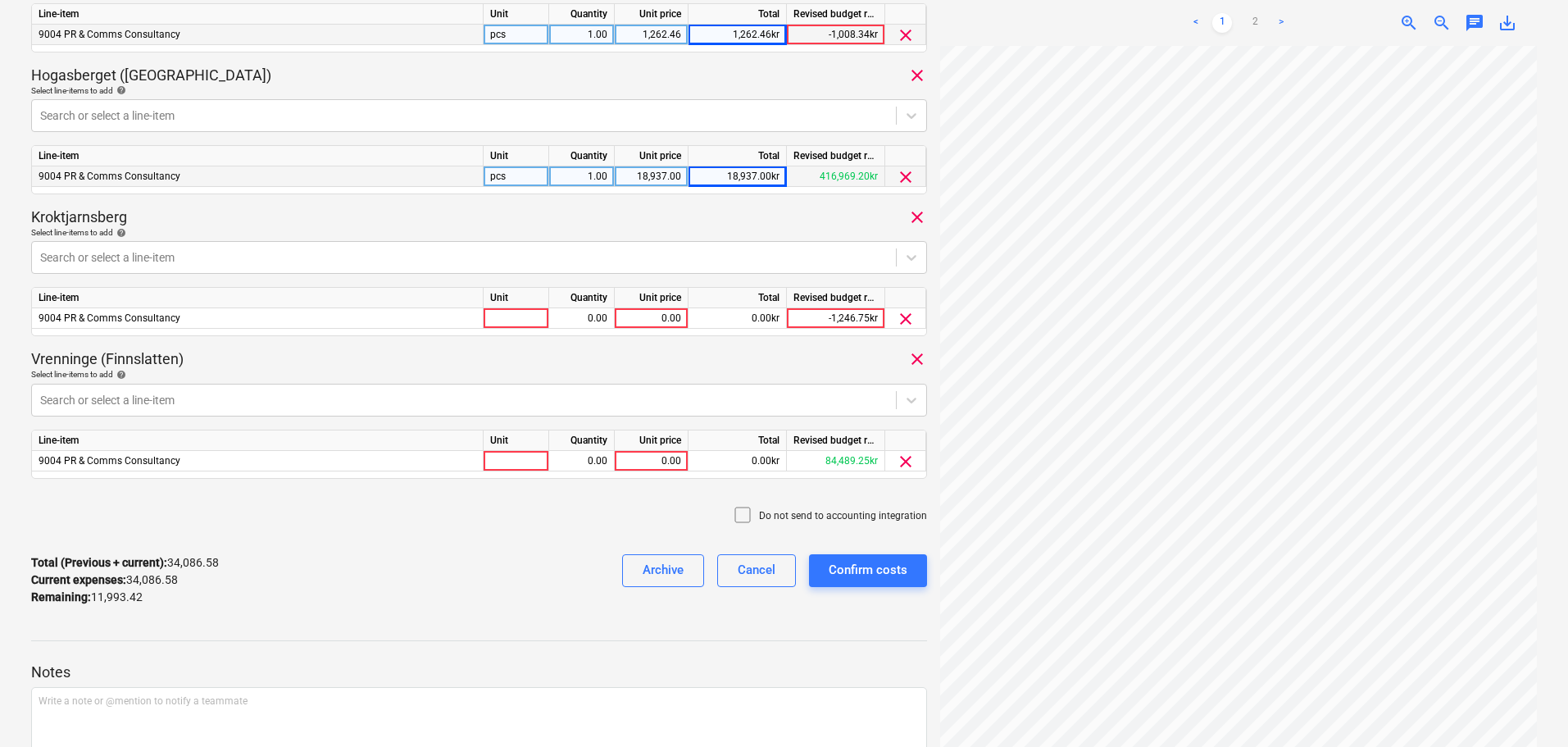
scroll to position [1007, 0]
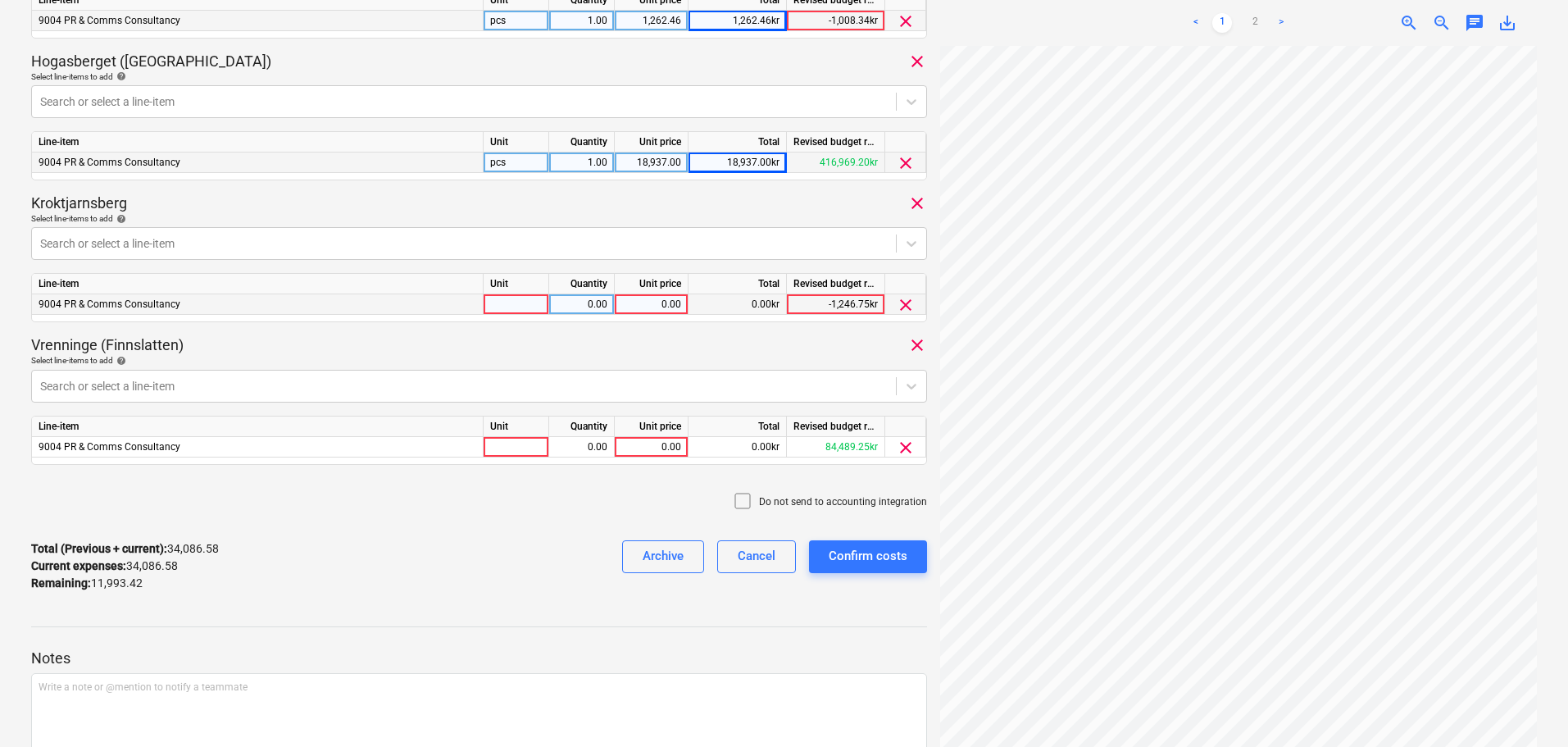
click at [653, 306] on div "0.00" at bounding box center [651, 304] width 60 height 20
type input "2524.93"
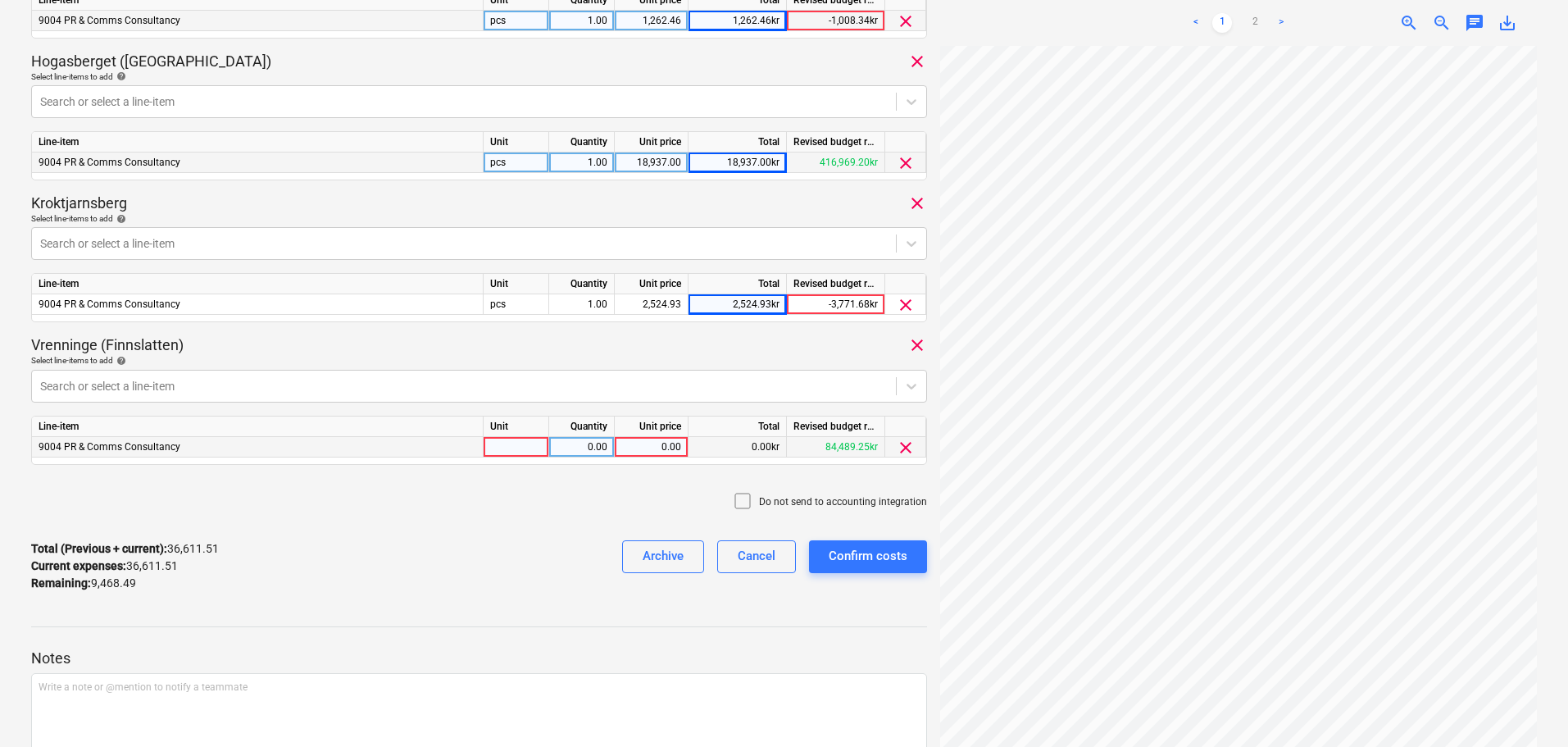
click at [667, 453] on div "0.00" at bounding box center [651, 446] width 60 height 20
type input "1893.70"
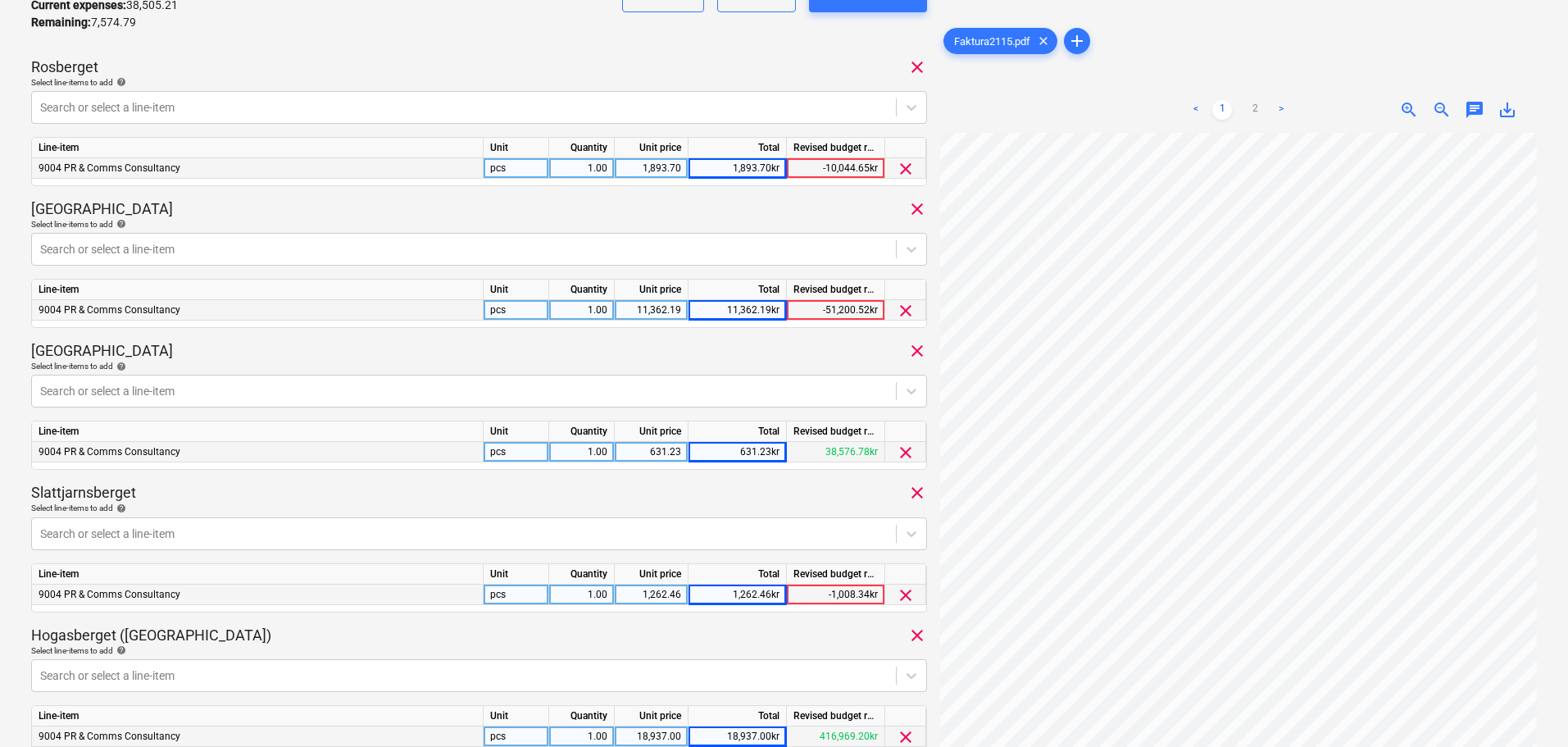
click at [645, 165] on div "1,893.70" at bounding box center [651, 168] width 60 height 20
click at [685, 169] on input "1893.7" at bounding box center [650, 168] width 72 height 19
type input "1893.7+1082.11"
click at [651, 160] on div "1,893.70" at bounding box center [651, 168] width 60 height 20
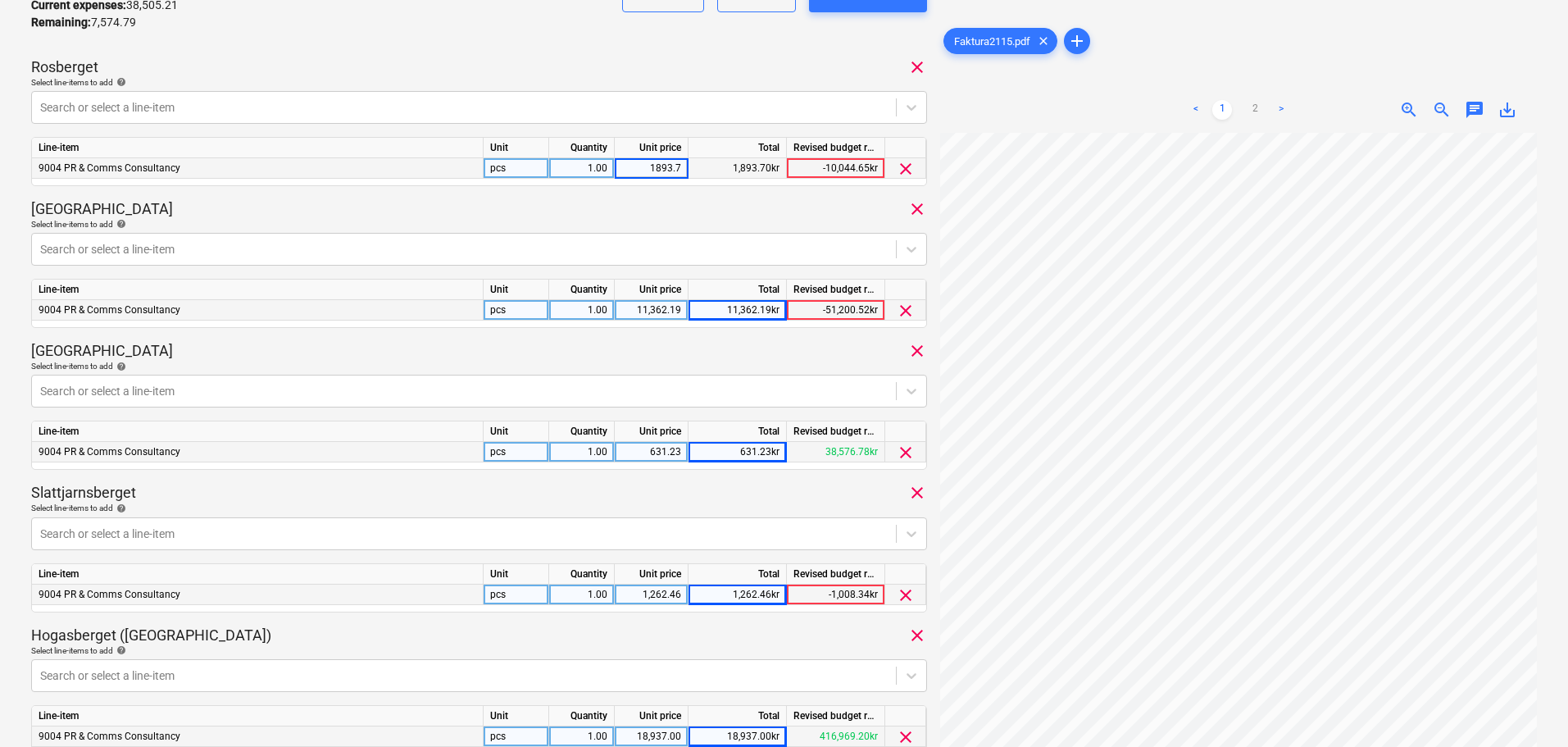
click at [651, 197] on div "2115 Consolidated invoice total amount 46,080.00 Subcontractor RENEWABLE SWEDEN…" at bounding box center [478, 404] width 896 height 1550
click at [641, 172] on div "1,893.70" at bounding box center [651, 168] width 60 height 20
type input "2975.81"
click at [650, 314] on div "11,362.19" at bounding box center [651, 309] width 60 height 20
type input "12444.30"
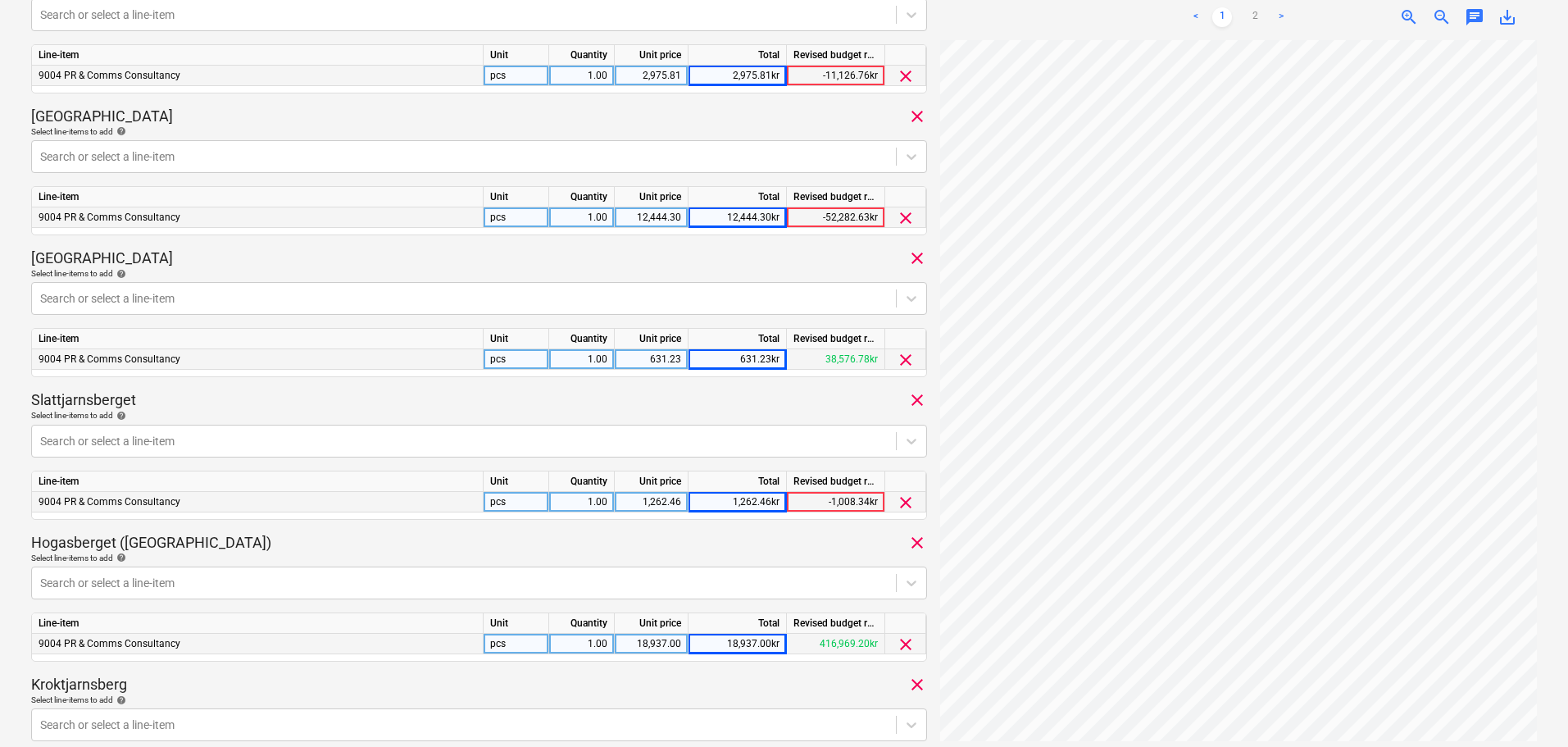
scroll to position [678, 0]
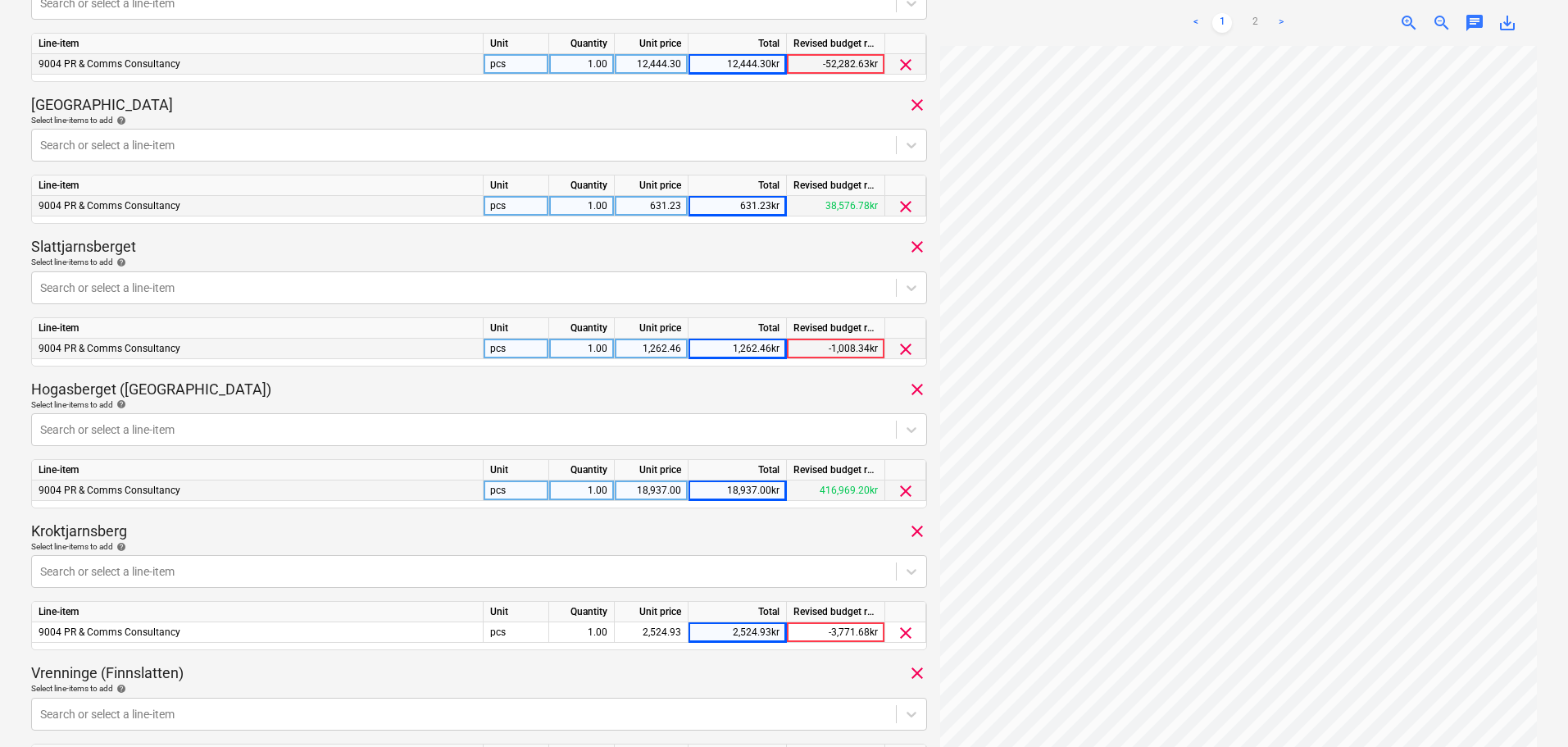
click at [654, 206] on div "631.23" at bounding box center [651, 206] width 60 height 20
type input "1713.34"
click at [666, 351] on div "1,262.46" at bounding box center [651, 348] width 60 height 20
type input "2344.57"
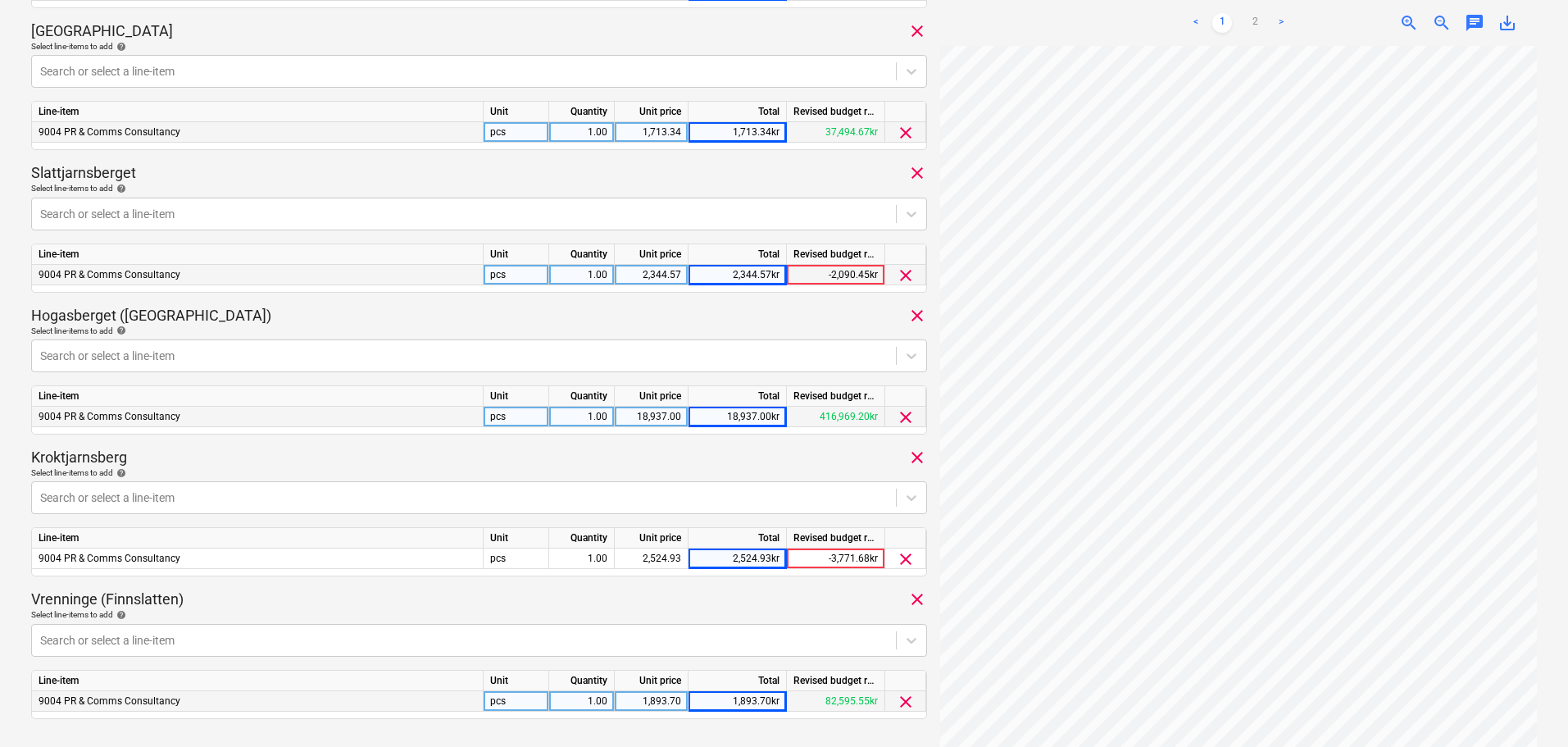
scroll to position [843, 0]
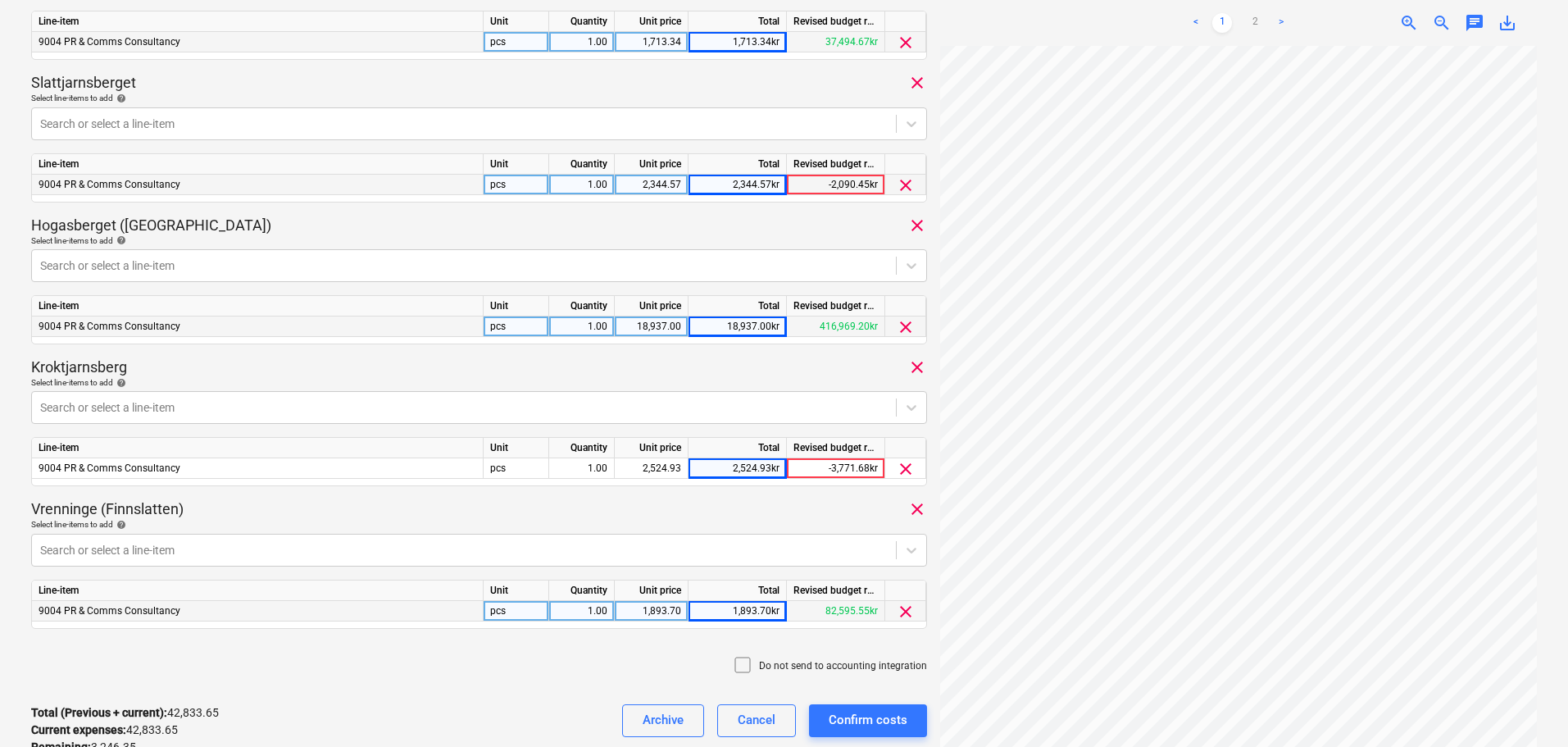
click at [685, 327] on div "18,937.00" at bounding box center [651, 326] width 73 height 20
type input "20019.11"
click at [651, 468] on div "2,524.93" at bounding box center [651, 468] width 60 height 20
type input "3607.04"
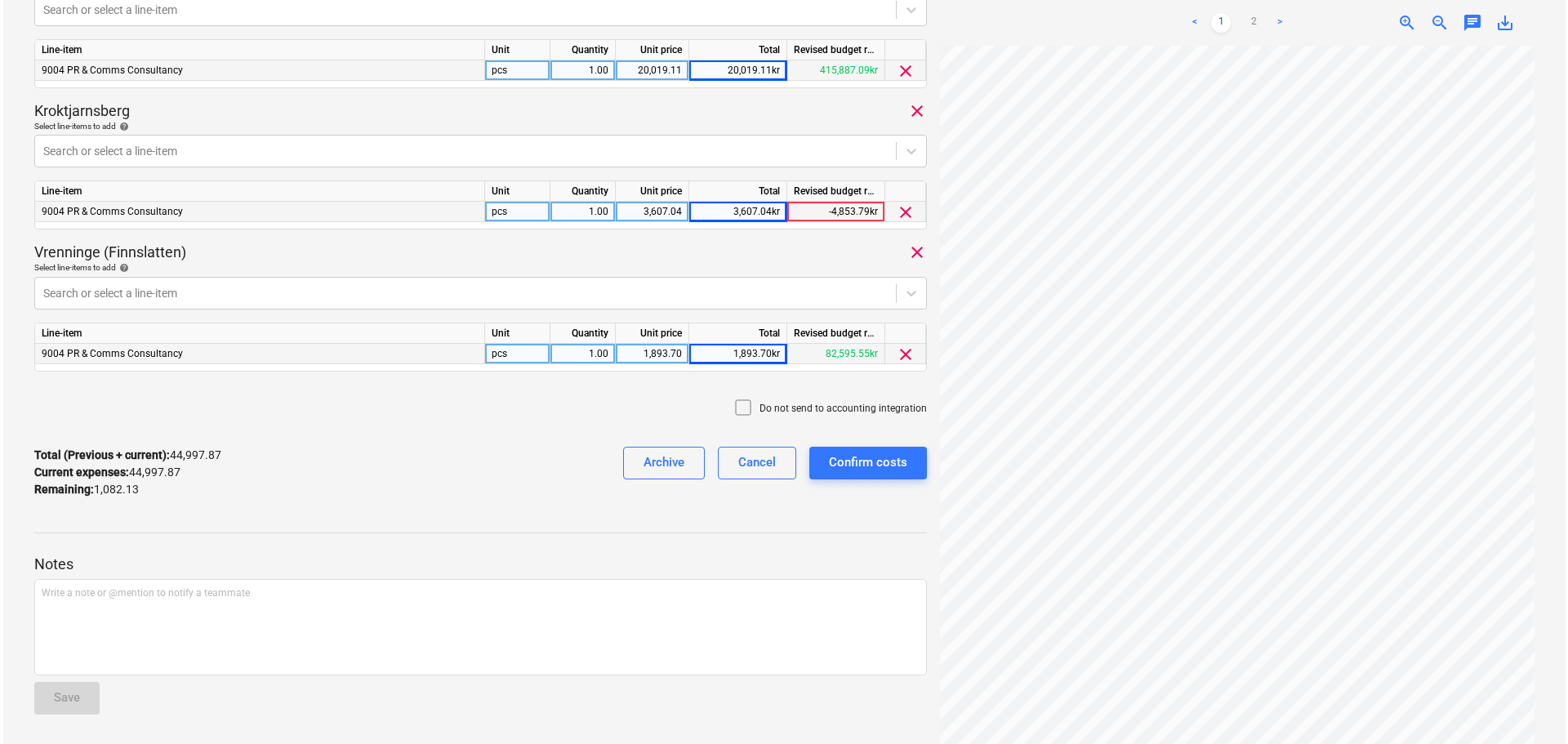
scroll to position [1097, 0]
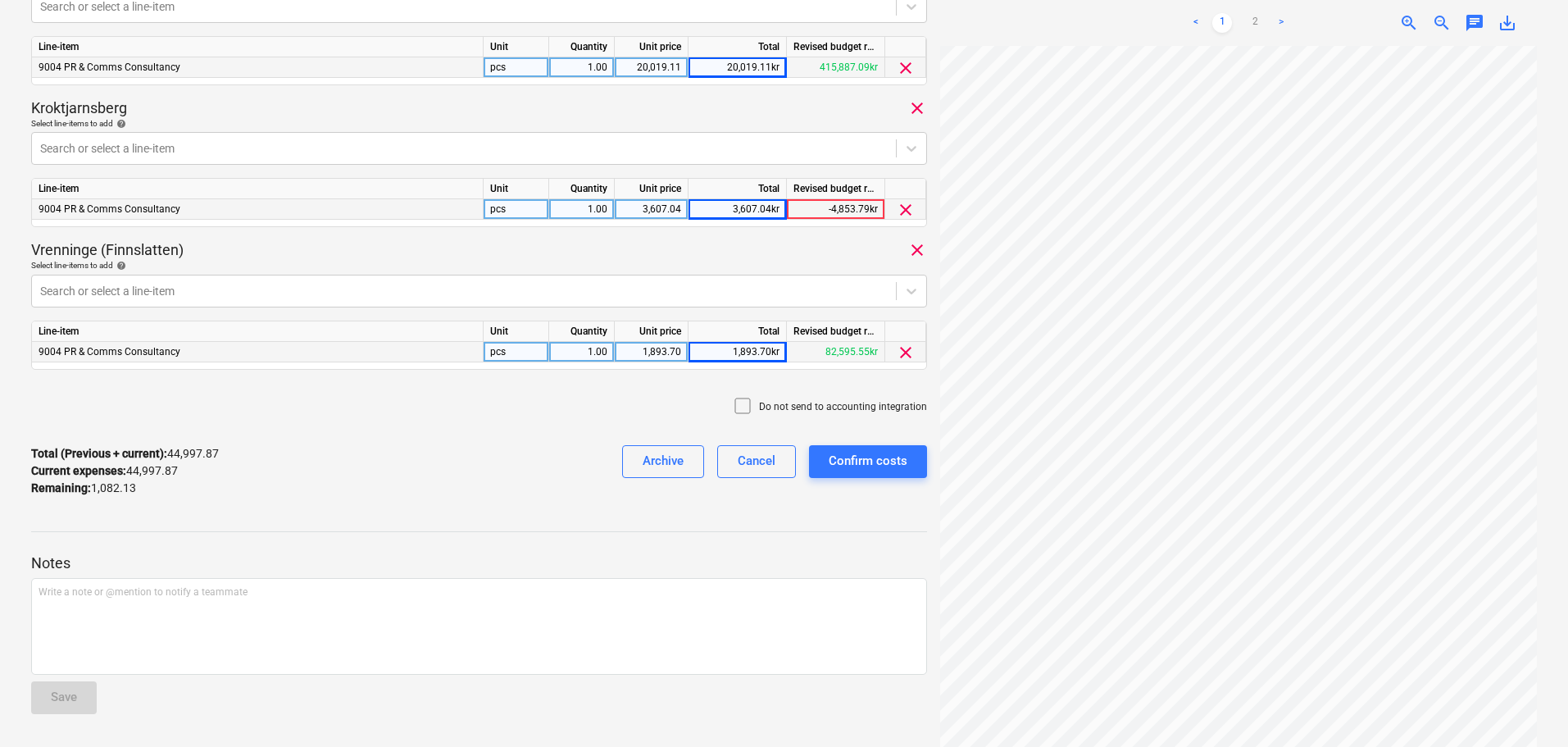
click at [673, 353] on div "1,893.70" at bounding box center [651, 352] width 60 height 20
click at [654, 356] on div "1,893.70" at bounding box center [651, 352] width 60 height 20
type input "2975.83"
click at [883, 468] on div "Confirm costs" at bounding box center [868, 461] width 78 height 21
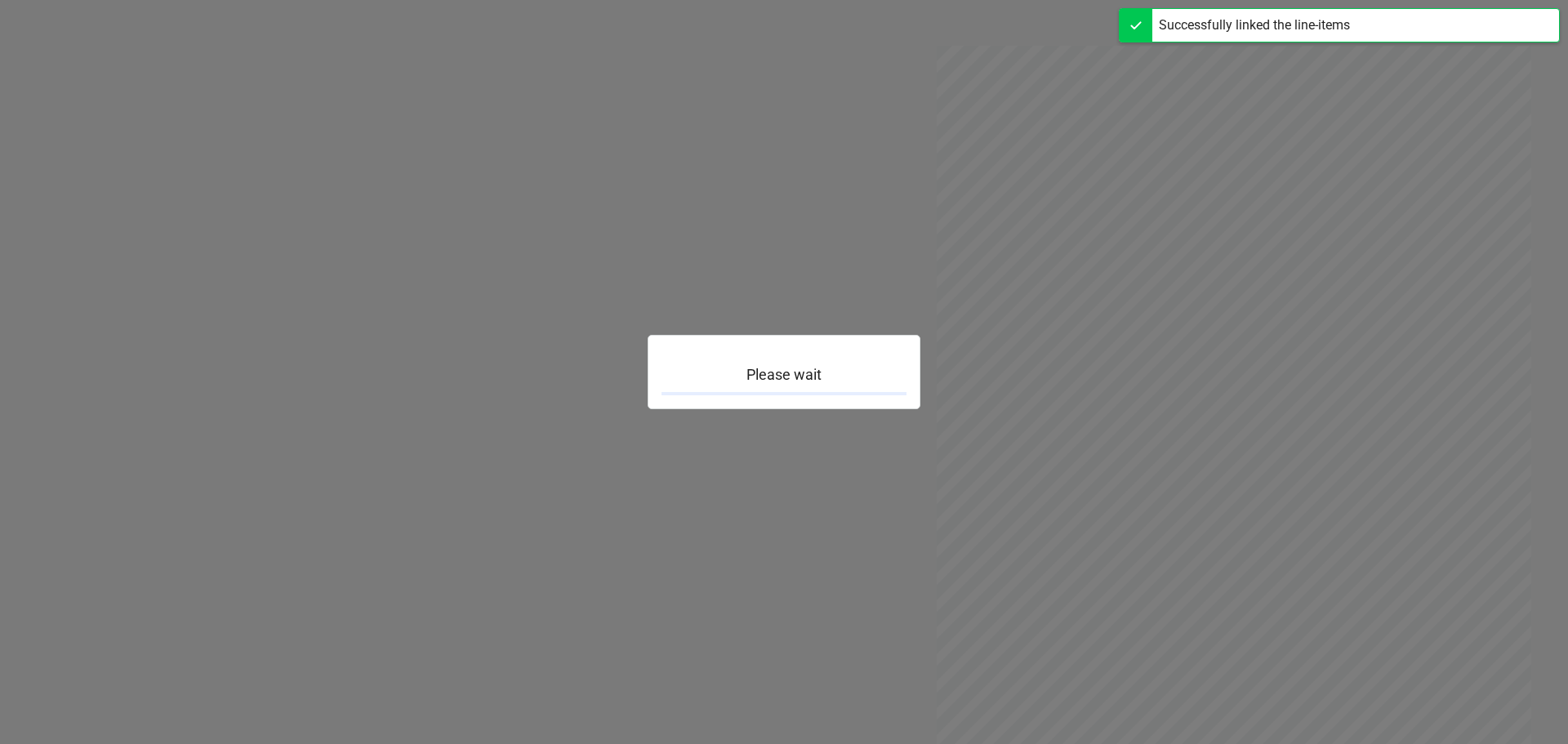
scroll to position [211, 0]
